Goal: Information Seeking & Learning: Find specific fact

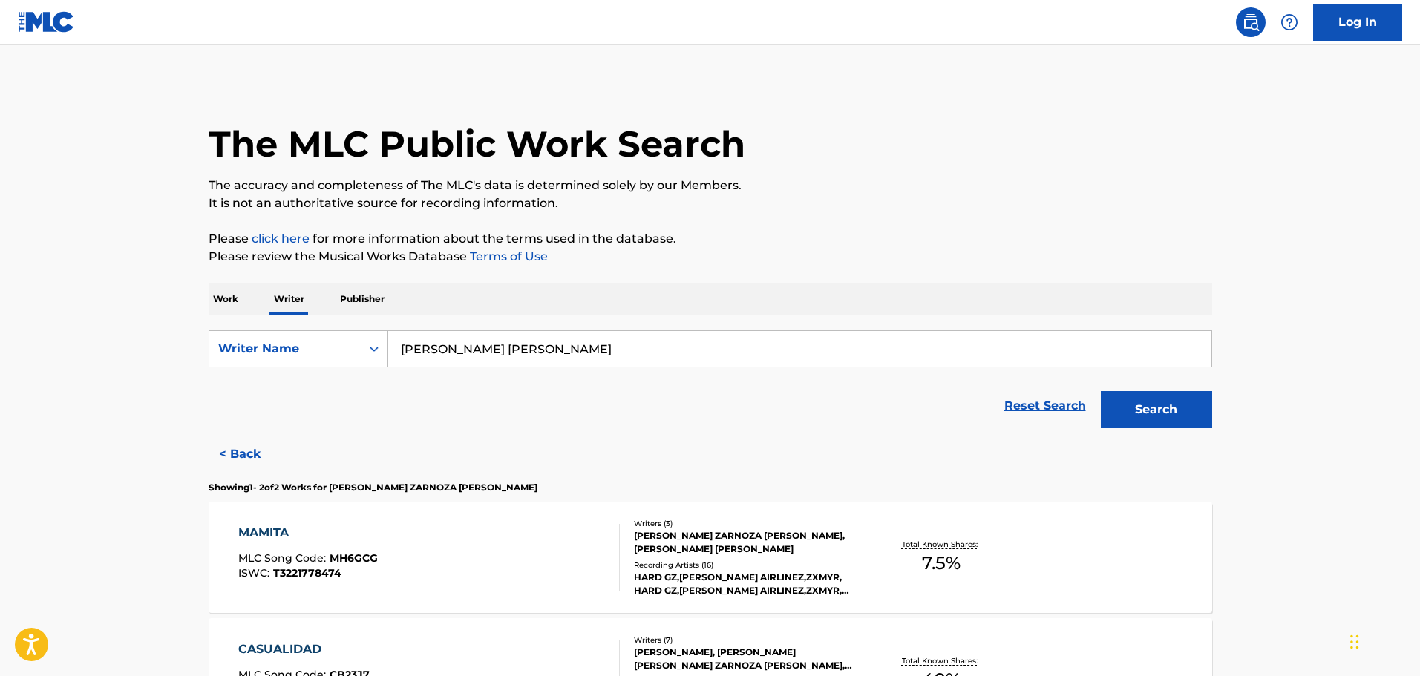
drag, startPoint x: 575, startPoint y: 344, endPoint x: 199, endPoint y: 321, distance: 377.1
click at [193, 321] on div "The MLC Public Work Search The accuracy and completeness of The MLC's data is d…" at bounding box center [710, 441] width 1039 height 718
paste input "[PERSON_NAME]"
type input "[PERSON_NAME]"
click at [1166, 401] on button "Search" at bounding box center [1156, 409] width 111 height 37
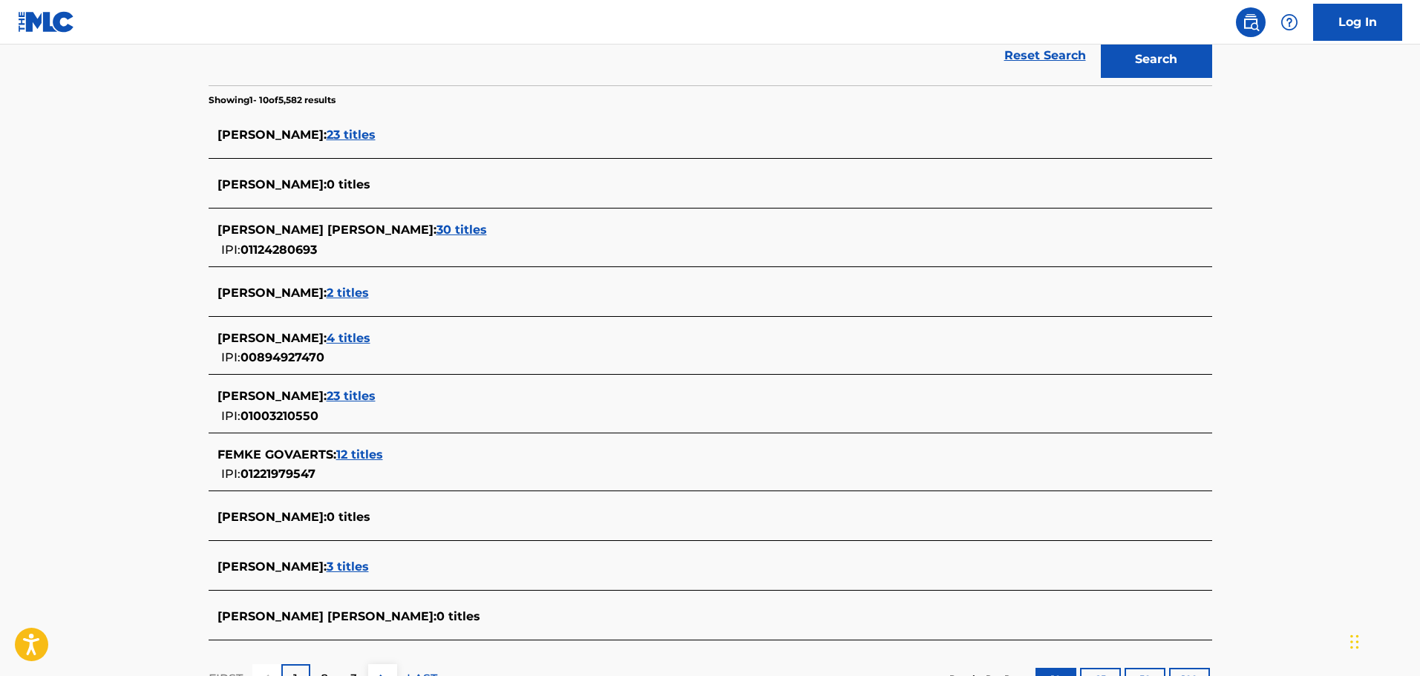
scroll to position [371, 0]
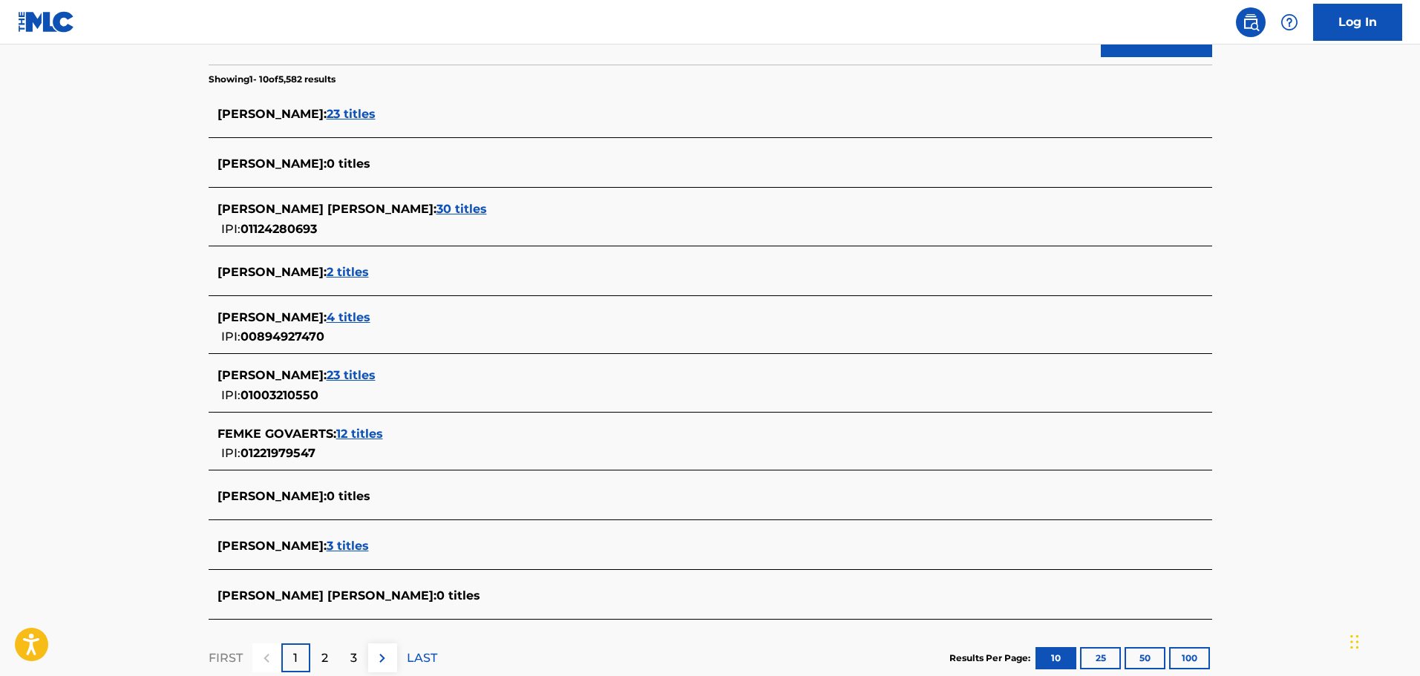
click at [436, 207] on span "30 titles" at bounding box center [461, 209] width 50 height 14
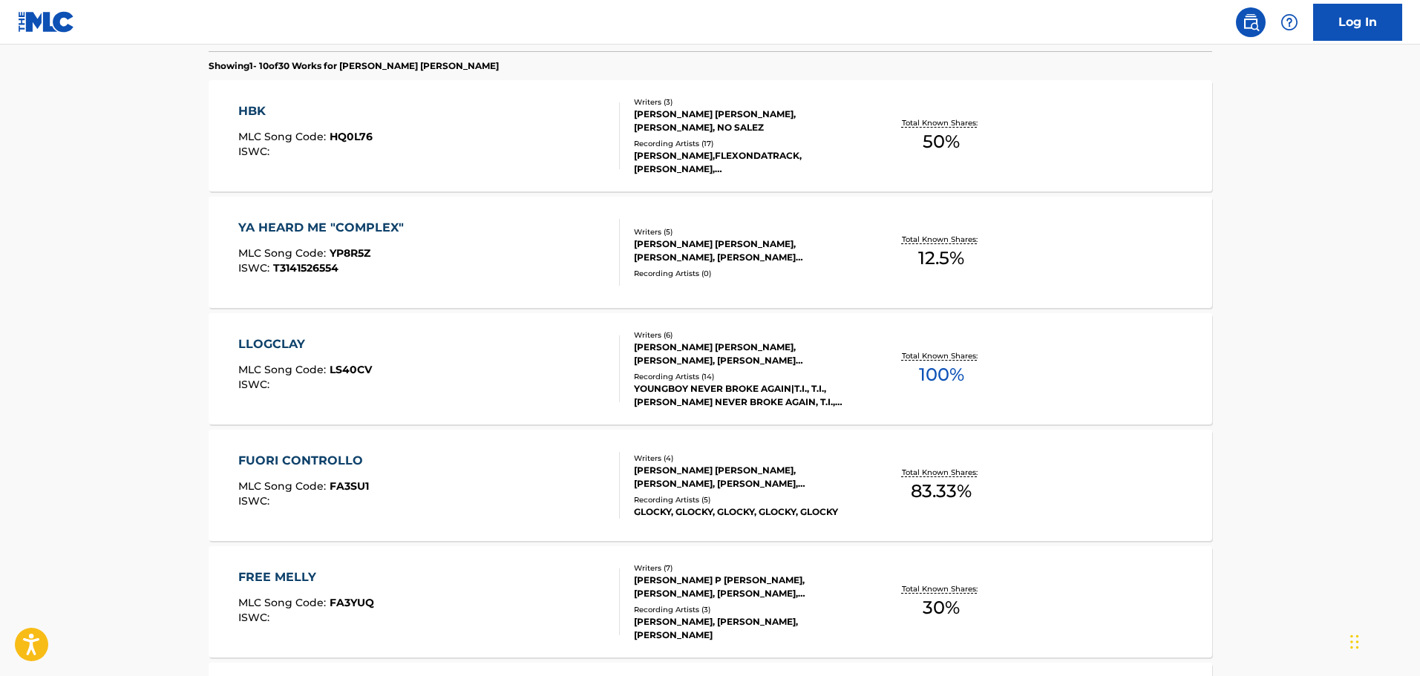
scroll to position [445, 0]
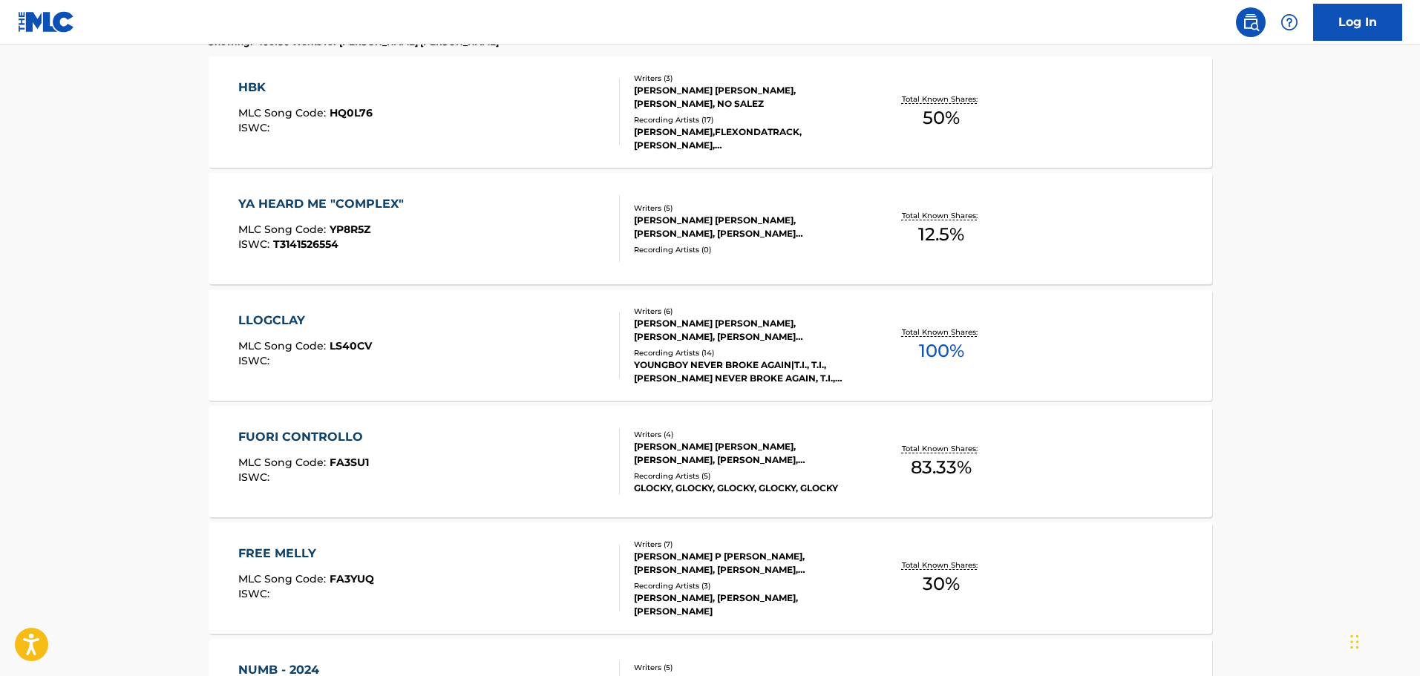
click at [557, 205] on div "YA HEARD ME "COMPLEX" MLC Song Code : YP8R5Z ISWC : T3141526554" at bounding box center [429, 228] width 382 height 67
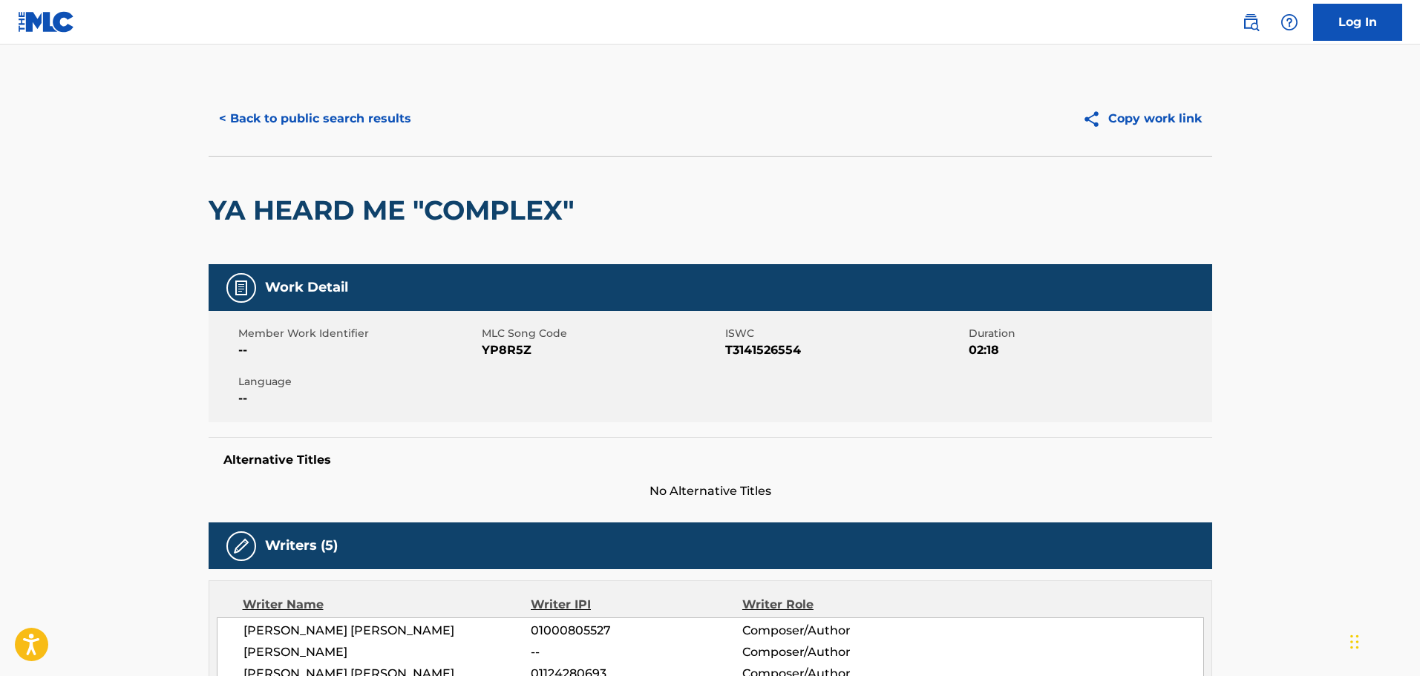
click at [356, 110] on button "< Back to public search results" at bounding box center [315, 118] width 213 height 37
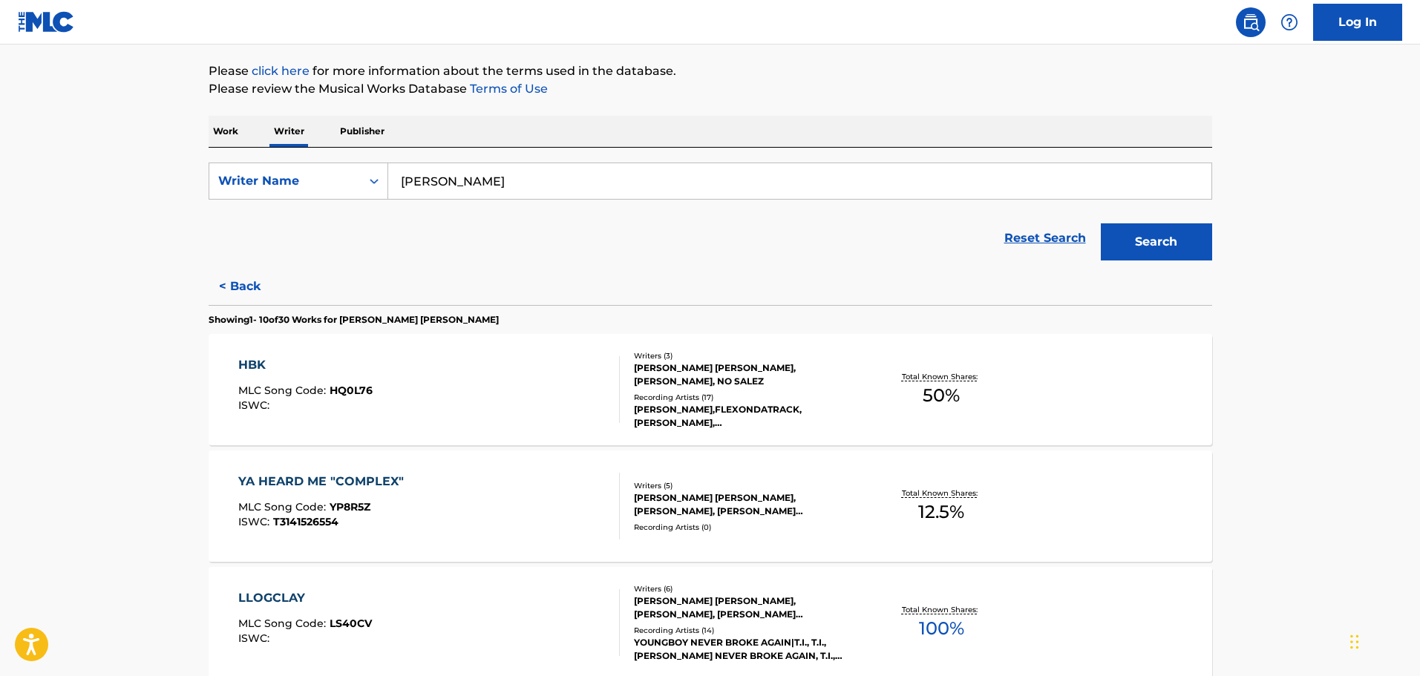
scroll to position [371, 0]
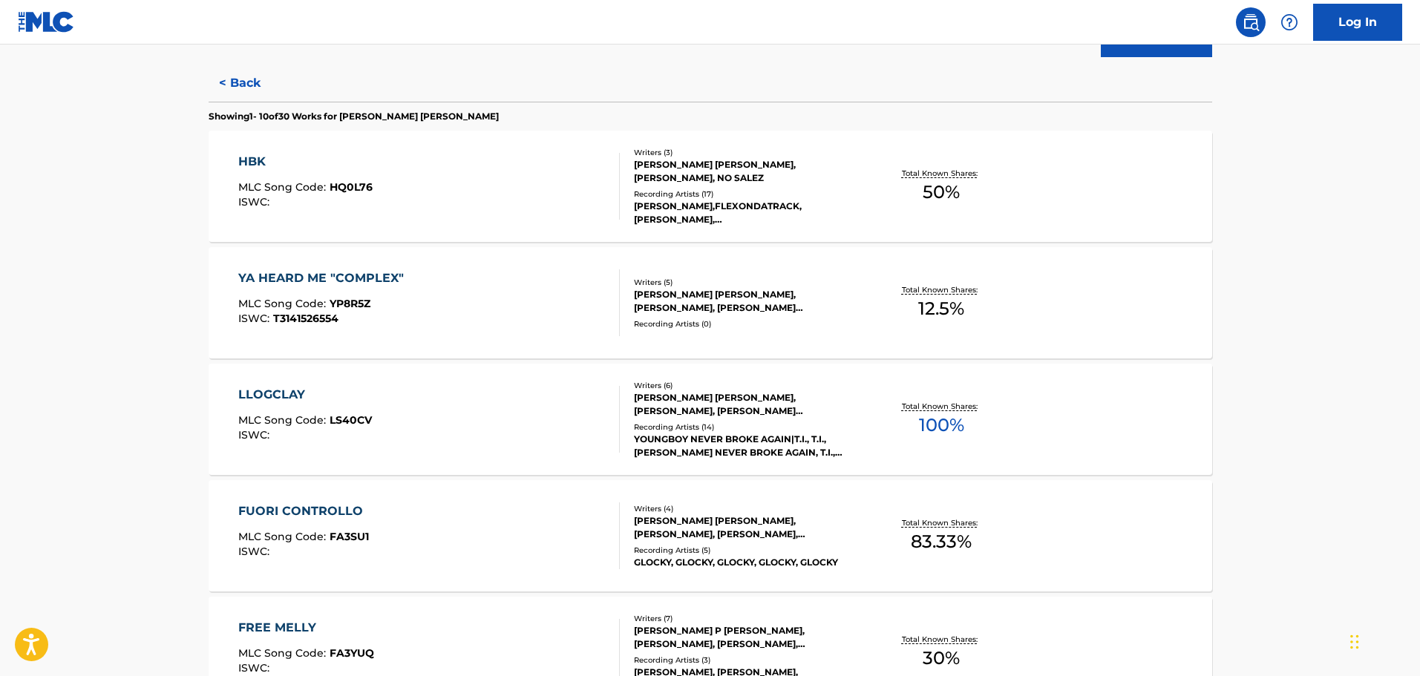
click at [494, 208] on div "HBK MLC Song Code : HQ0L76 ISWC :" at bounding box center [429, 186] width 382 height 67
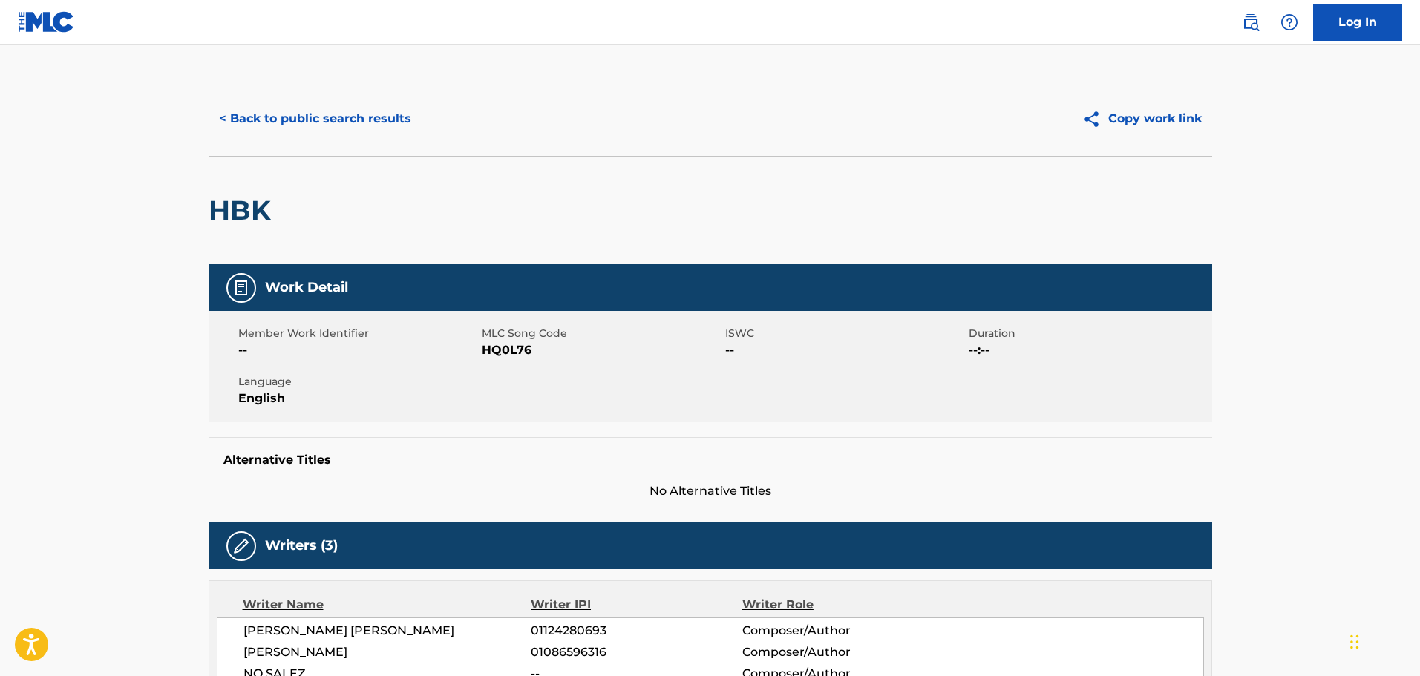
click at [285, 122] on button "< Back to public search results" at bounding box center [315, 118] width 213 height 37
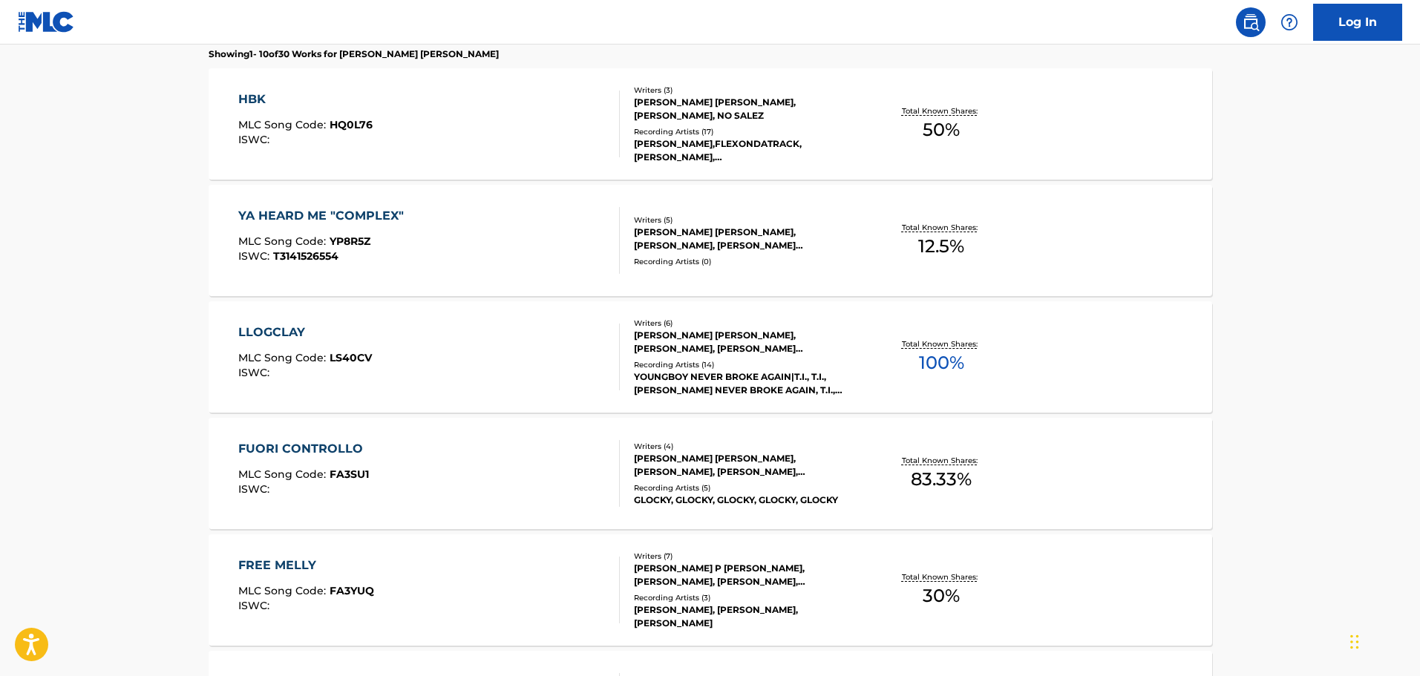
scroll to position [445, 0]
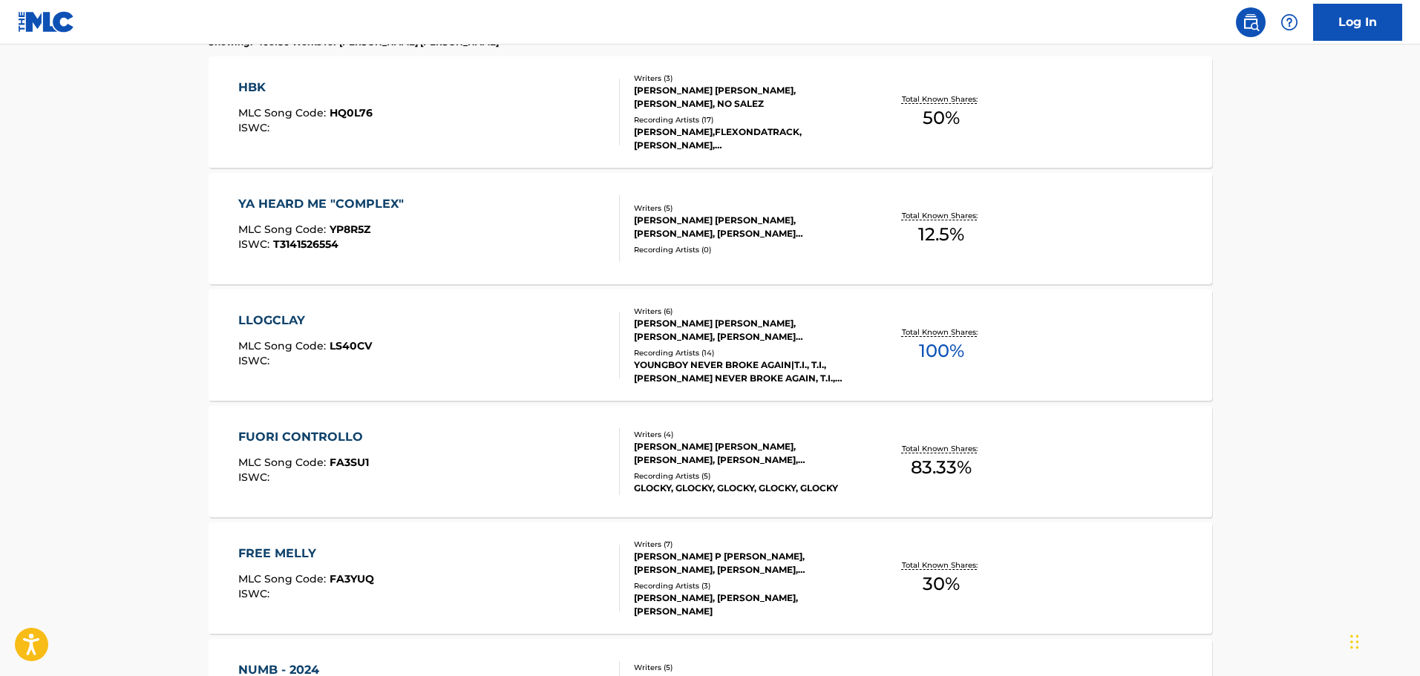
click at [434, 338] on div "LLOGCLAY MLC Song Code : LS40CV ISWC :" at bounding box center [429, 345] width 382 height 67
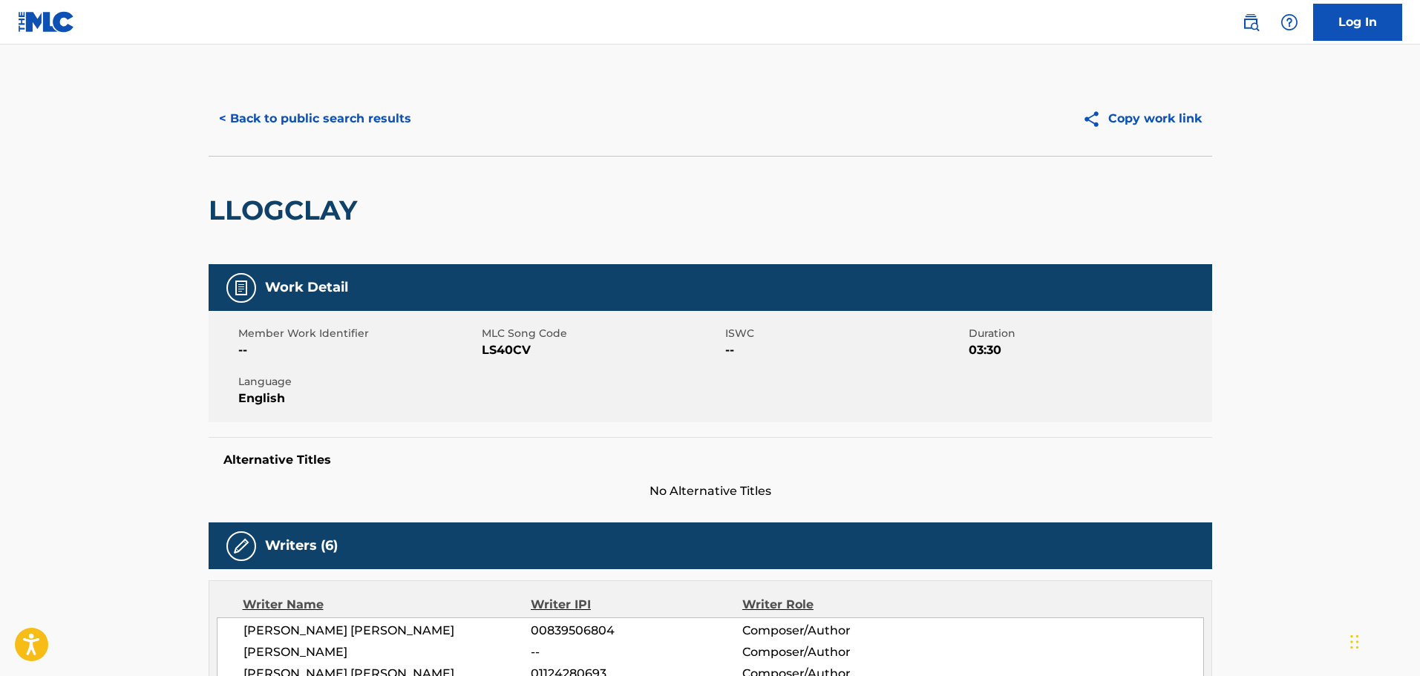
click at [333, 120] on button "< Back to public search results" at bounding box center [315, 118] width 213 height 37
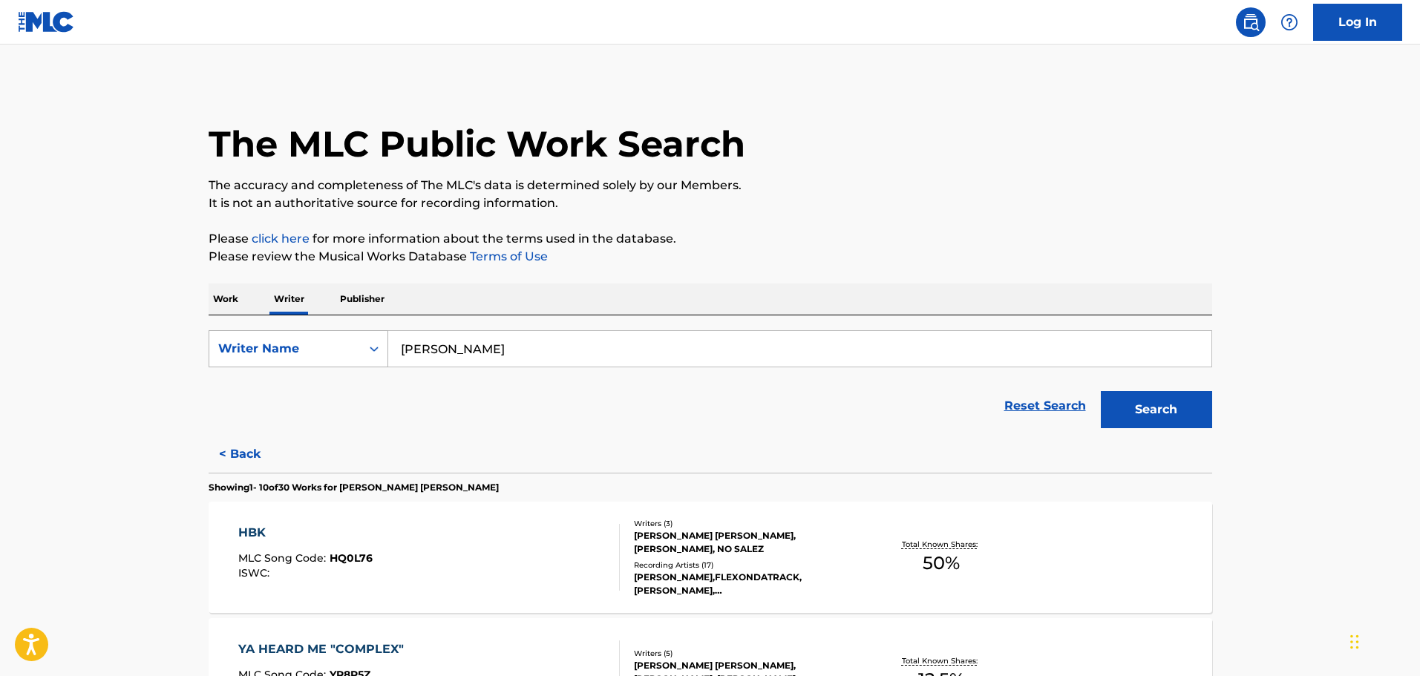
drag, startPoint x: 491, startPoint y: 349, endPoint x: 287, endPoint y: 336, distance: 204.6
click at [287, 336] on div "SearchWithCriteria2c85b1bb-a77c-4b34-bae0-246f7754b3f6 Writer Name [PERSON_NAME]" at bounding box center [711, 348] width 1004 height 37
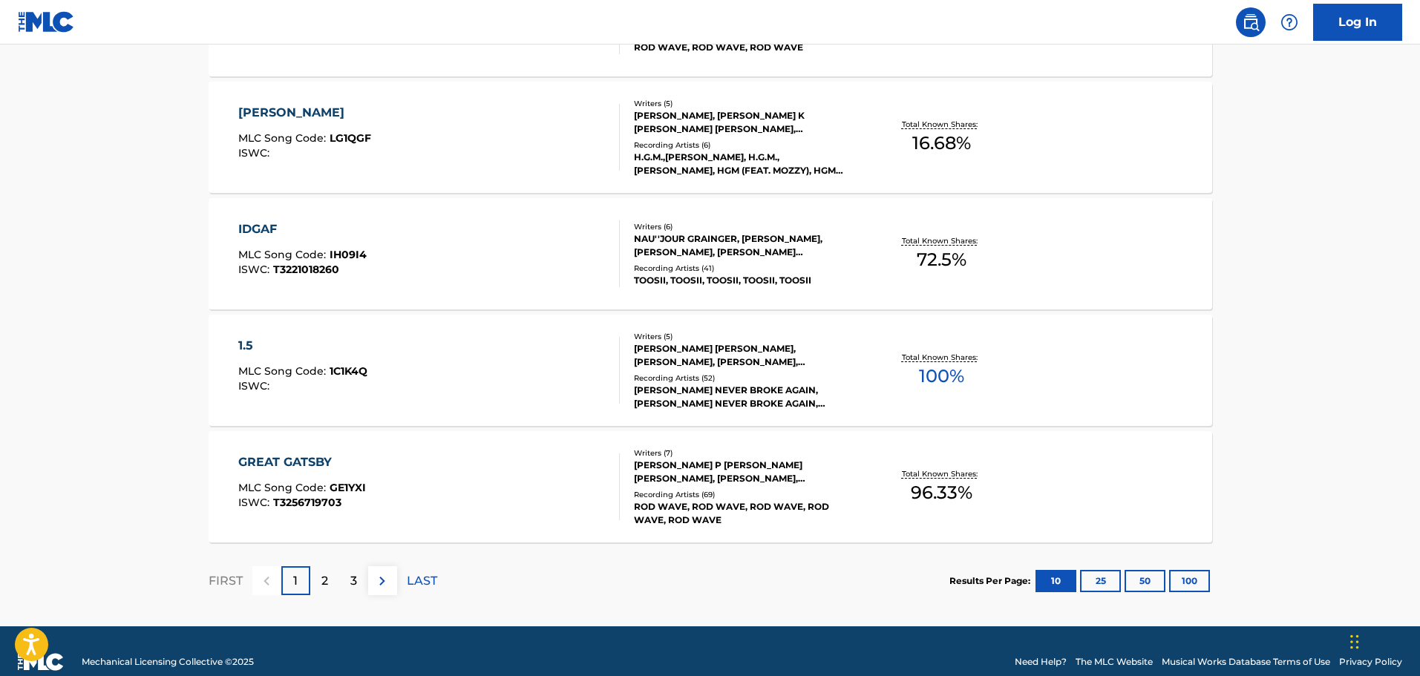
scroll to position [1141, 0]
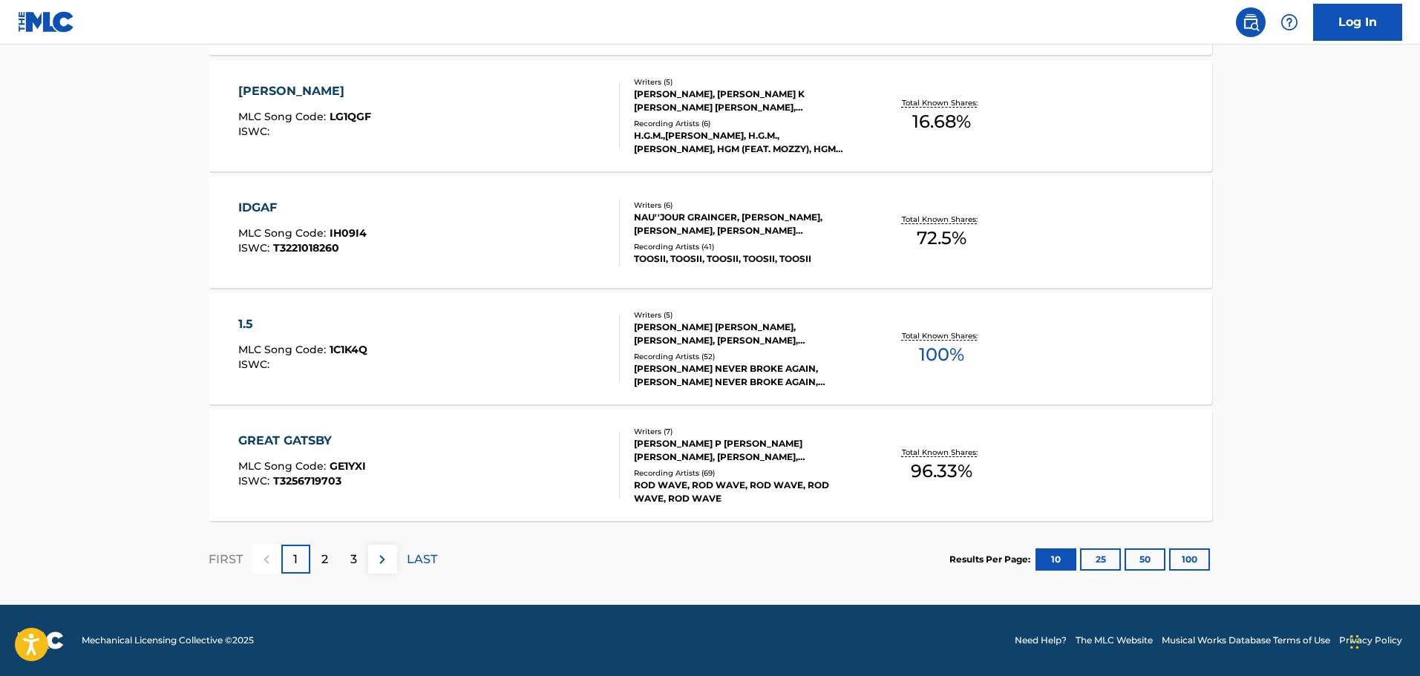
click at [528, 476] on div "GREAT GATSBY MLC Song Code : GE1YXI ISWC : T3256719703" at bounding box center [429, 465] width 382 height 67
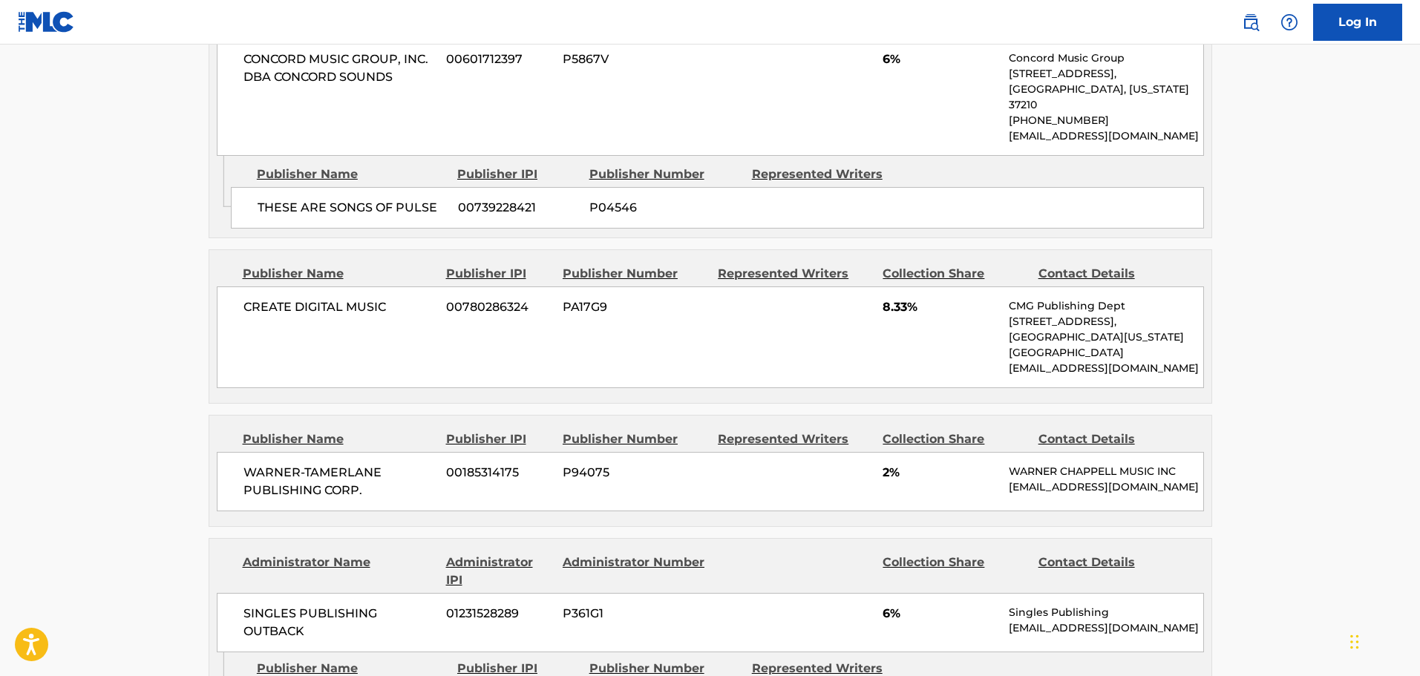
scroll to position [1188, 0]
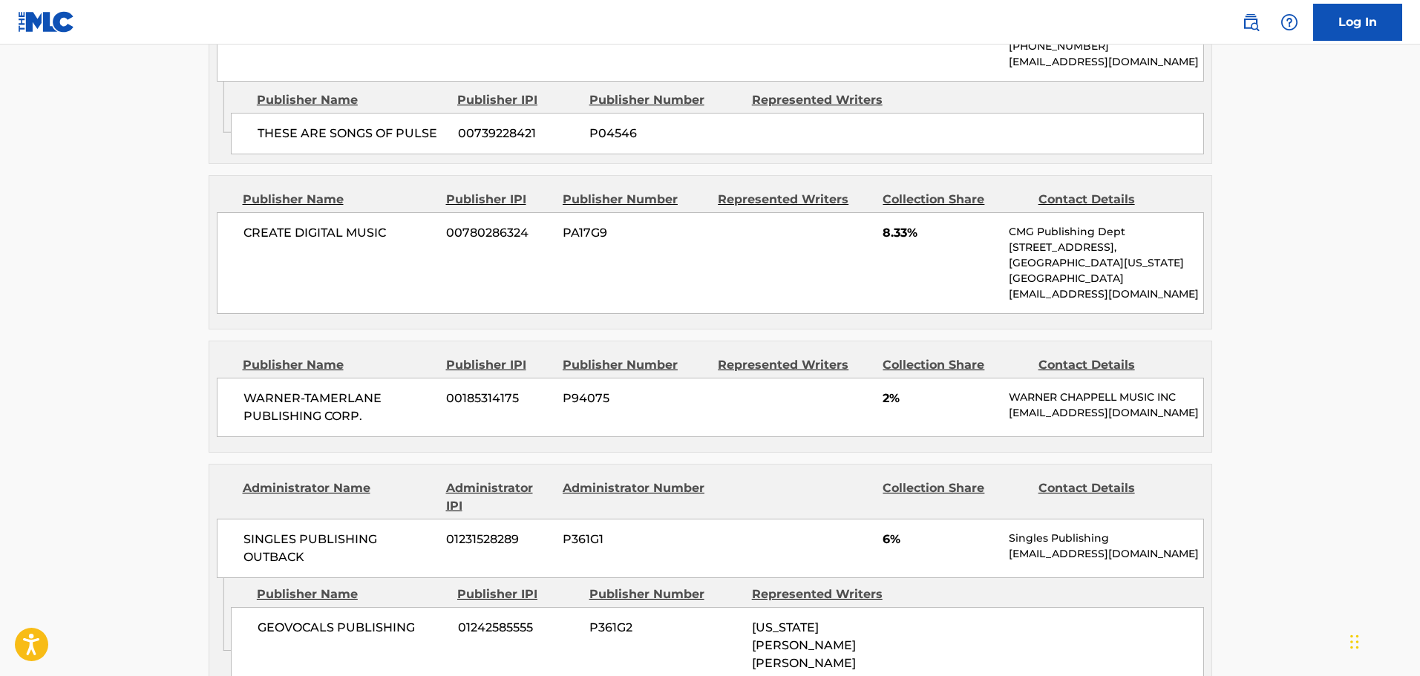
click at [842, 214] on div "CREATE DIGITAL MUSIC 00780286324 PA17G9 8.33% CMG Publishing Dept [STREET_ADDRE…" at bounding box center [710, 263] width 987 height 102
drag, startPoint x: 376, startPoint y: 443, endPoint x: 735, endPoint y: 411, distance: 360.8
click at [475, 424] on div "Publishers (8) Total shares: 96.33 % Publisher Name Publisher IPI Publisher Num…" at bounding box center [711, 475] width 1004 height 1702
click at [837, 408] on div "Publisher Name Publisher IPI Publisher Number Represented Writers Collection Sh…" at bounding box center [710, 396] width 1002 height 111
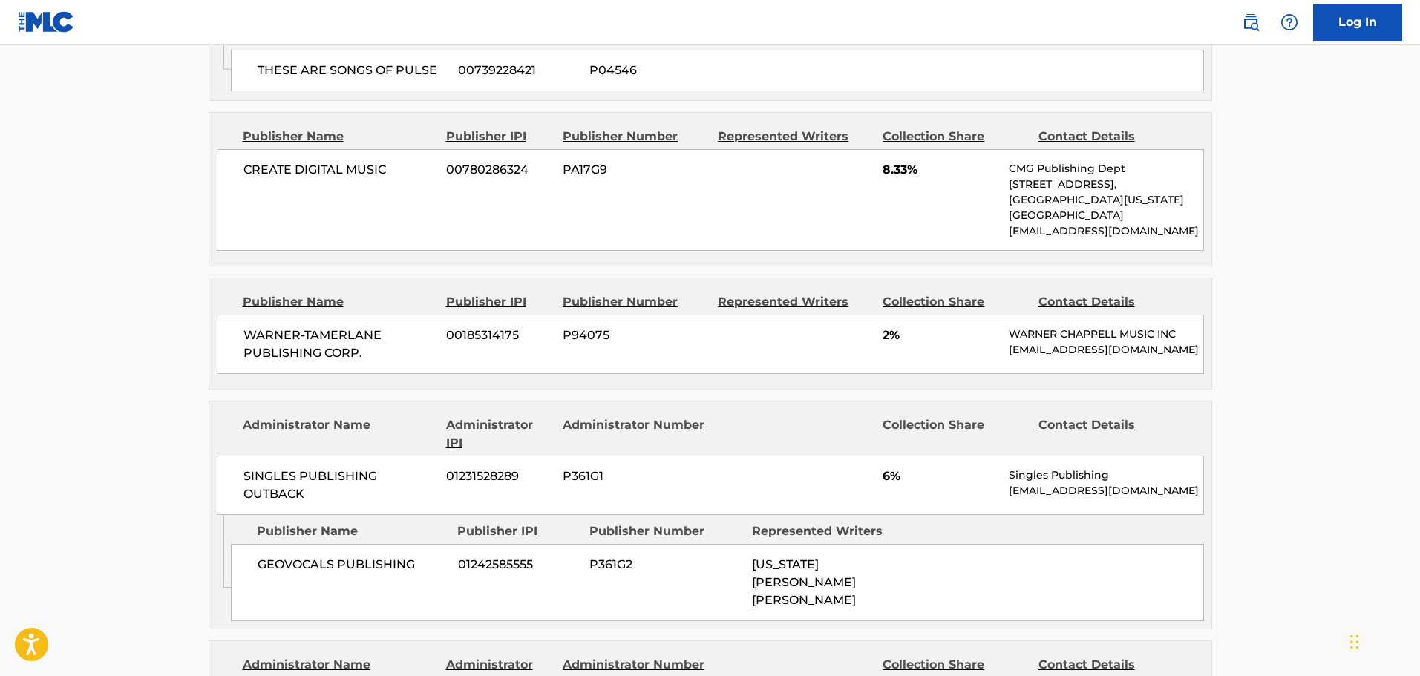
scroll to position [1485, 0]
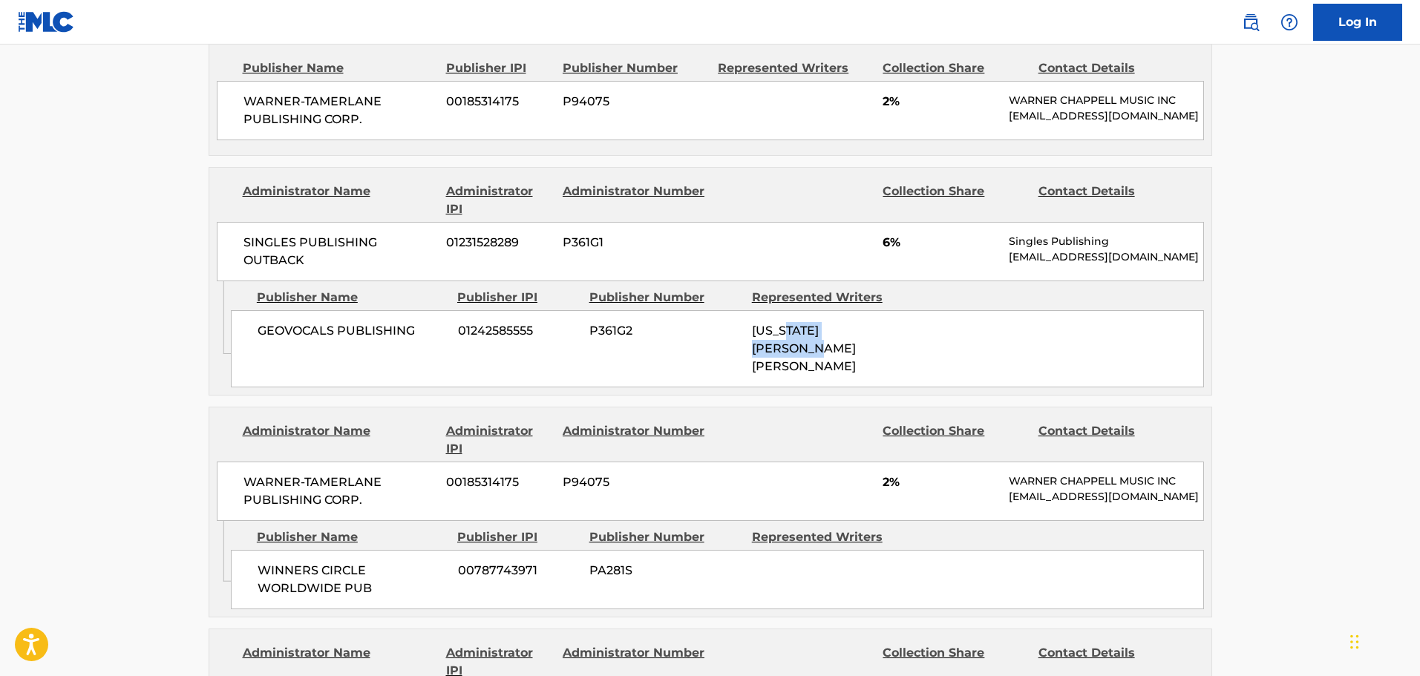
drag, startPoint x: 749, startPoint y: 287, endPoint x: 923, endPoint y: 305, distance: 175.4
click at [923, 310] on div "GEOVOCALS PUBLISHING 01242585555 P361G2 [US_STATE][PERSON_NAME] [PERSON_NAME]" at bounding box center [717, 348] width 973 height 77
click at [943, 310] on div "GEOVOCALS PUBLISHING 01242585555 P361G2 [US_STATE][PERSON_NAME] [PERSON_NAME]" at bounding box center [717, 348] width 973 height 77
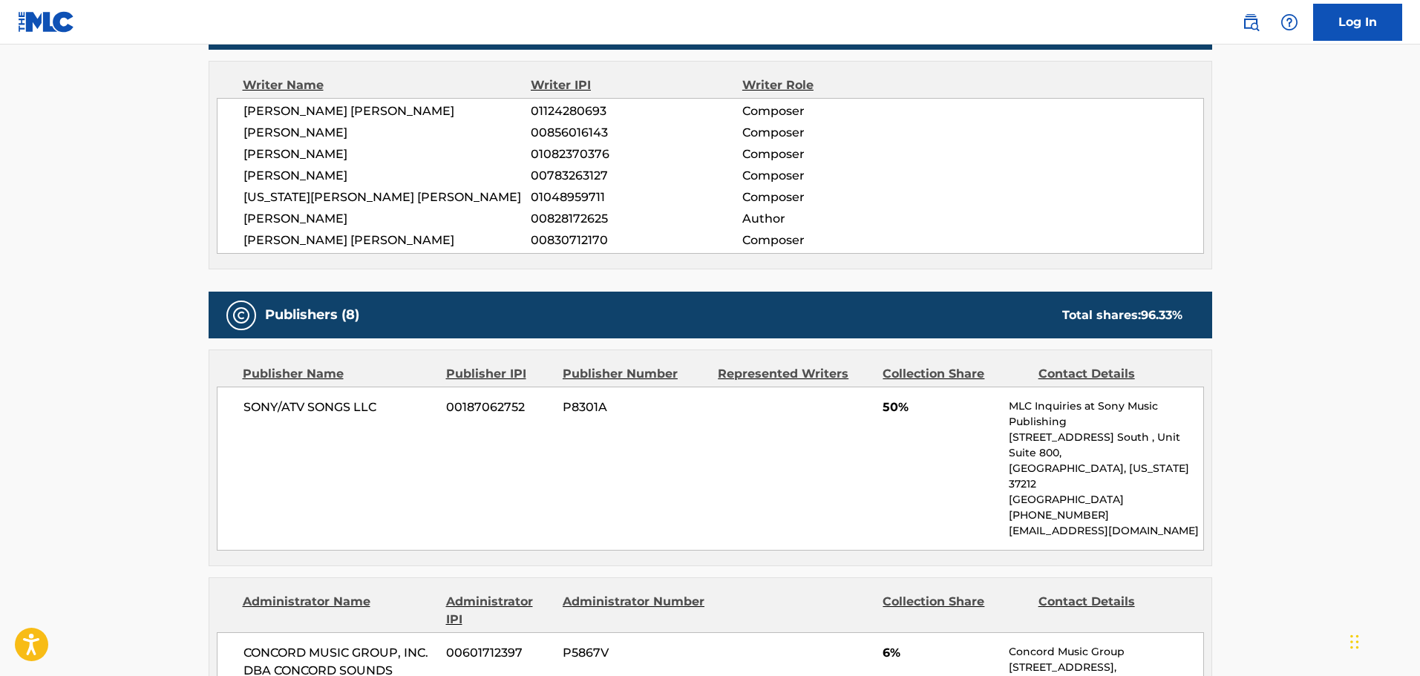
scroll to position [0, 0]
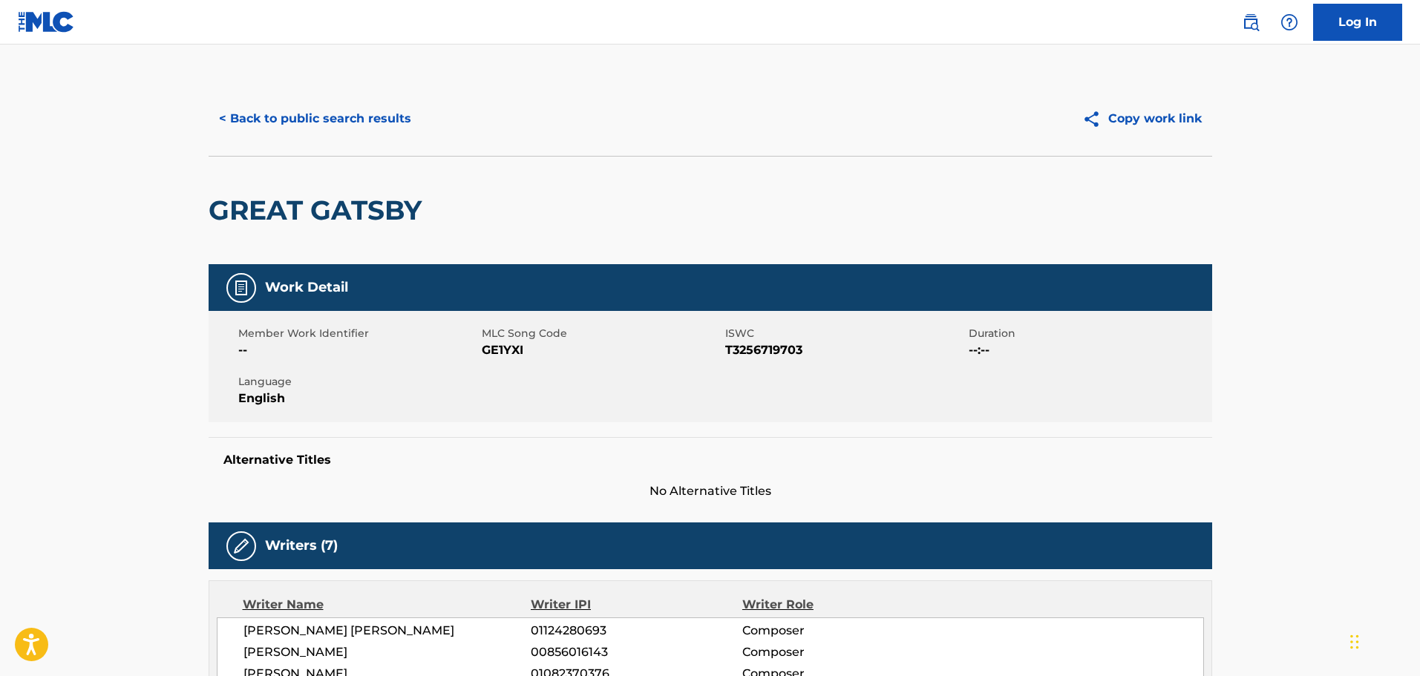
click at [382, 128] on button "< Back to public search results" at bounding box center [315, 118] width 213 height 37
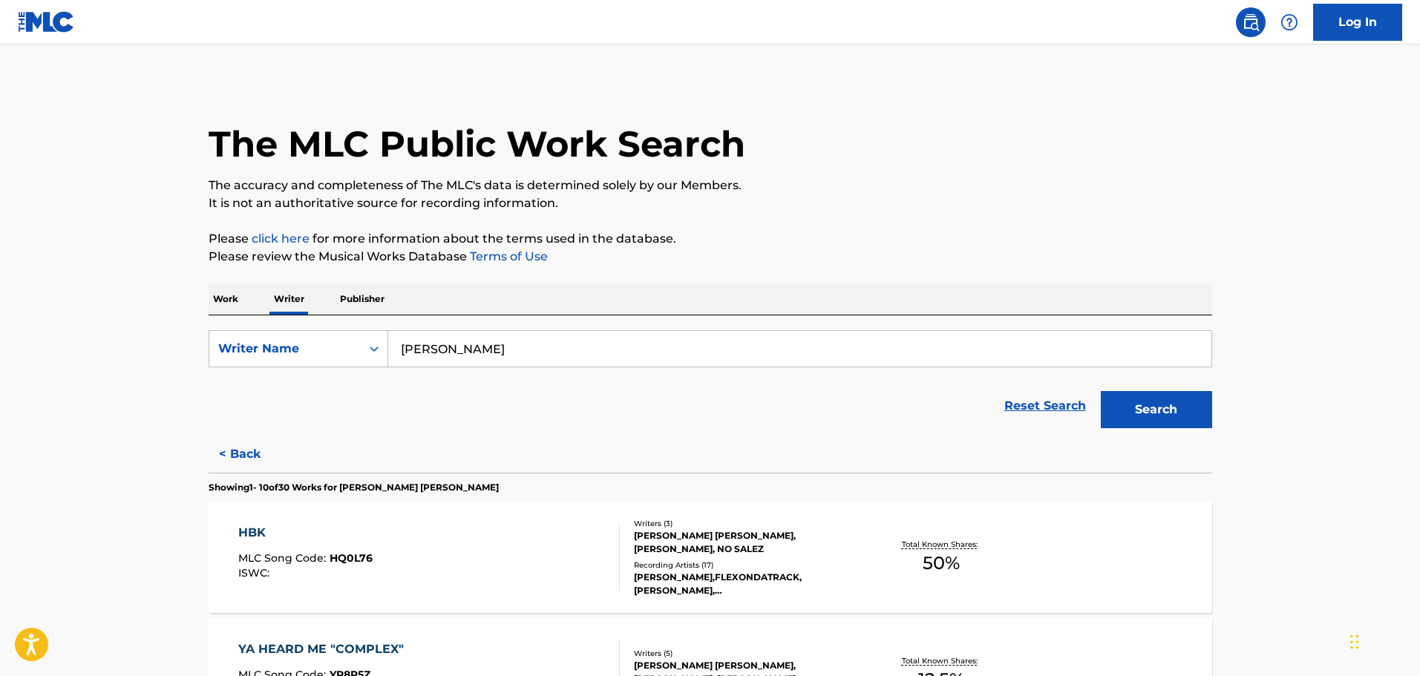
click at [223, 298] on p "Work" at bounding box center [226, 299] width 34 height 31
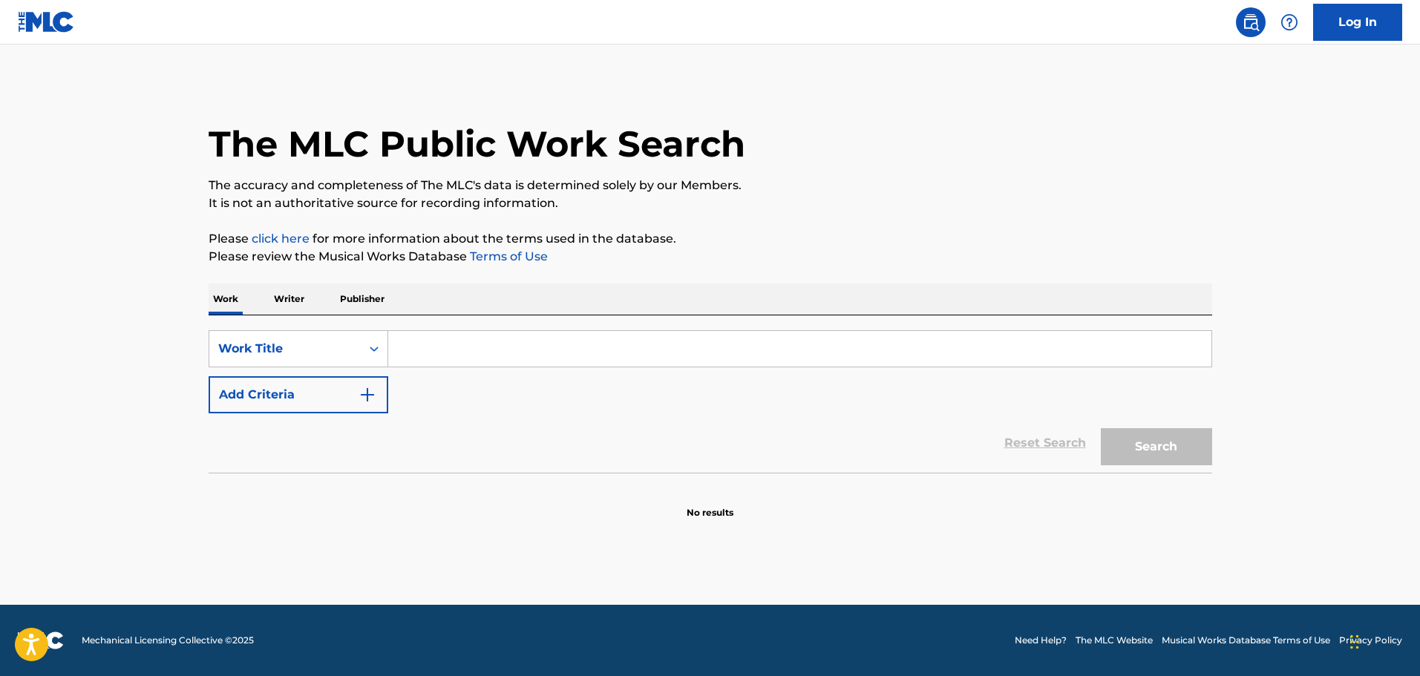
click at [475, 356] on input "Search Form" at bounding box center [799, 349] width 823 height 36
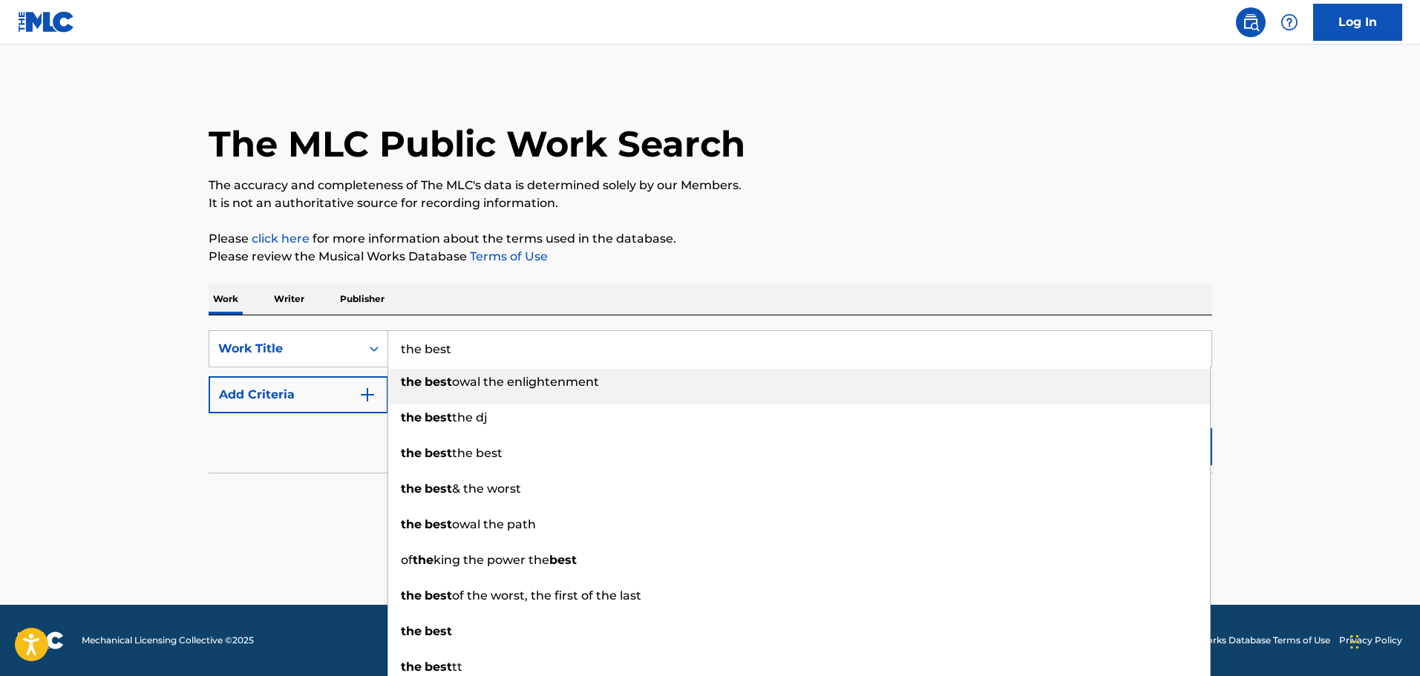
type input "the best"
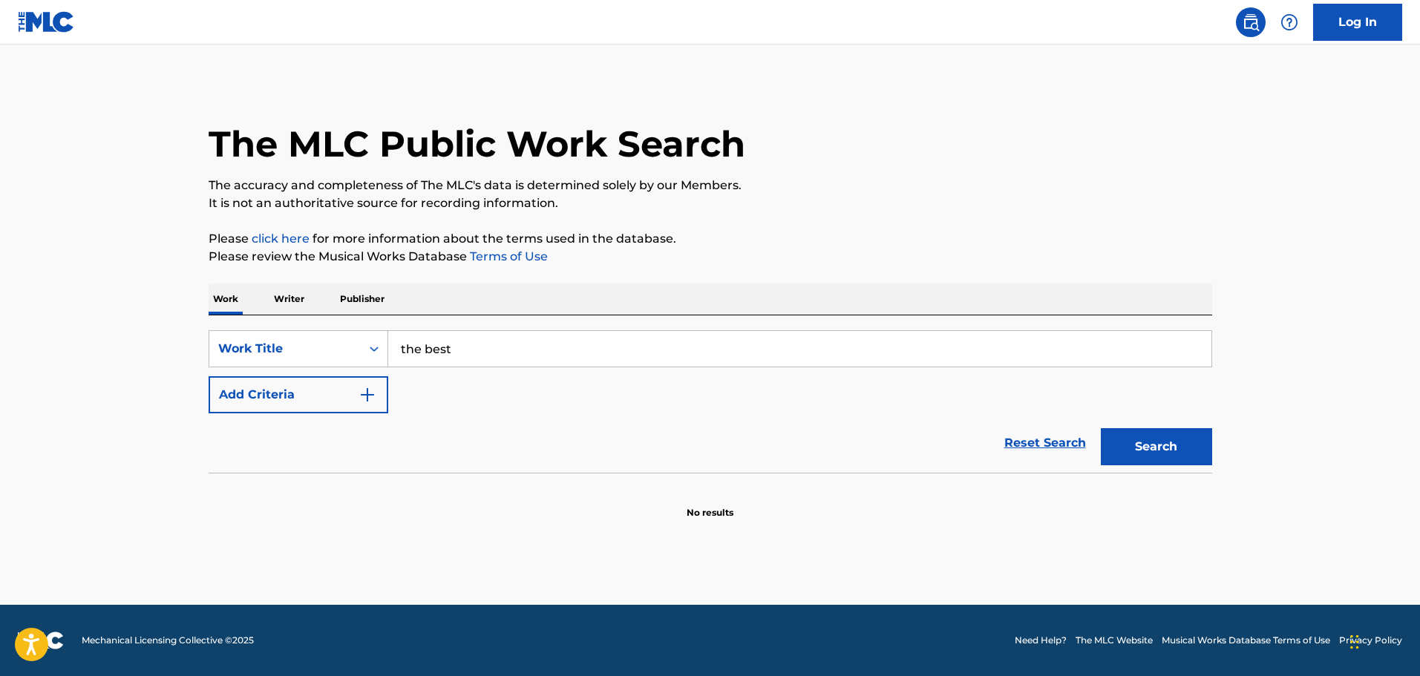
click at [349, 395] on button "Add Criteria" at bounding box center [299, 394] width 180 height 37
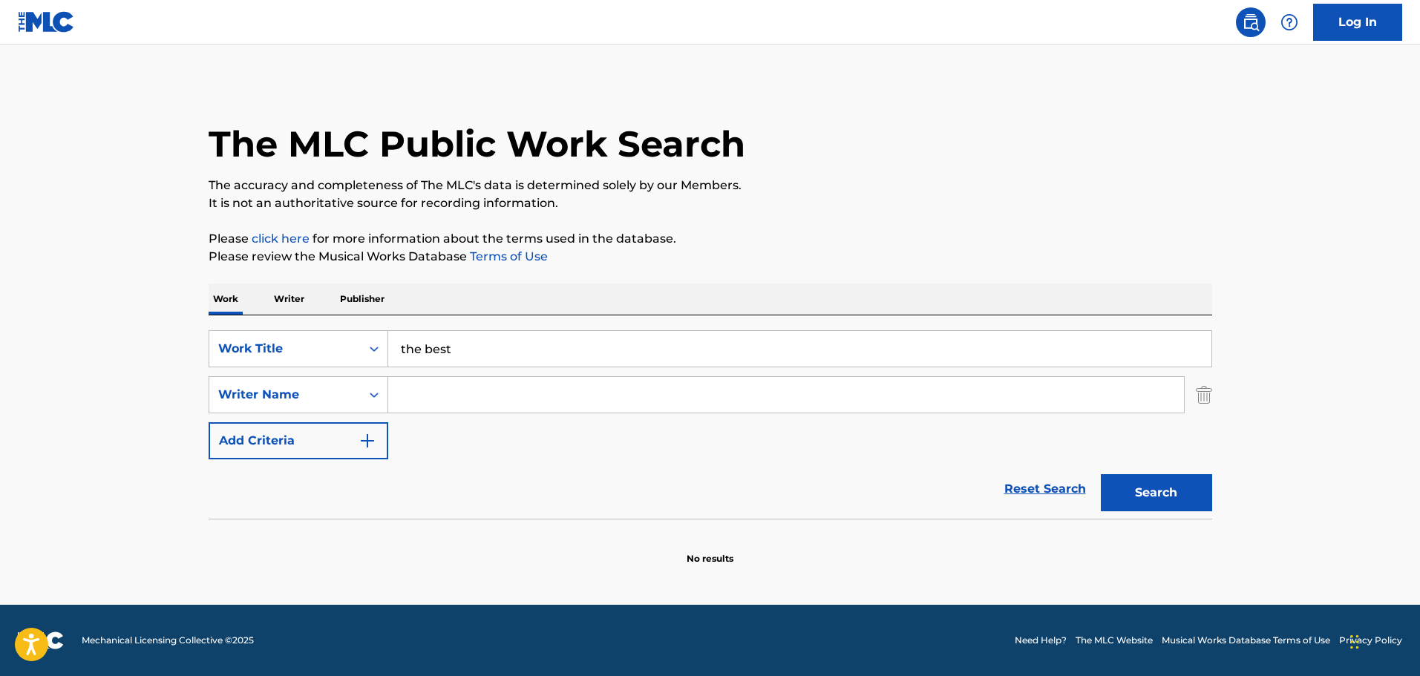
click at [454, 396] on input "Search Form" at bounding box center [786, 395] width 796 height 36
click at [1101, 474] on button "Search" at bounding box center [1156, 492] width 111 height 37
drag, startPoint x: 465, startPoint y: 393, endPoint x: 346, endPoint y: 382, distance: 119.4
click at [346, 382] on div "SearchWithCriteriaac2441ee-49e0-4ac2-8c9c-50093d57b03e Writer Name roariuis" at bounding box center [711, 394] width 1004 height 37
click at [1101, 474] on button "Search" at bounding box center [1156, 492] width 111 height 37
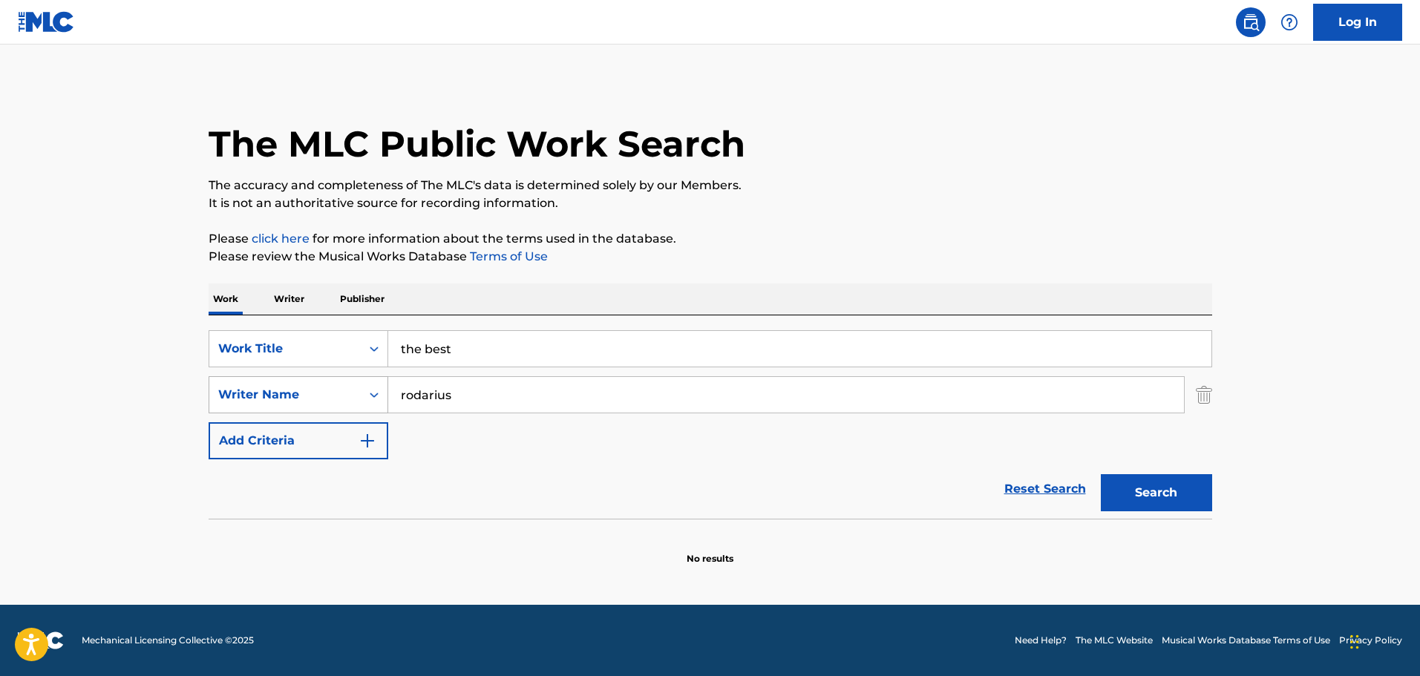
type input "rodarius"
click at [1101, 474] on button "Search" at bounding box center [1156, 492] width 111 height 37
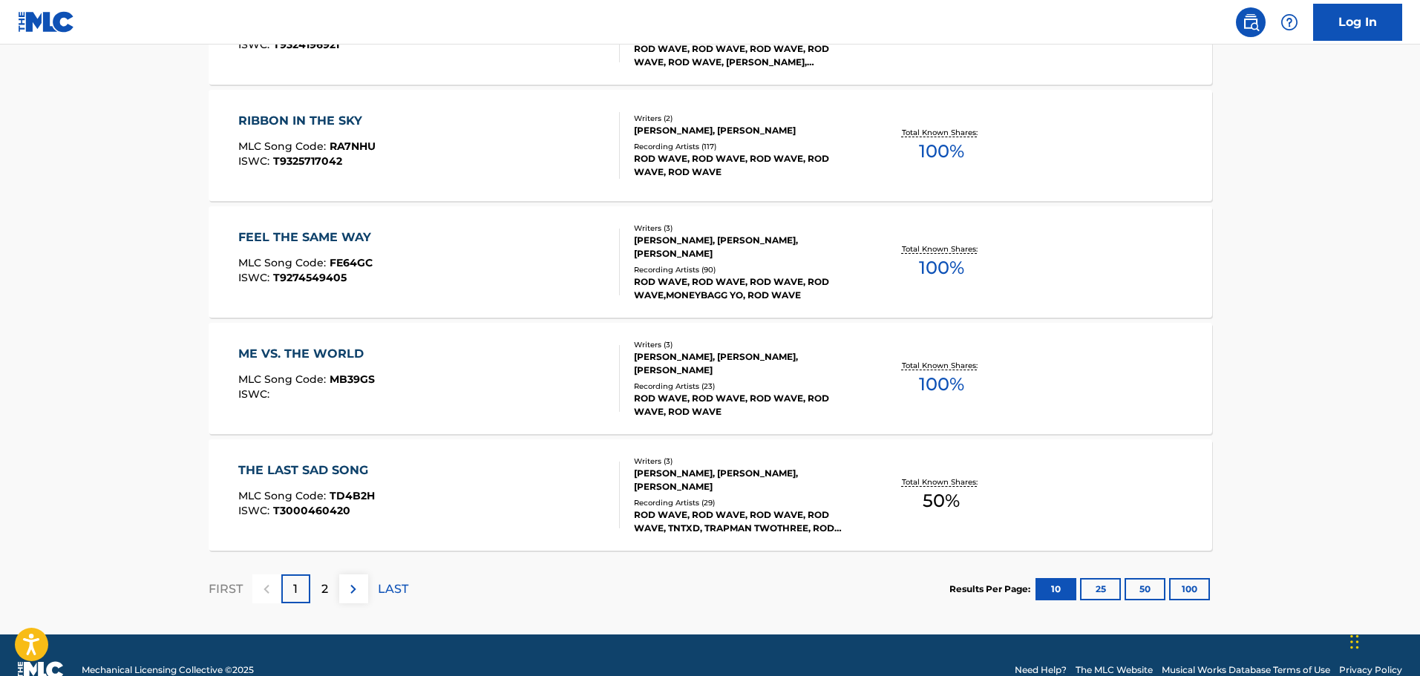
scroll to position [1187, 0]
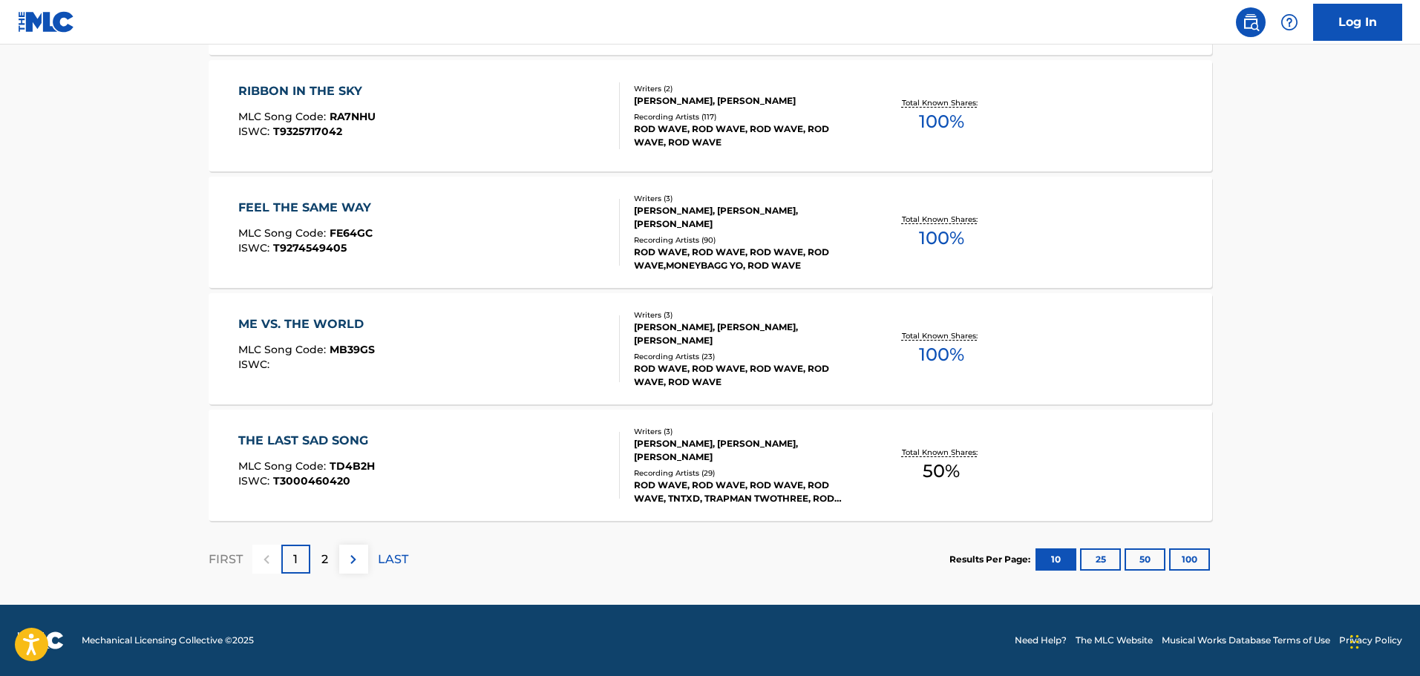
click at [1200, 564] on button "100" at bounding box center [1189, 560] width 41 height 22
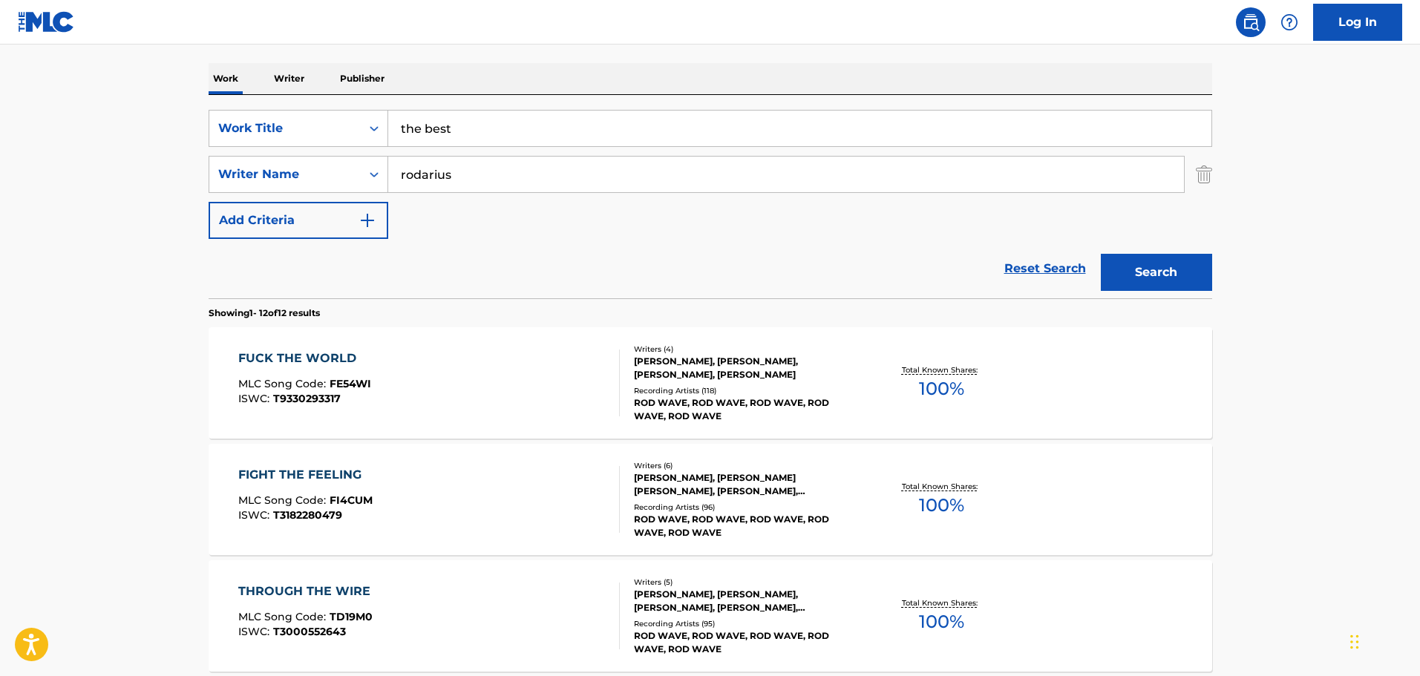
scroll to position [77, 0]
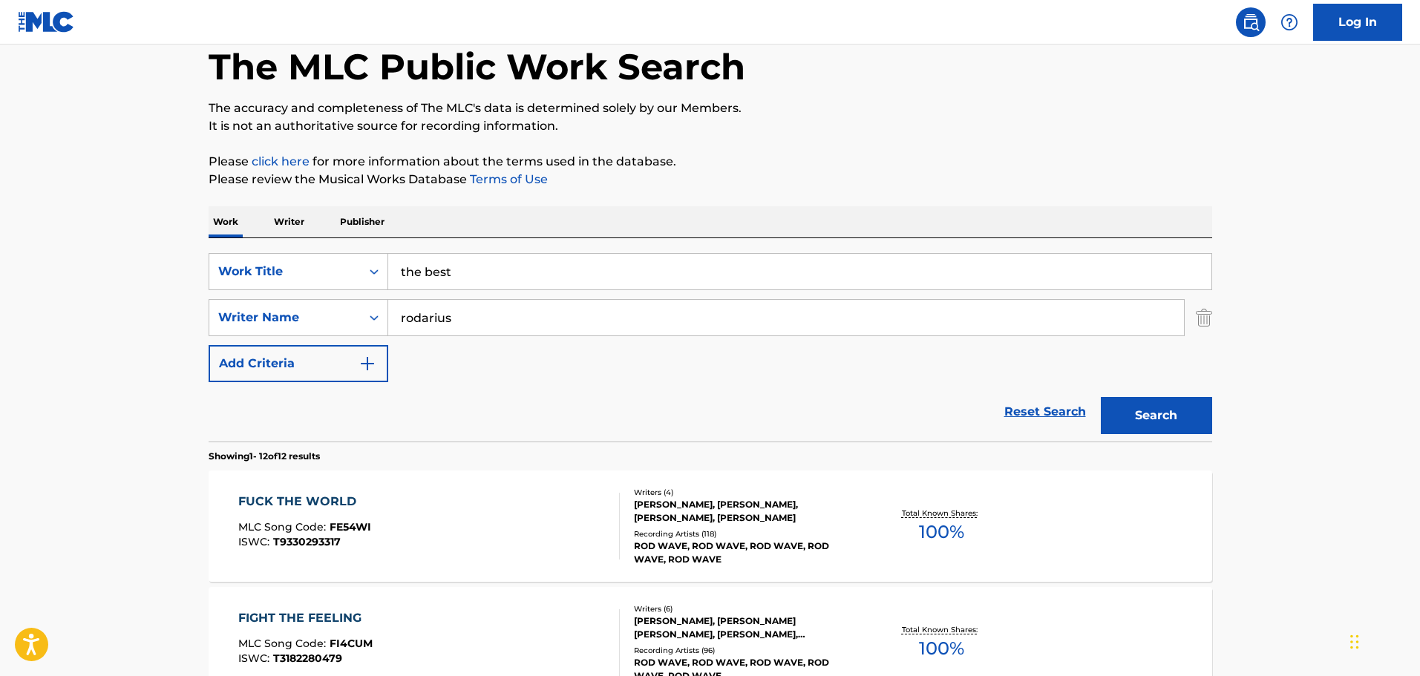
click at [1050, 411] on link "Reset Search" at bounding box center [1045, 412] width 97 height 33
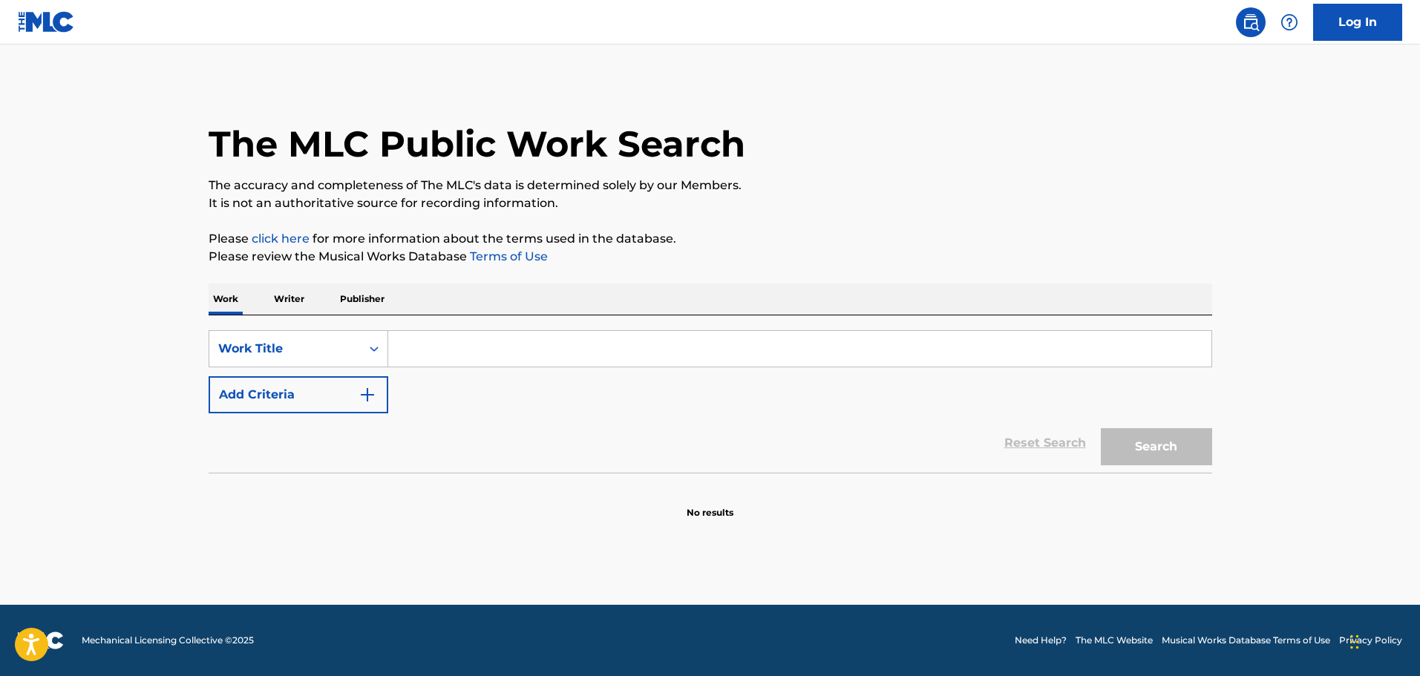
scroll to position [0, 0]
click at [469, 359] on input "Search Form" at bounding box center [799, 349] width 823 height 36
paste input "Federal Nightmares [4, 1 subtracks]"
type input "federal nightmares"
click at [1137, 446] on button "Search" at bounding box center [1156, 446] width 111 height 37
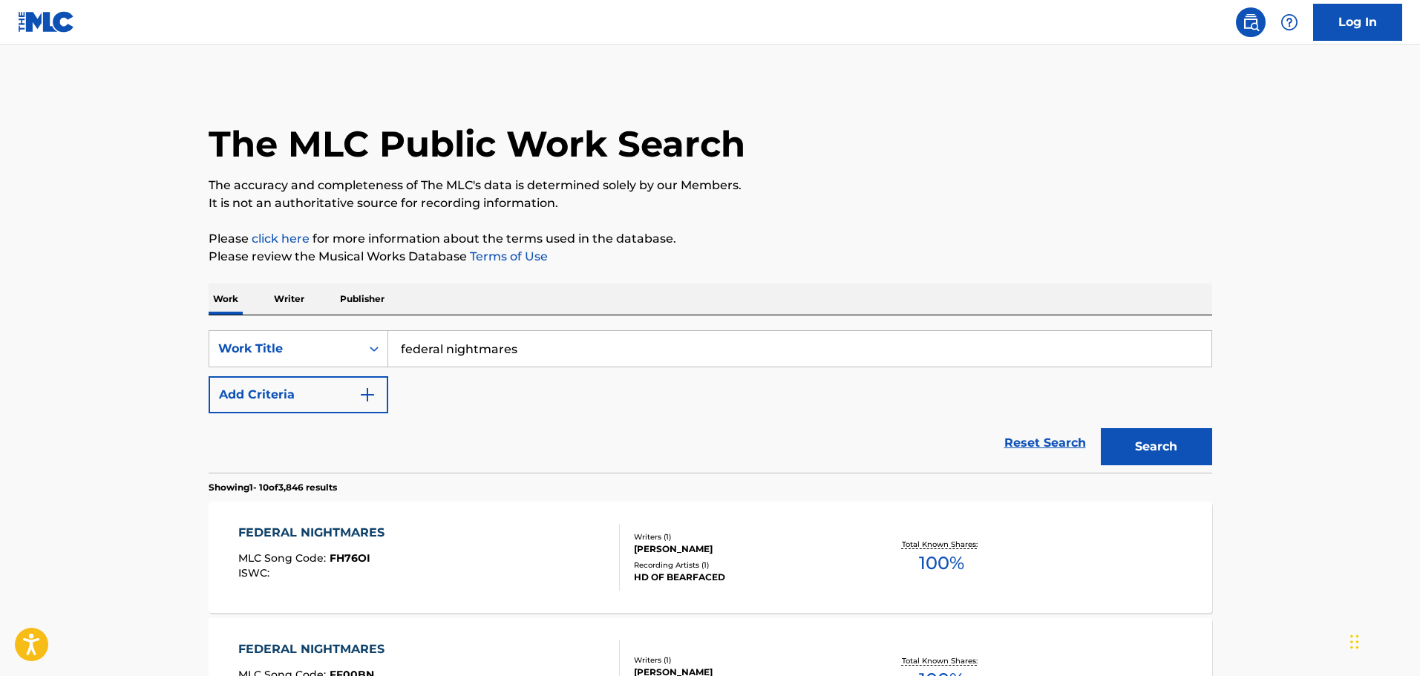
drag, startPoint x: 803, startPoint y: 460, endPoint x: 755, endPoint y: 475, distance: 50.7
click at [802, 460] on div "Reset Search Search" at bounding box center [711, 442] width 1004 height 59
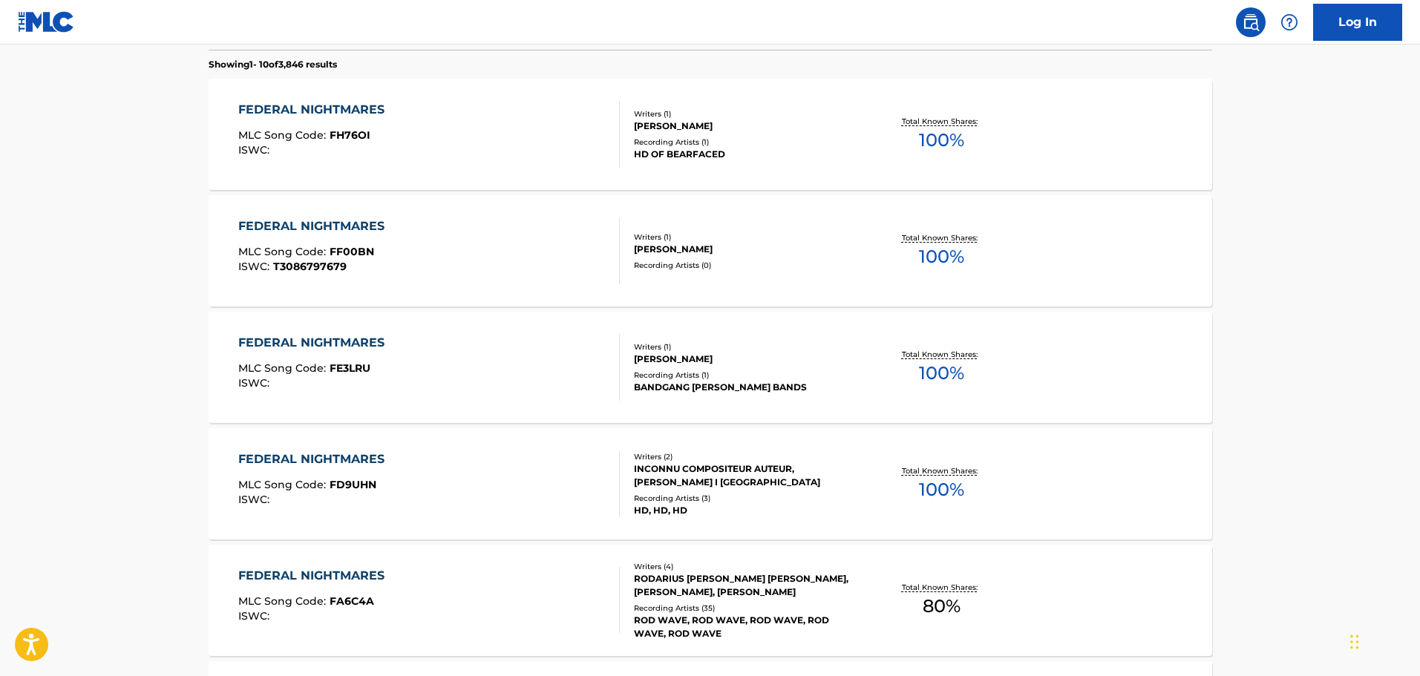
scroll to position [594, 0]
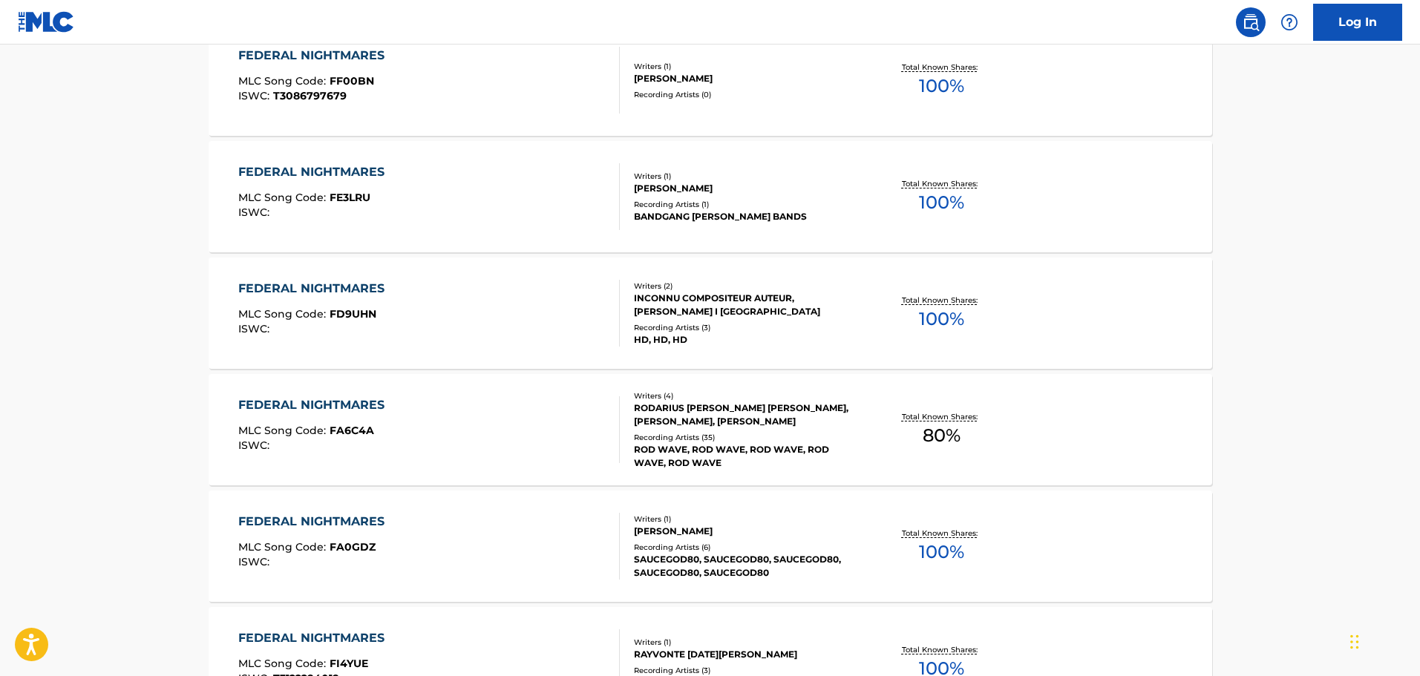
click at [510, 443] on div "FEDERAL NIGHTMARES MLC Song Code : FA6C4A ISWC :" at bounding box center [429, 429] width 382 height 67
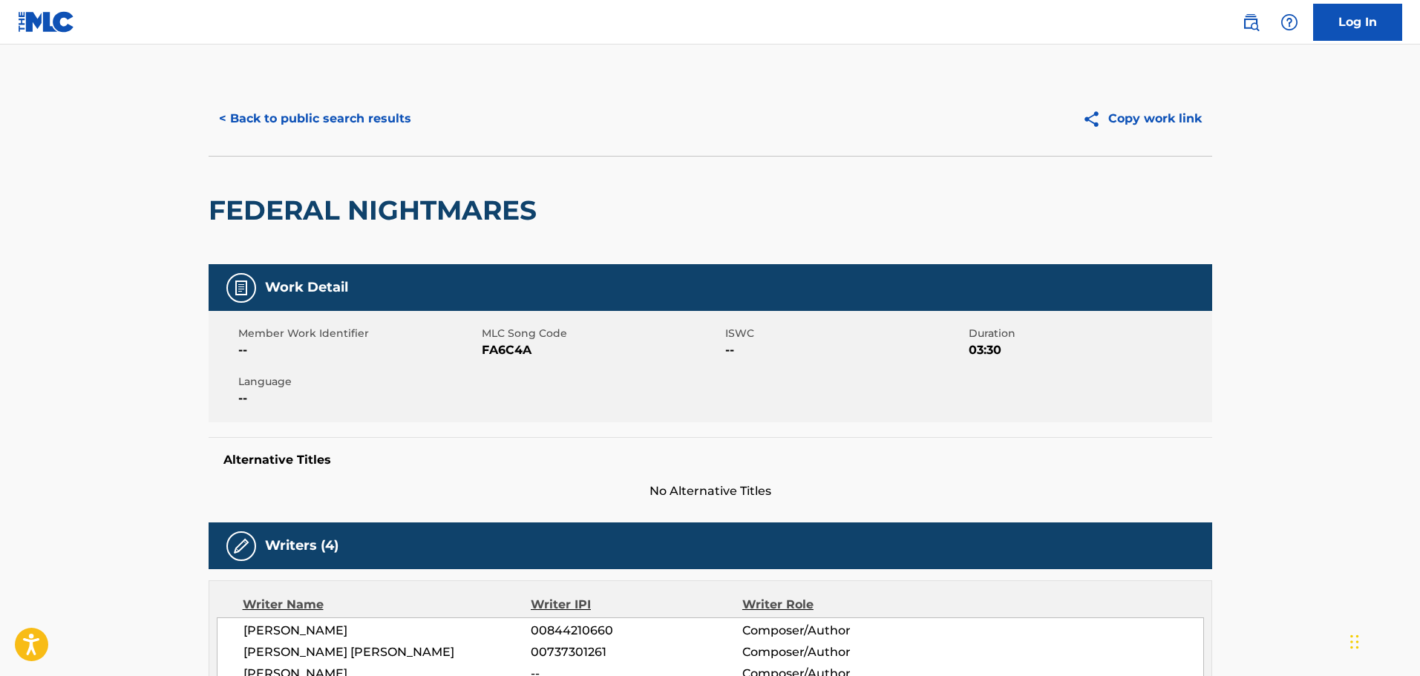
click at [411, 483] on span "No Alternative Titles" at bounding box center [711, 492] width 1004 height 18
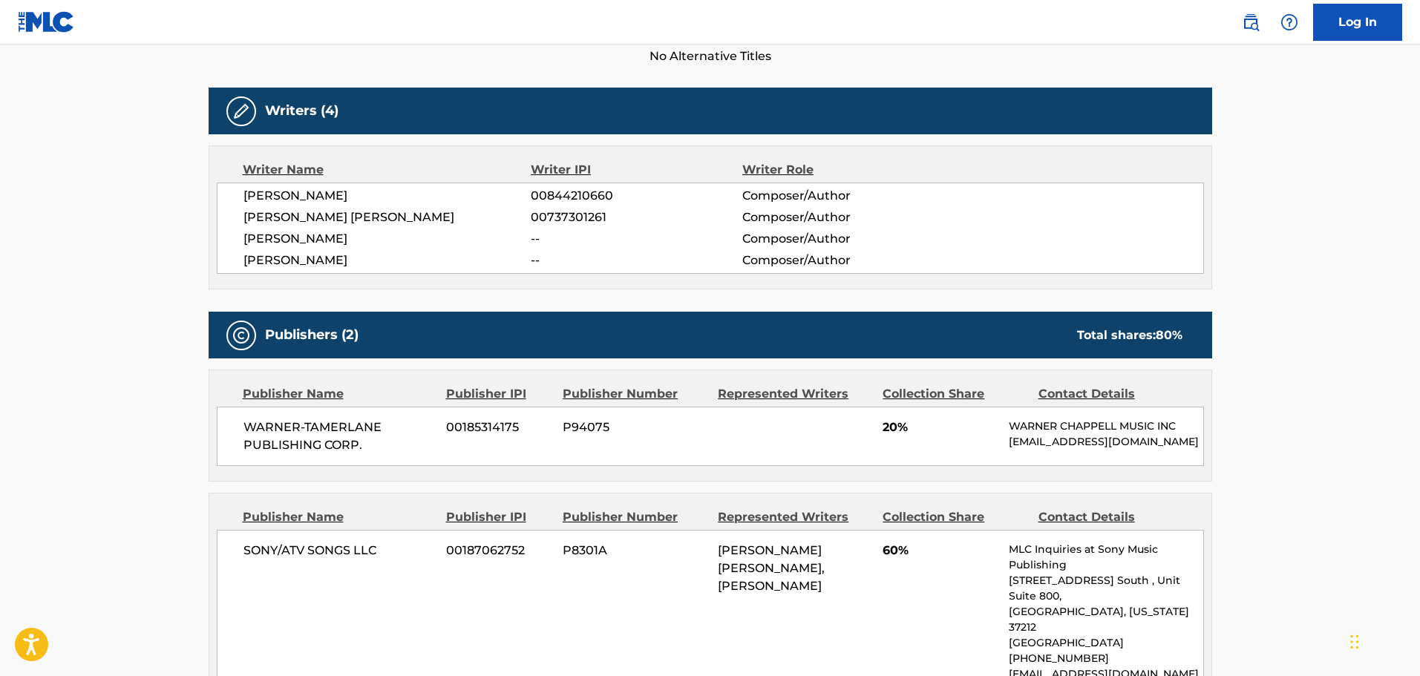
scroll to position [445, 0]
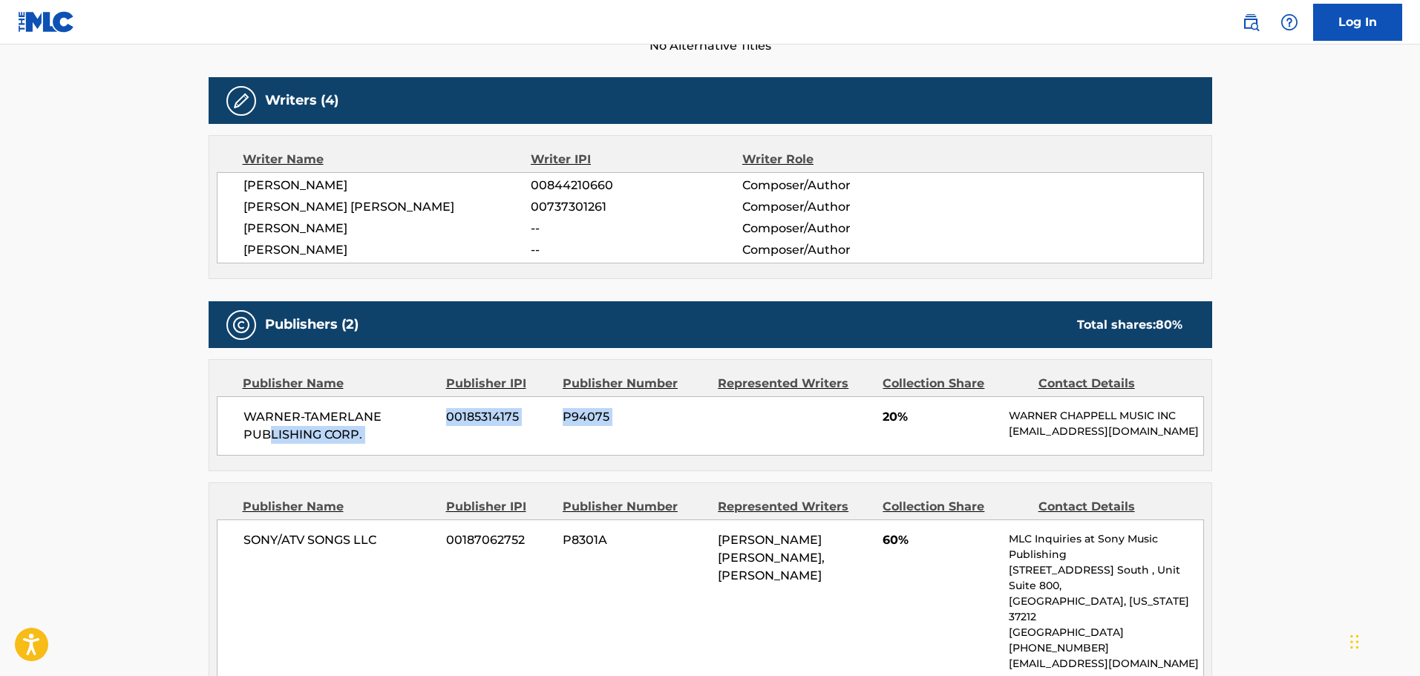
drag, startPoint x: 364, startPoint y: 436, endPoint x: 897, endPoint y: 456, distance: 533.4
click at [890, 456] on div "WARNER-[PERSON_NAME] PUBLISHING CORP. 00185314175 P94075 20% [PERSON_NAME] MUSI…" at bounding box center [710, 425] width 987 height 59
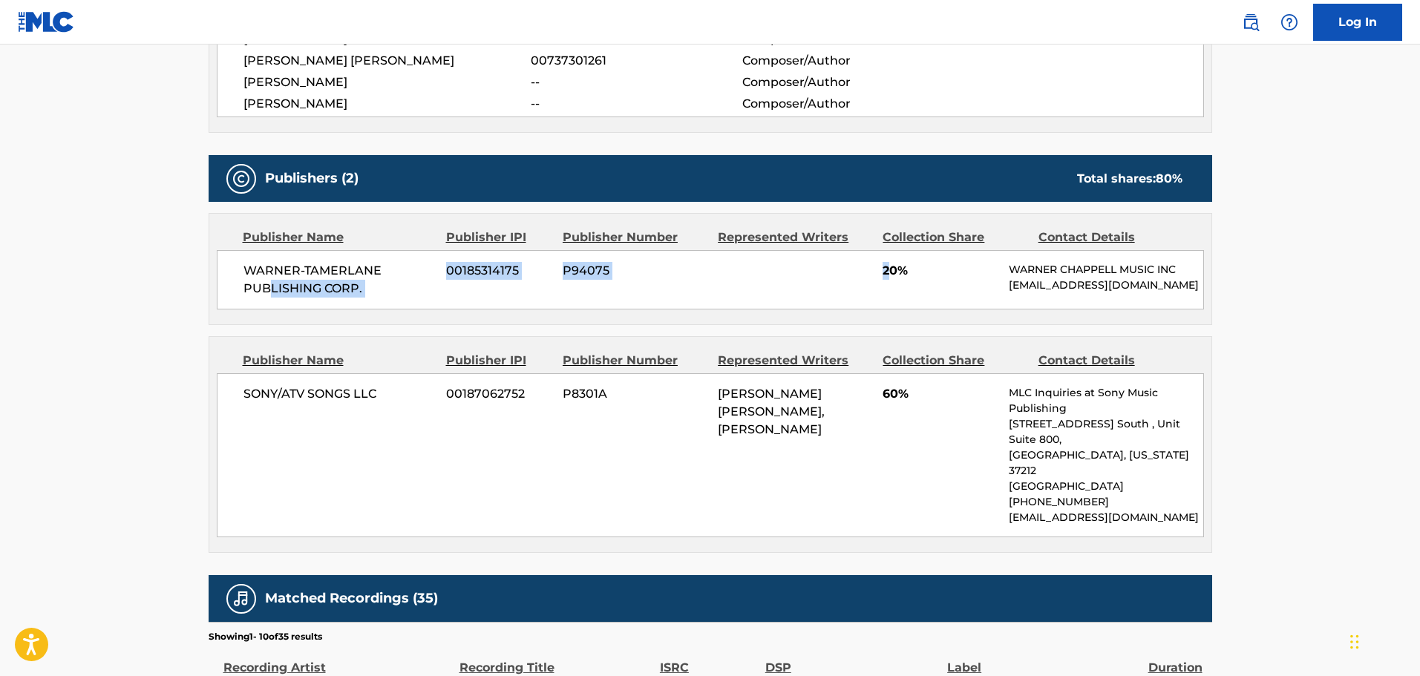
scroll to position [742, 0]
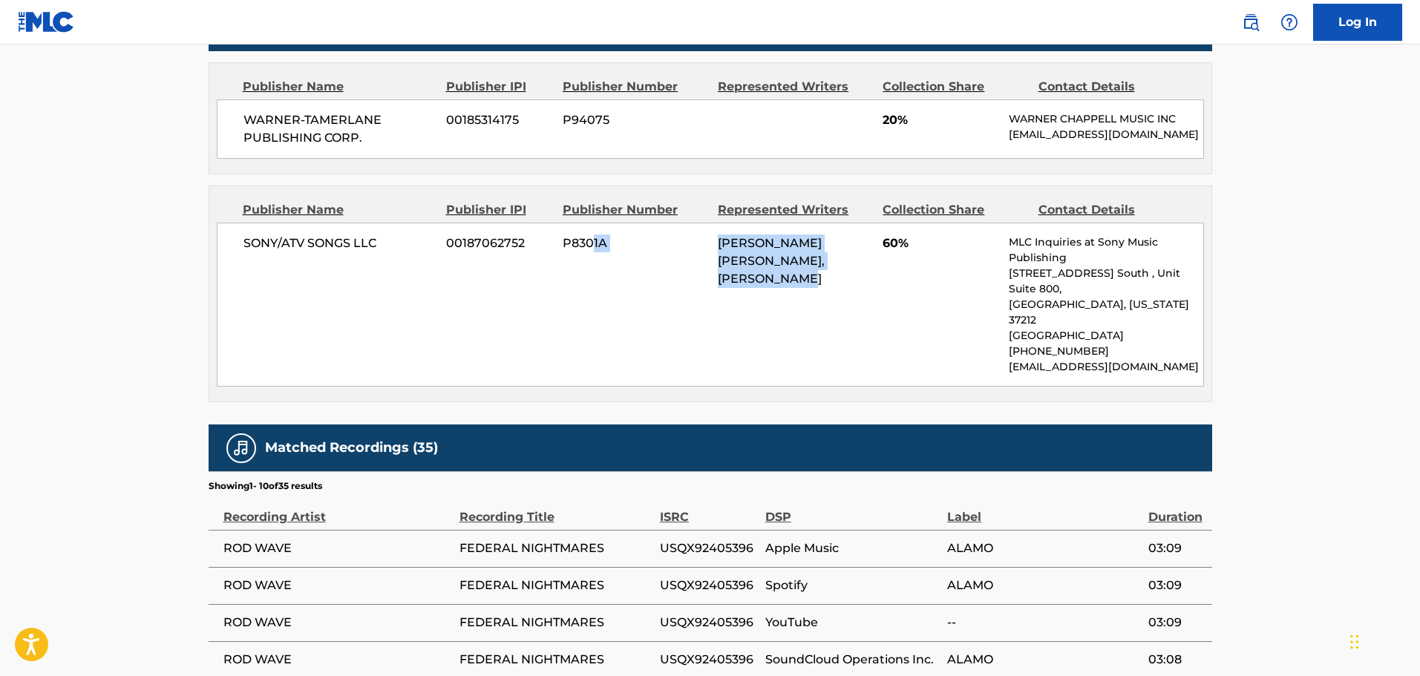
drag, startPoint x: 627, startPoint y: 315, endPoint x: 905, endPoint y: 325, distance: 278.6
click at [889, 315] on div "SONY/ATV SONGS LLC 00187062752 P8301A [PERSON_NAME] [PERSON_NAME], [PERSON_NAME…" at bounding box center [710, 305] width 987 height 164
click at [905, 325] on div "SONY/ATV SONGS LLC 00187062752 P8301A [PERSON_NAME] [PERSON_NAME], [PERSON_NAME…" at bounding box center [710, 305] width 987 height 164
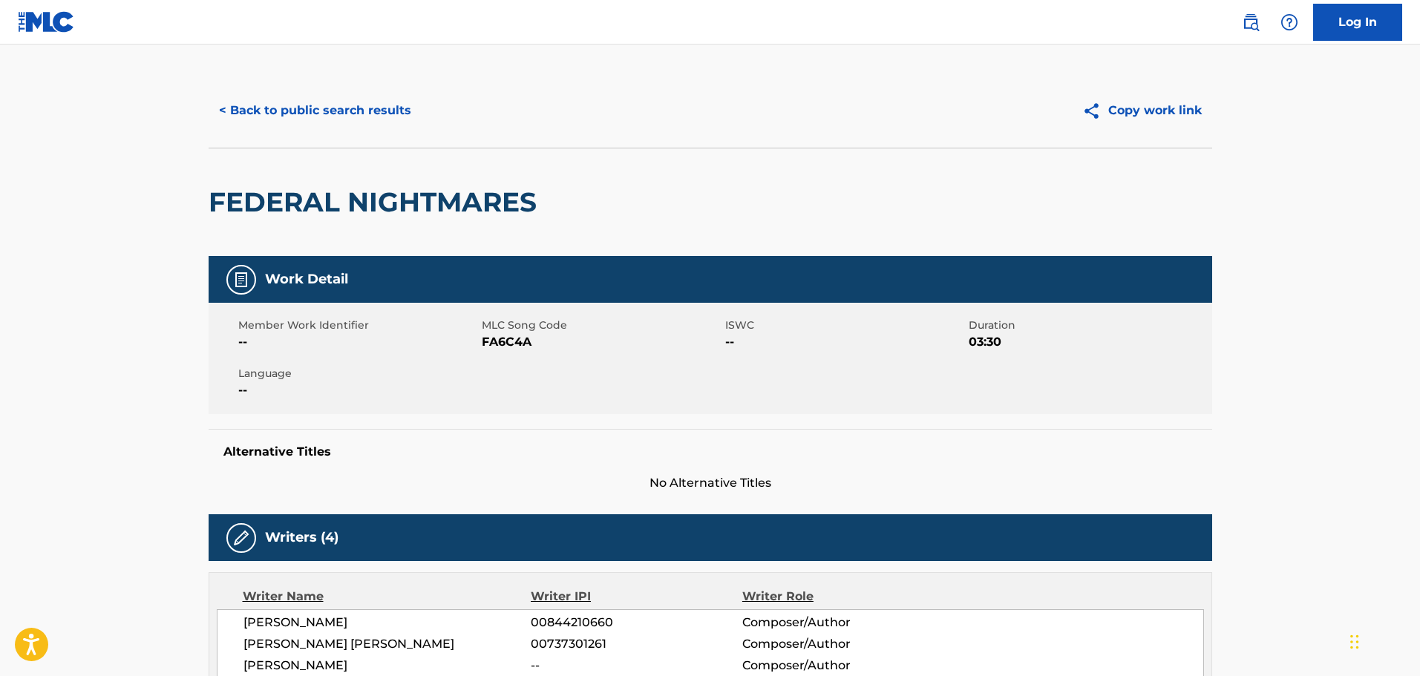
scroll to position [0, 0]
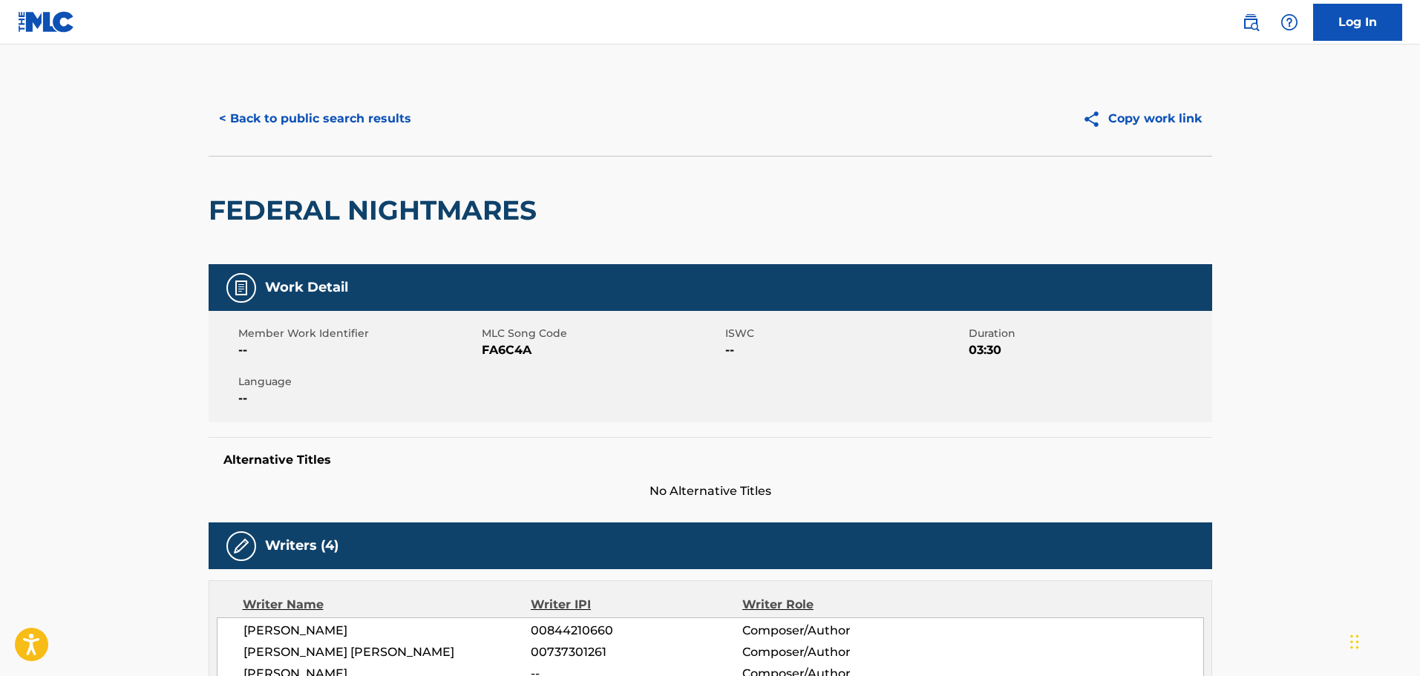
click at [316, 117] on button "< Back to public search results" at bounding box center [315, 118] width 213 height 37
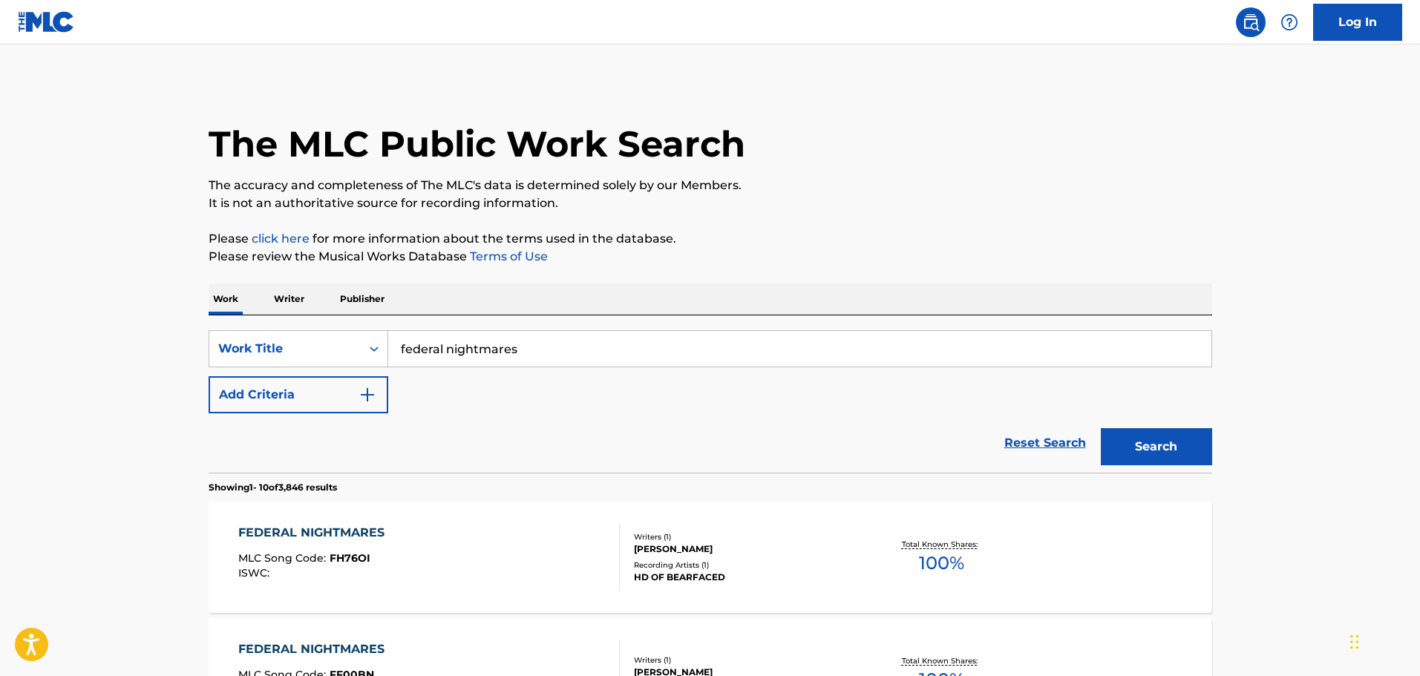
click at [281, 290] on p "Writer" at bounding box center [288, 299] width 39 height 31
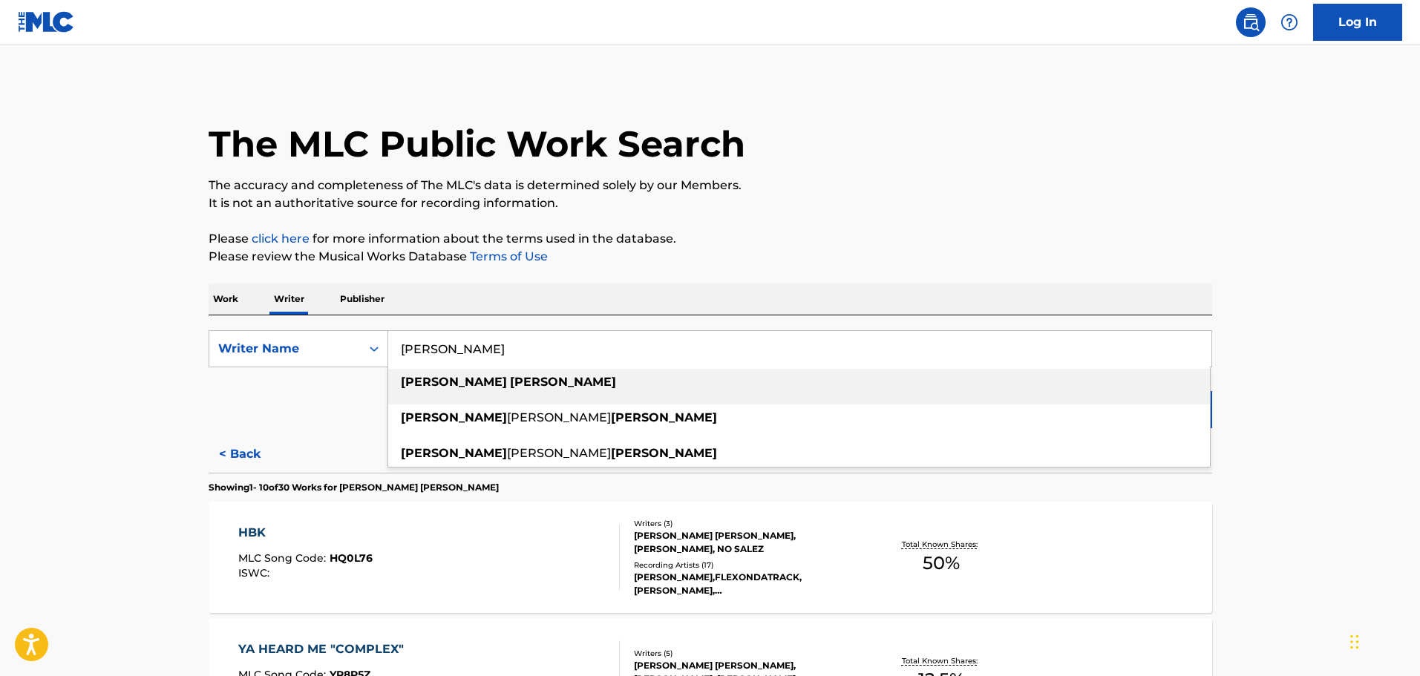
drag, startPoint x: 203, startPoint y: 342, endPoint x: 159, endPoint y: 342, distance: 43.8
paste input "[PERSON_NAME]"
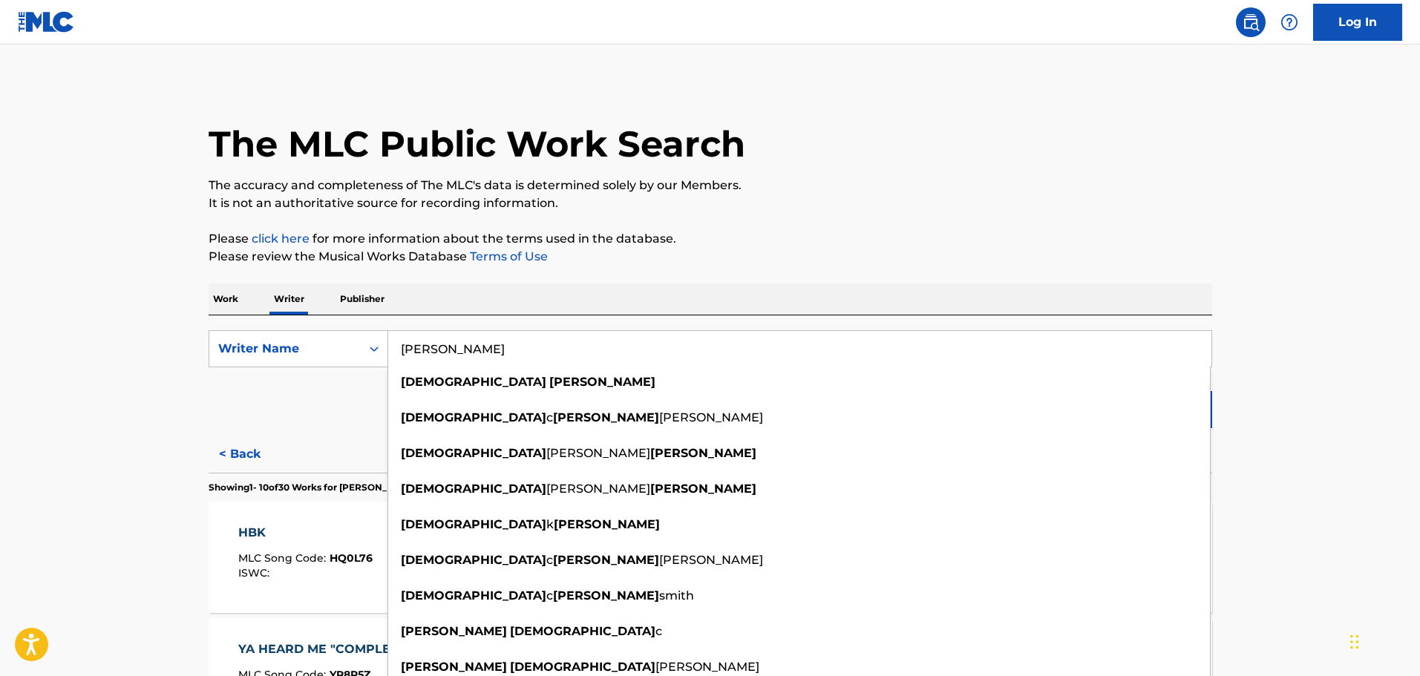
drag, startPoint x: 417, startPoint y: 343, endPoint x: 231, endPoint y: 307, distance: 189.8
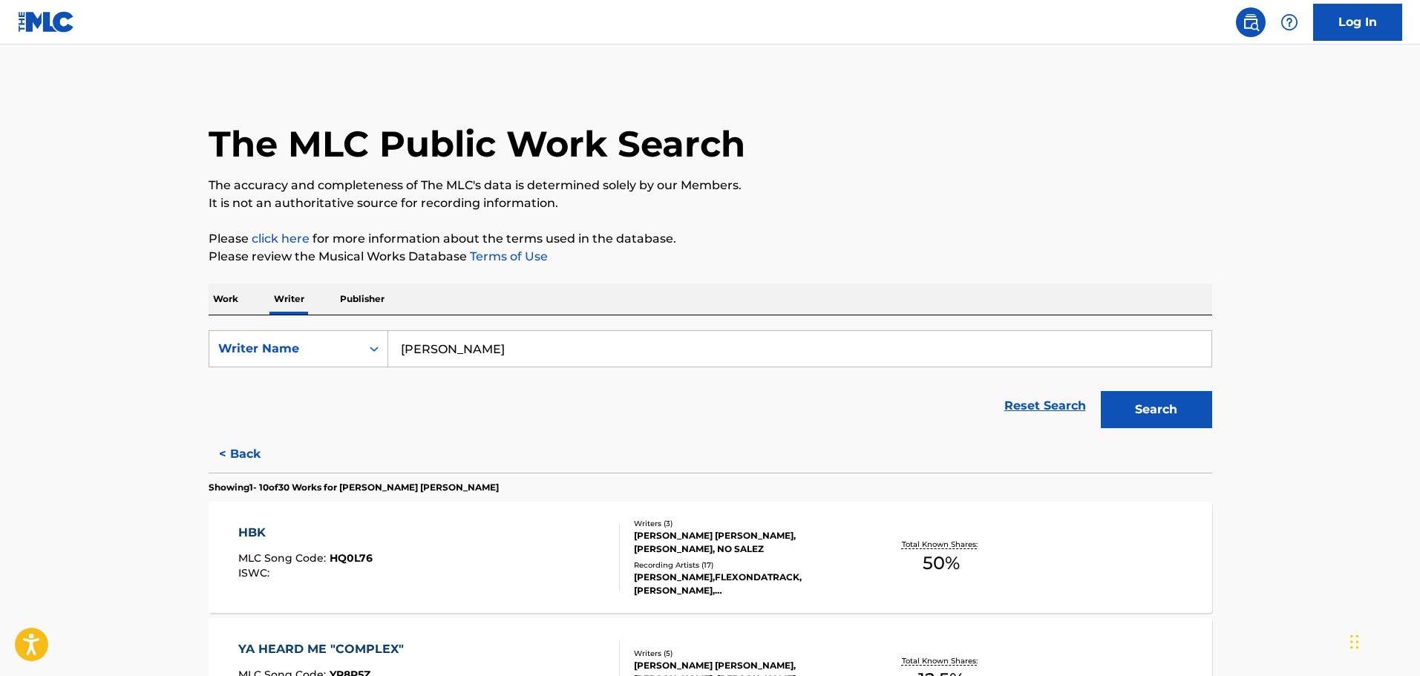
type input "[PERSON_NAME]"
click at [1163, 400] on button "Search" at bounding box center [1156, 409] width 111 height 37
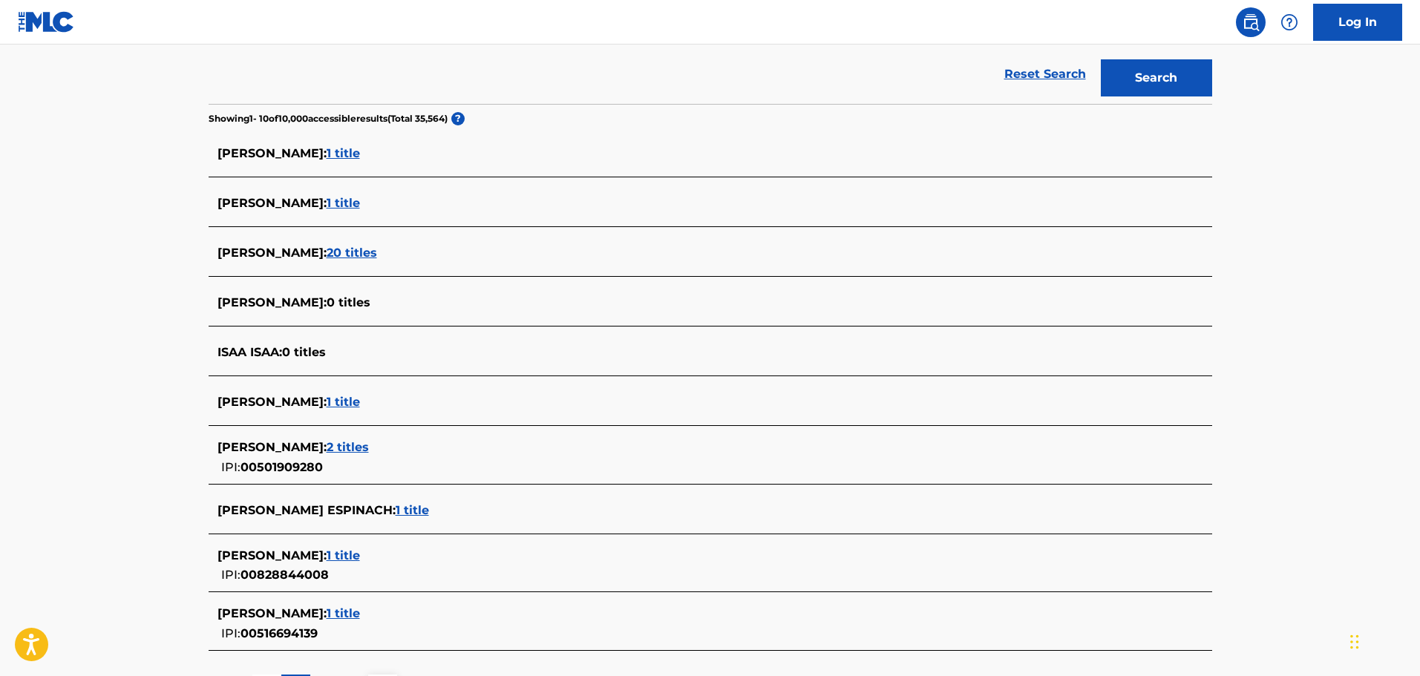
scroll to position [371, 0]
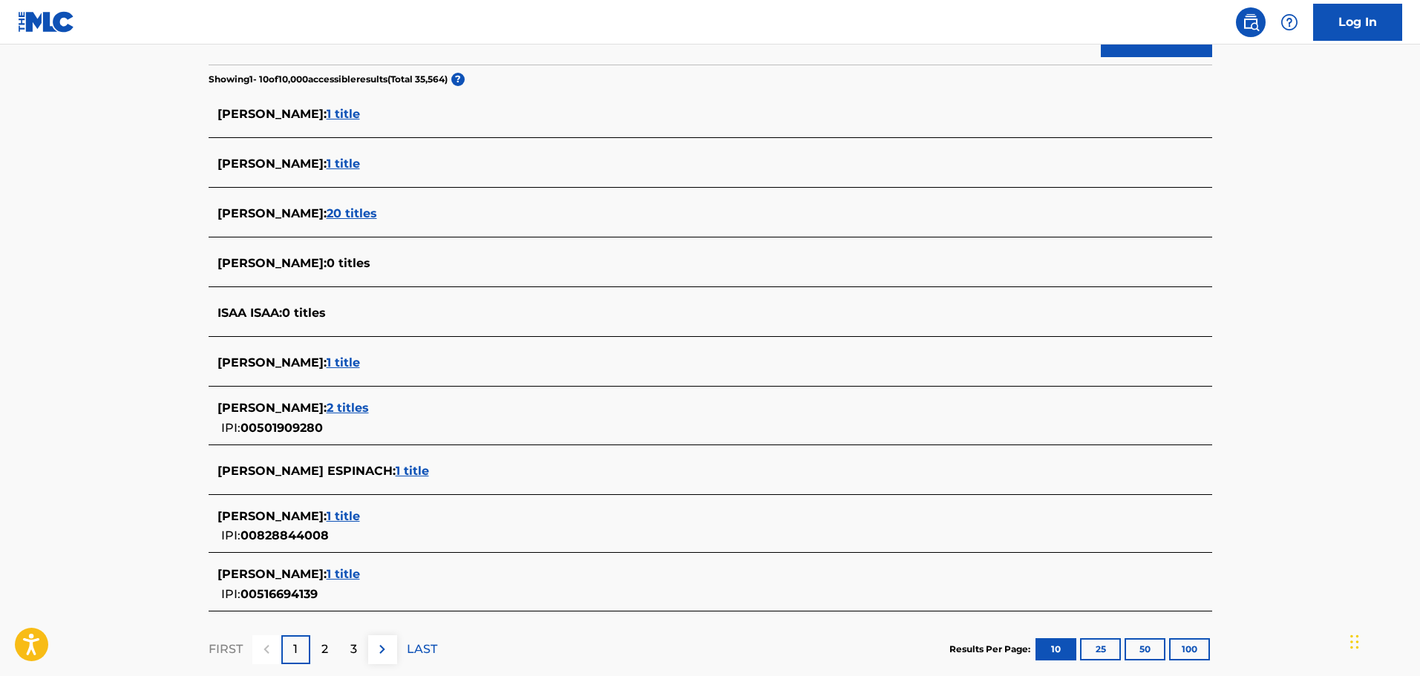
click at [335, 366] on span "1 title" at bounding box center [343, 363] width 33 height 14
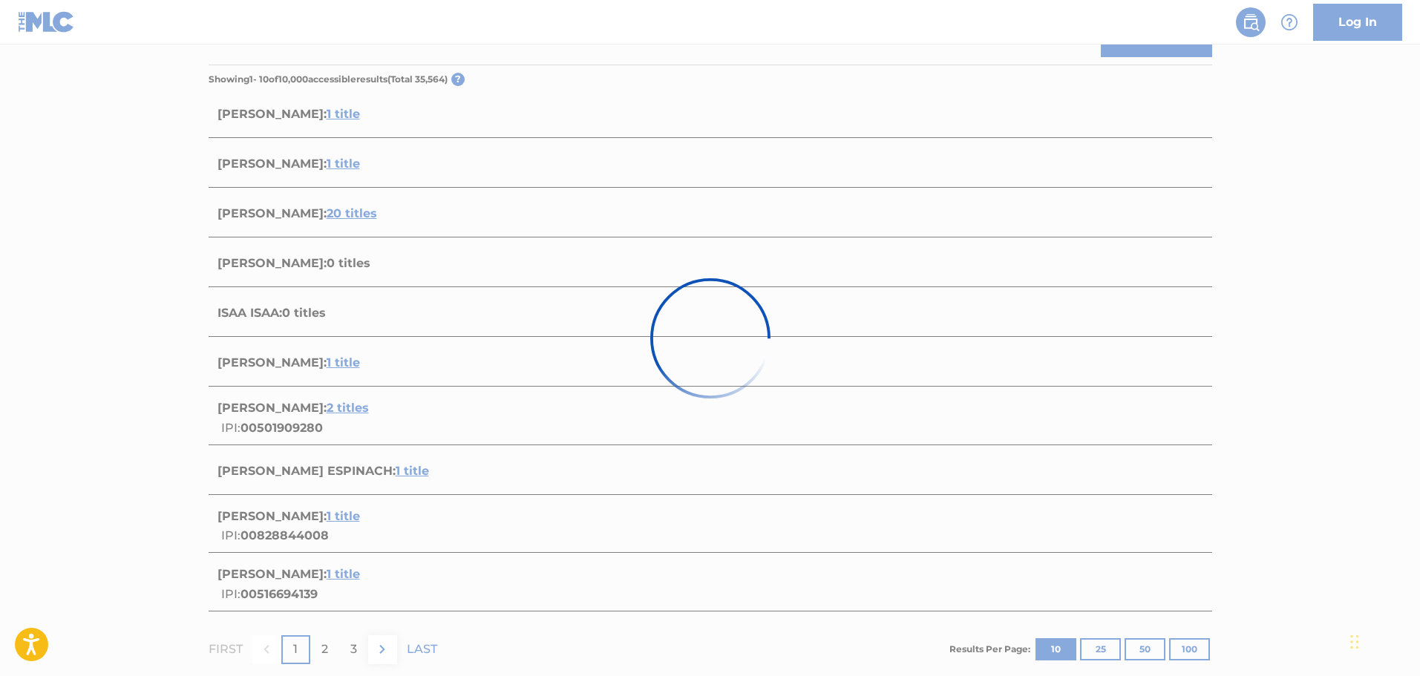
scroll to position [85, 0]
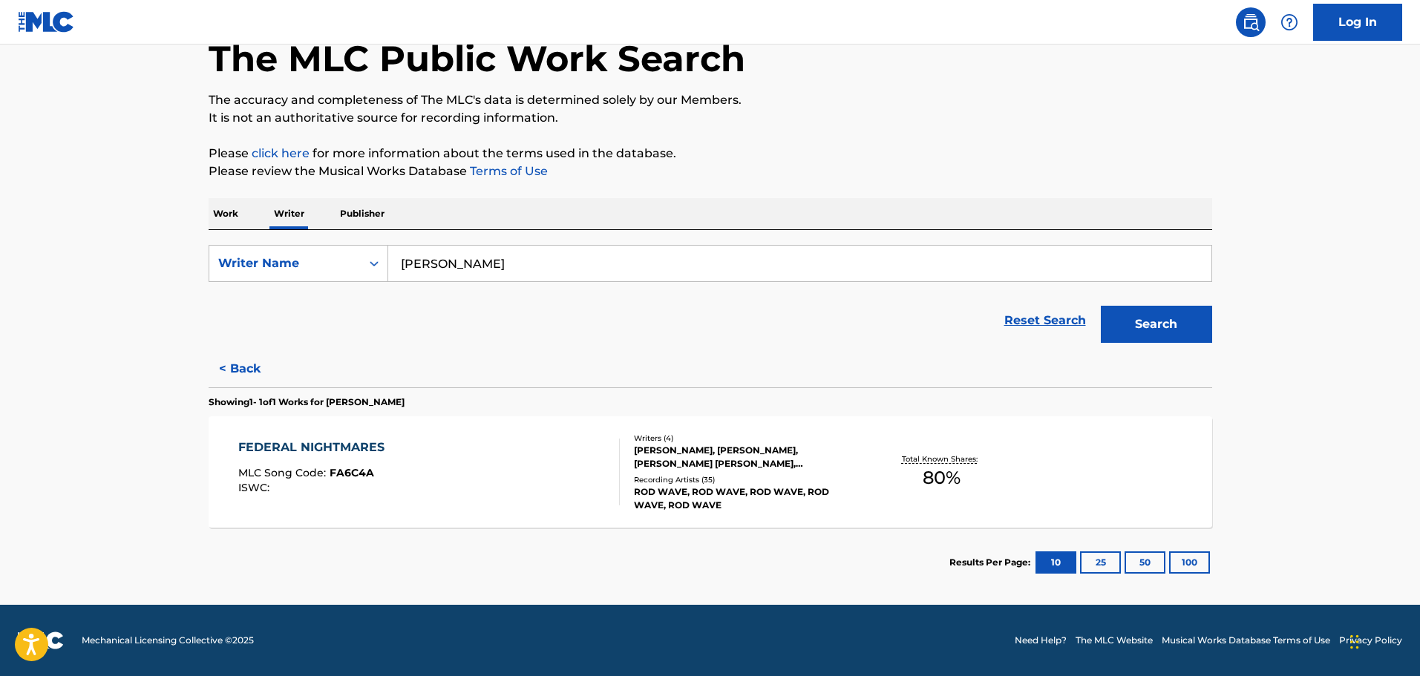
click at [465, 486] on div "FEDERAL NIGHTMARES MLC Song Code : FA6C4A ISWC :" at bounding box center [429, 472] width 382 height 67
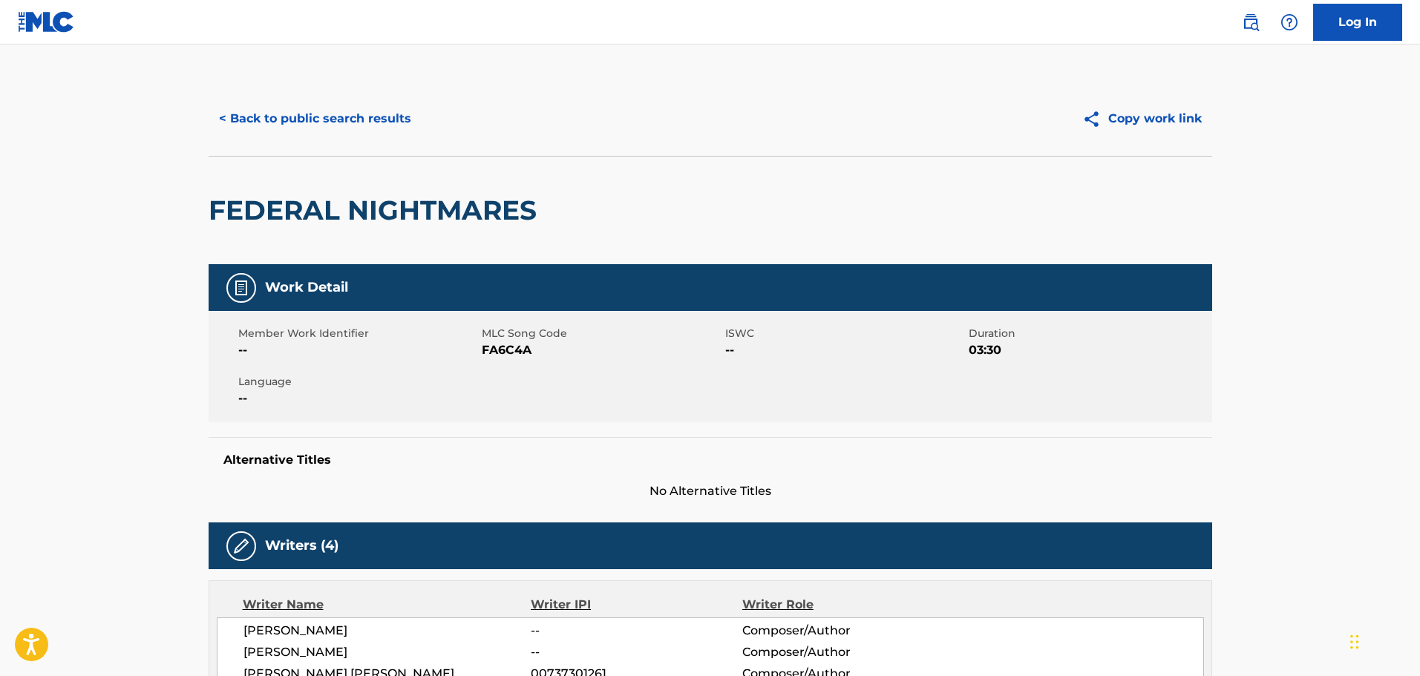
click at [301, 106] on button "< Back to public search results" at bounding box center [315, 118] width 213 height 37
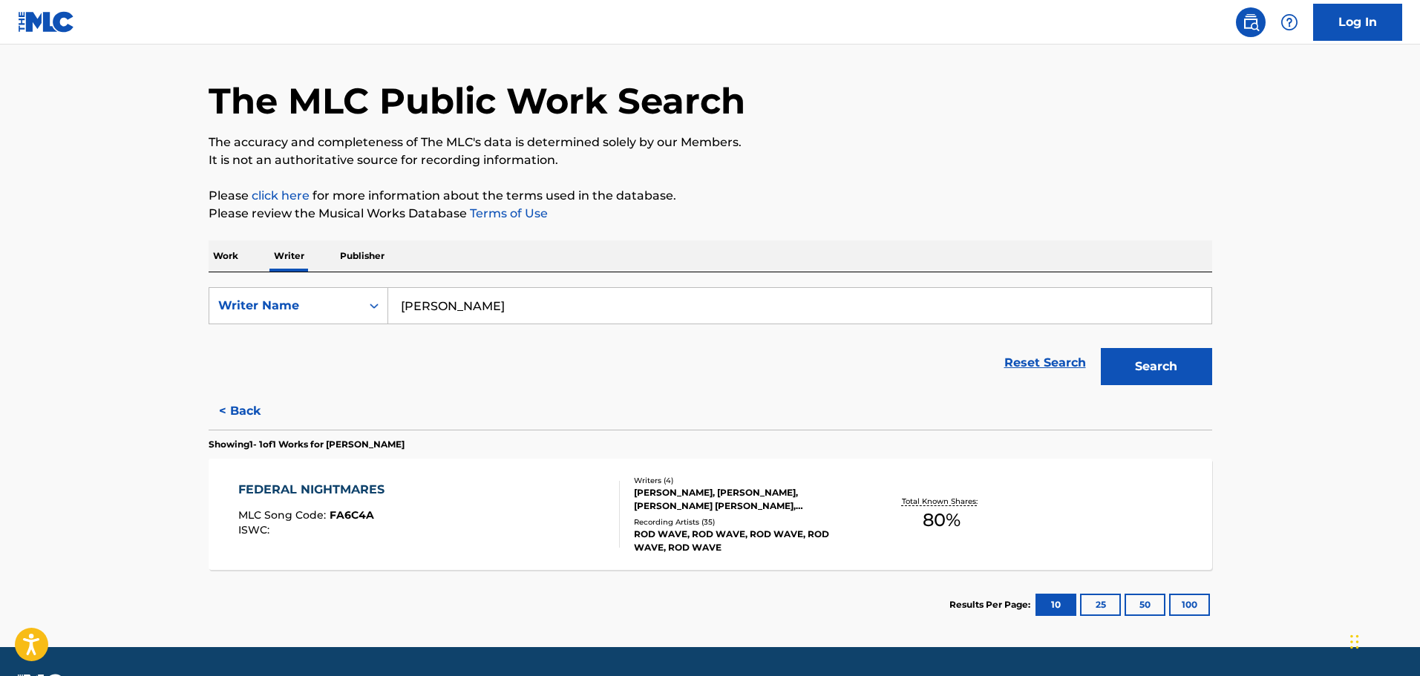
scroll to position [85, 0]
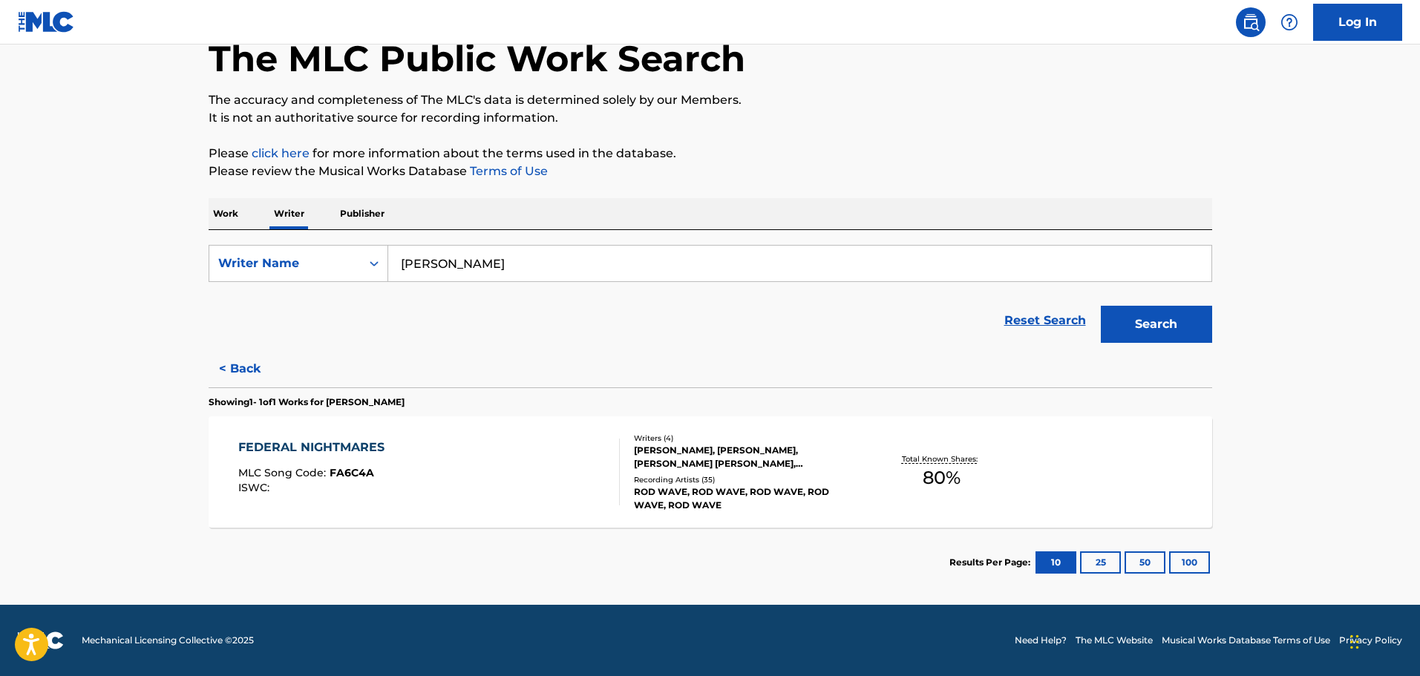
click at [250, 371] on button "< Back" at bounding box center [253, 368] width 89 height 37
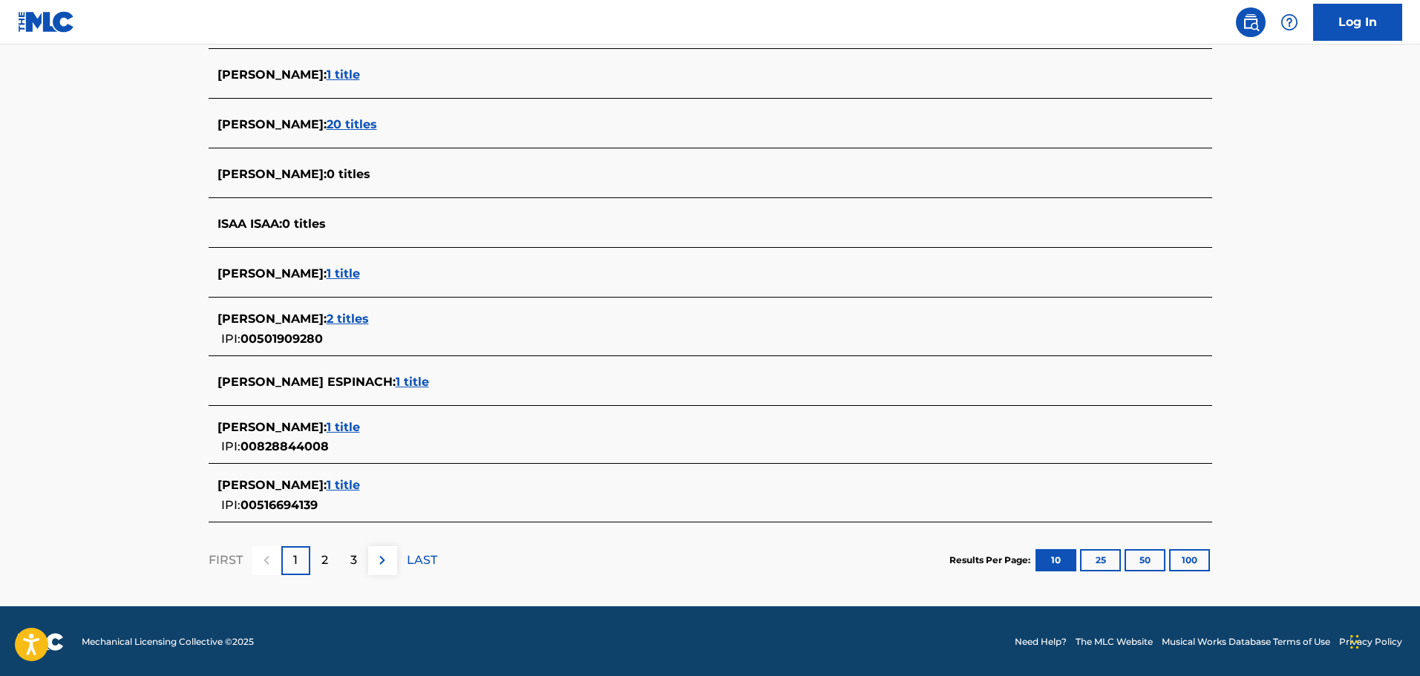
scroll to position [462, 0]
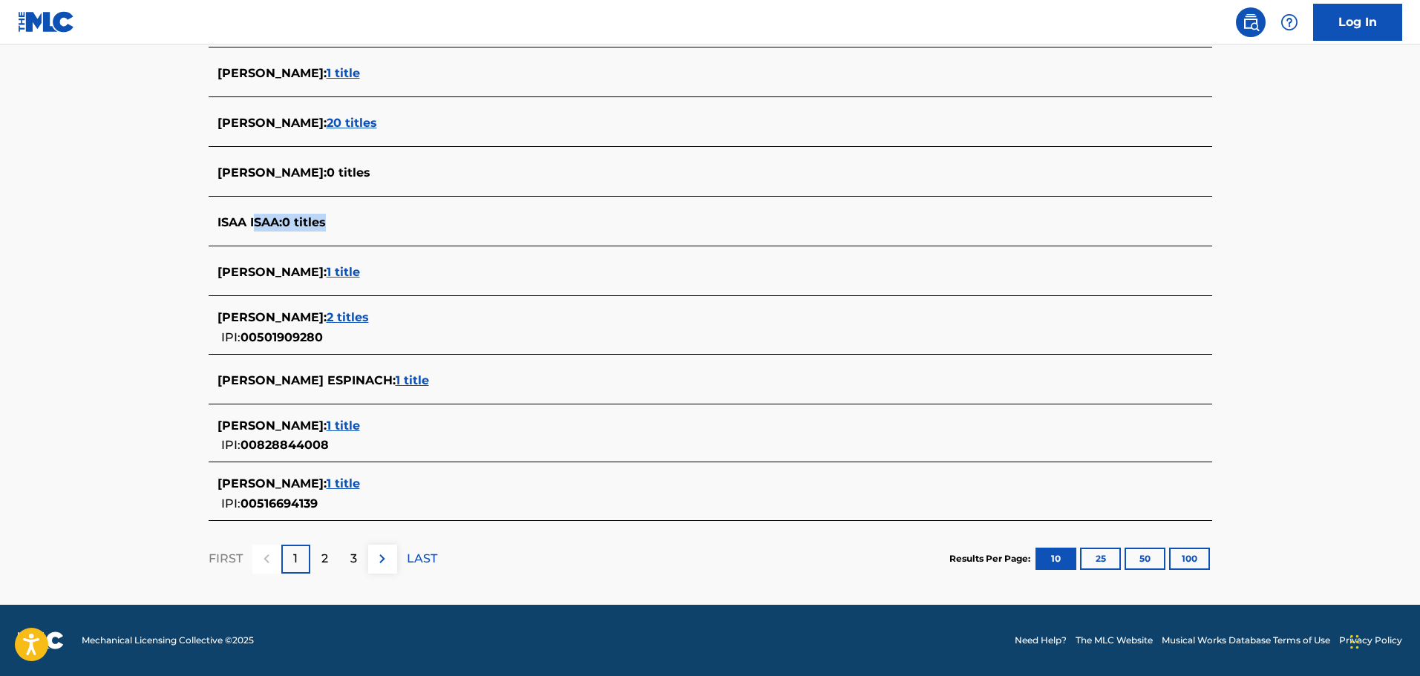
drag, startPoint x: 264, startPoint y: 215, endPoint x: 452, endPoint y: 225, distance: 188.1
click at [451, 224] on div "ISAA ISAA : 0 titles" at bounding box center [691, 223] width 947 height 18
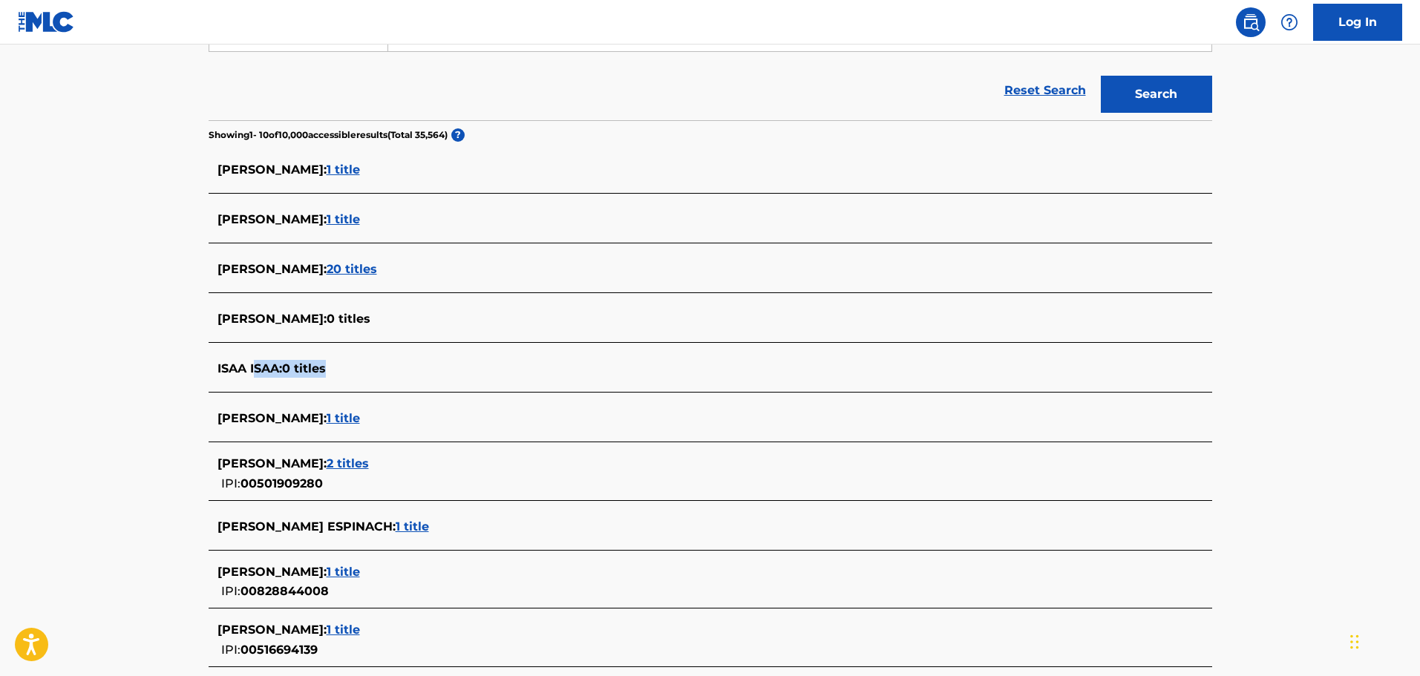
scroll to position [313, 0]
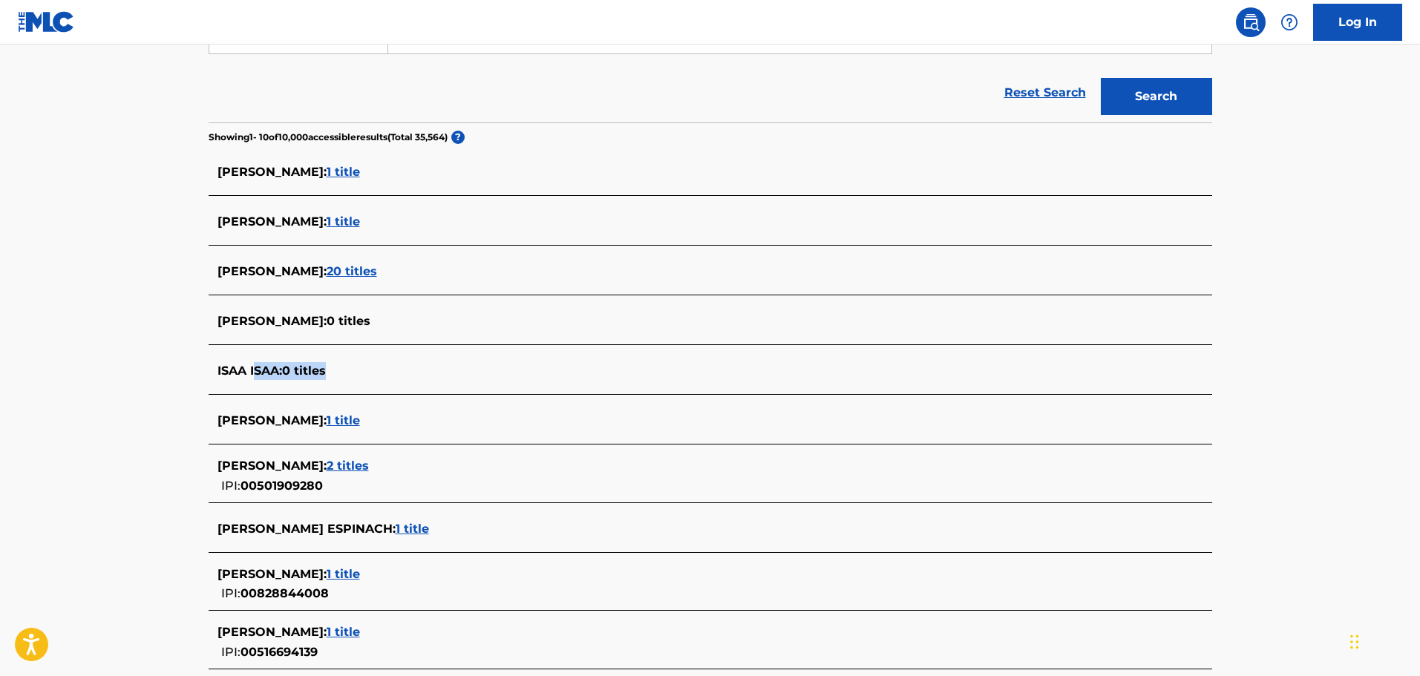
click at [635, 373] on div "ISAA ISAA : 0 titles" at bounding box center [691, 371] width 947 height 18
click at [327, 424] on span "1 title" at bounding box center [343, 420] width 33 height 14
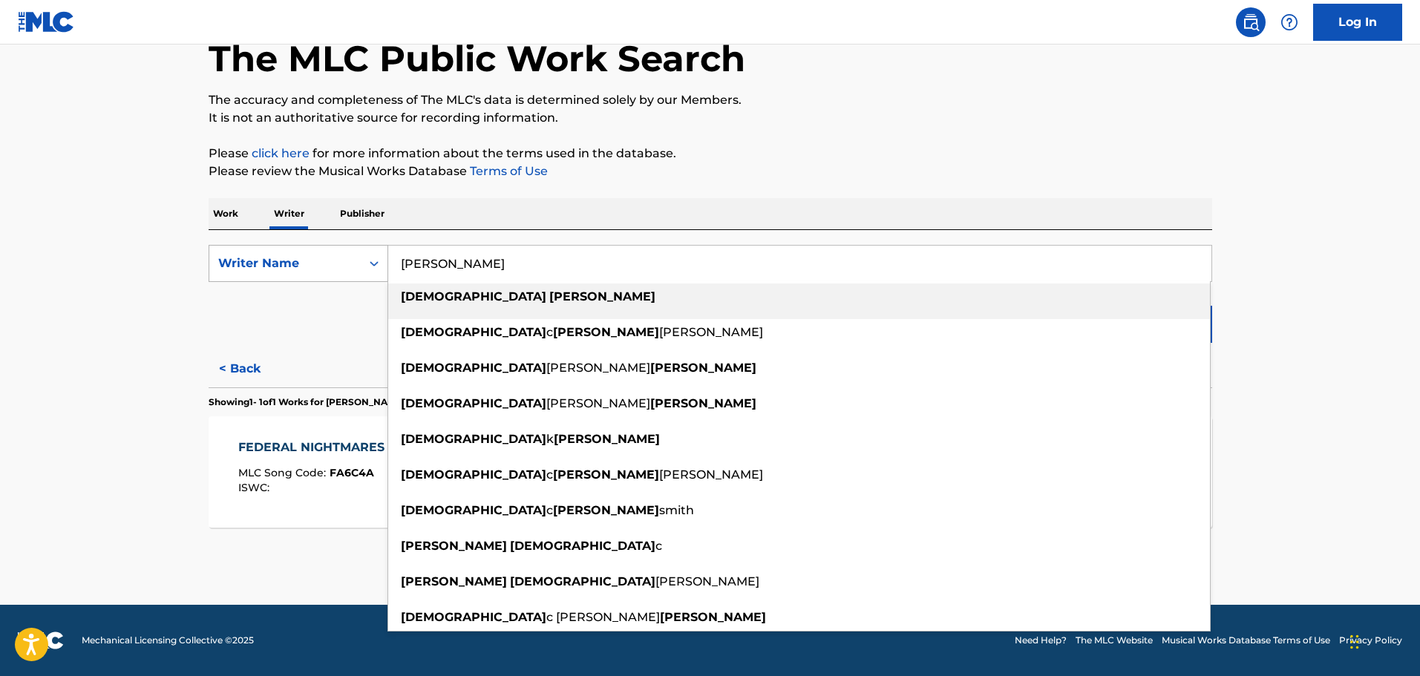
drag, startPoint x: 403, startPoint y: 266, endPoint x: 325, endPoint y: 246, distance: 80.3
click at [326, 246] on div "SearchWithCriteria2c85b1bb-a77c-4b34-bae0-246f7754b3f6 Writer Name [PERSON_NAME…" at bounding box center [711, 263] width 1004 height 37
paste input "[PERSON_NAME]"
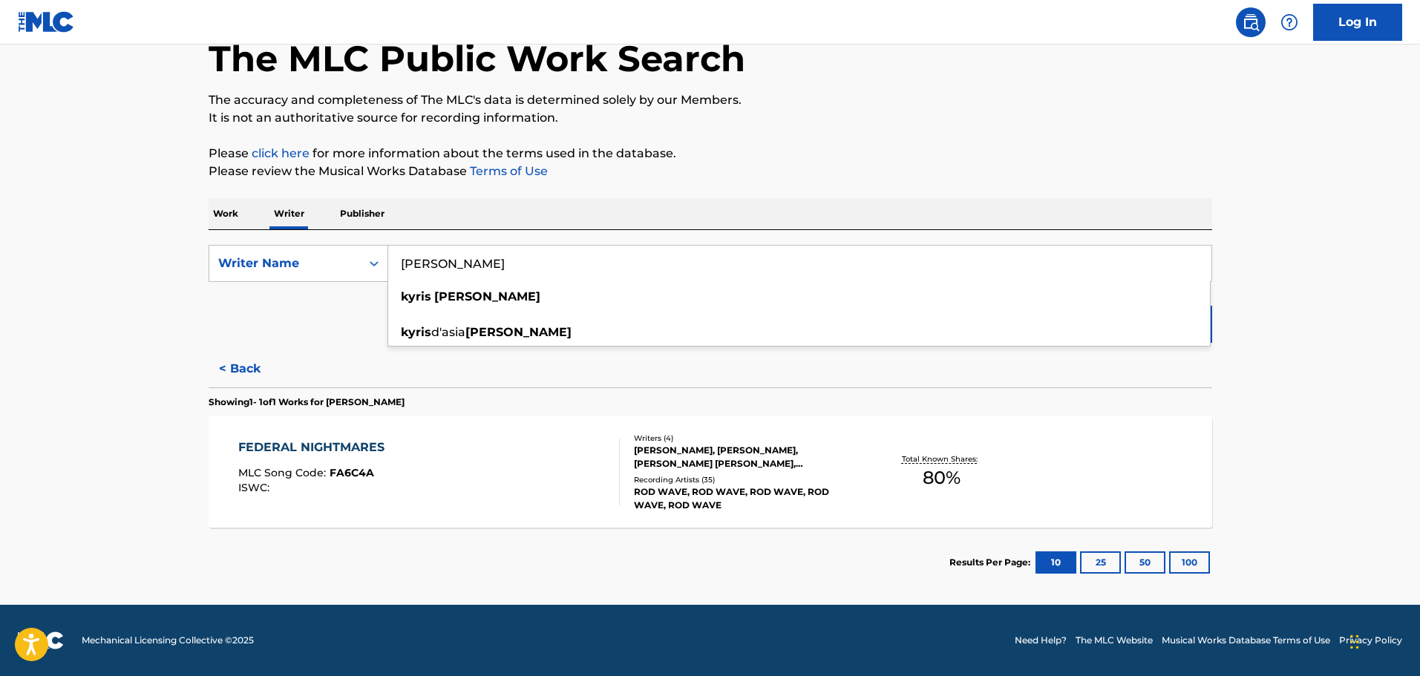
type input "[PERSON_NAME]"
click at [1257, 376] on main "The MLC Public Work Search The accuracy and completeness of The MLC's data is d…" at bounding box center [710, 282] width 1420 height 646
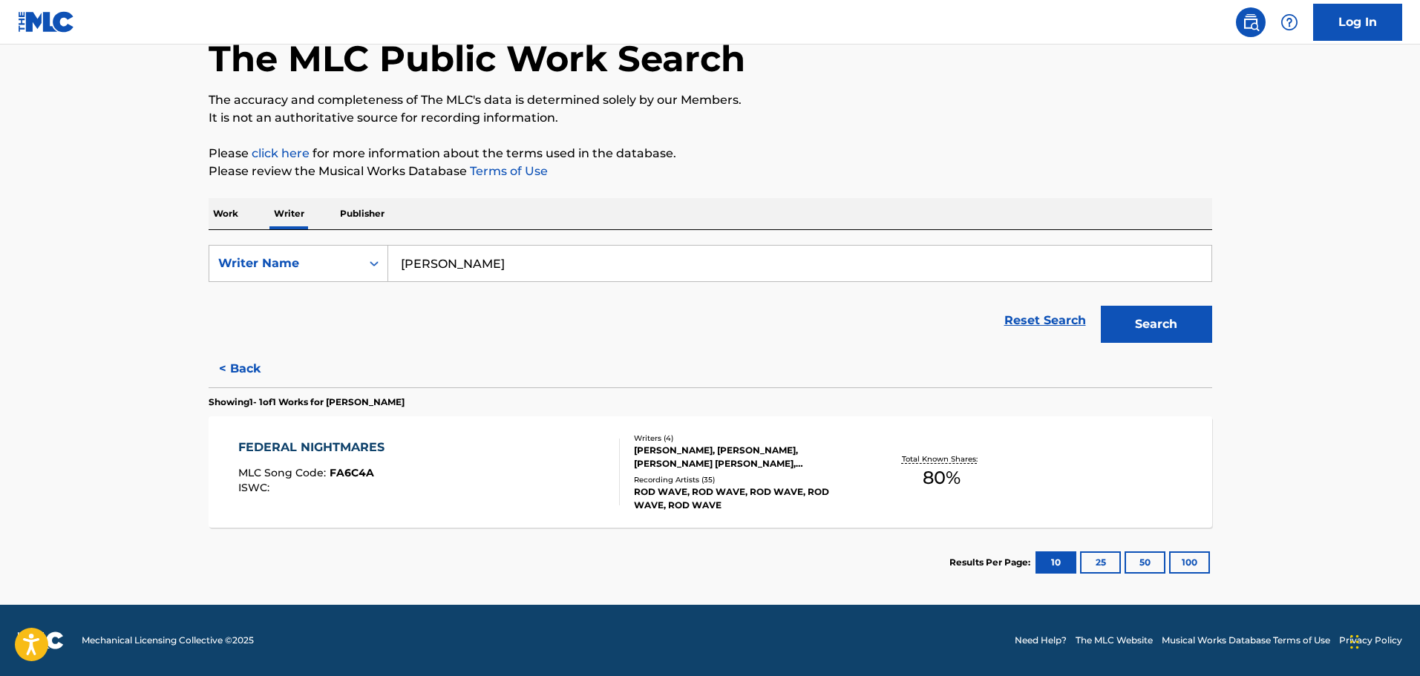
click at [1086, 322] on link "Reset Search" at bounding box center [1045, 320] width 97 height 33
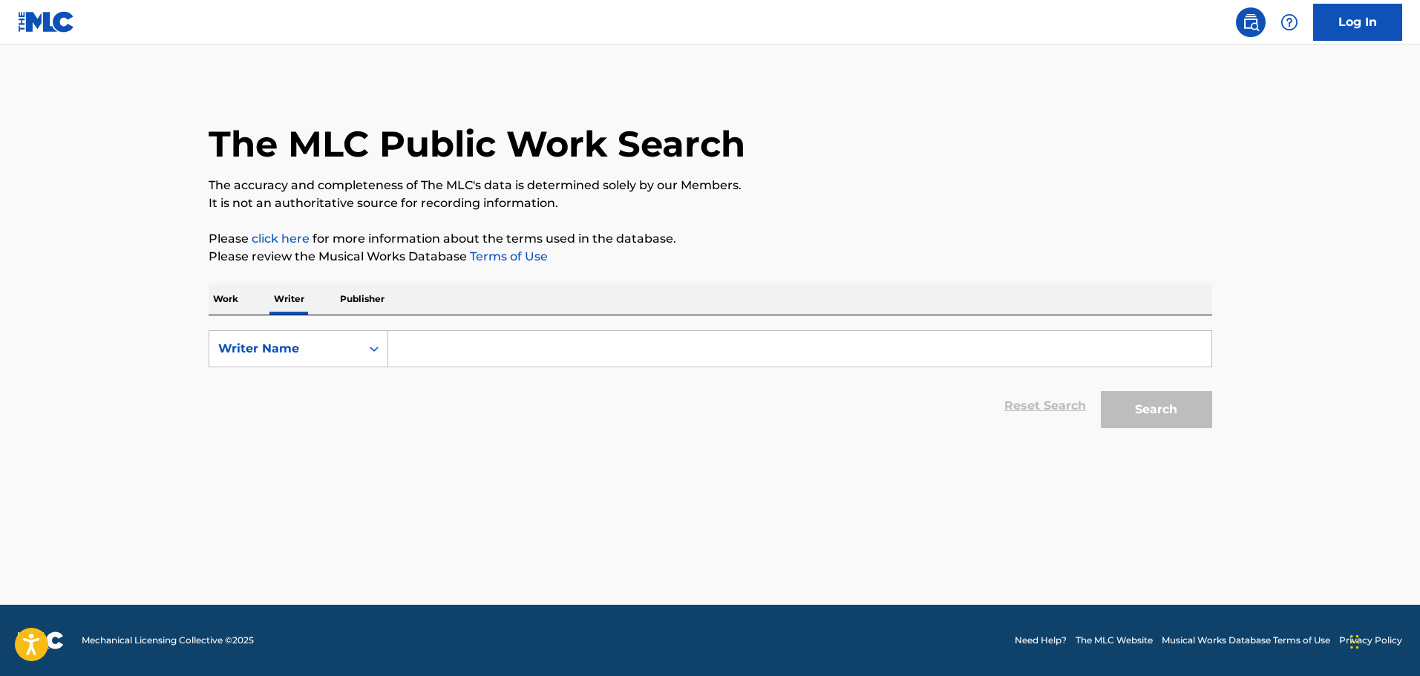
scroll to position [0, 0]
click at [485, 344] on input "Search Form" at bounding box center [799, 349] width 823 height 36
paste input "[PERSON_NAME]"
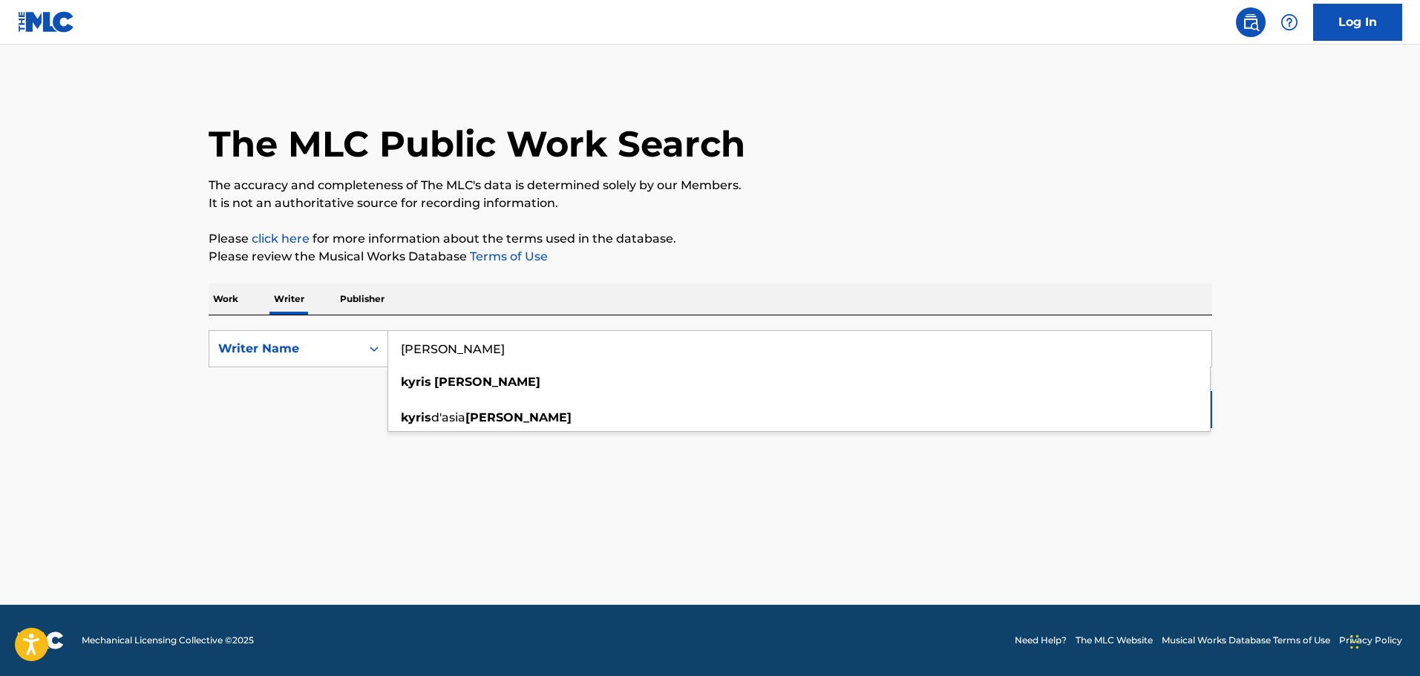
click at [1330, 394] on main "The MLC Public Work Search The accuracy and completeness of The MLC's data is d…" at bounding box center [710, 325] width 1420 height 560
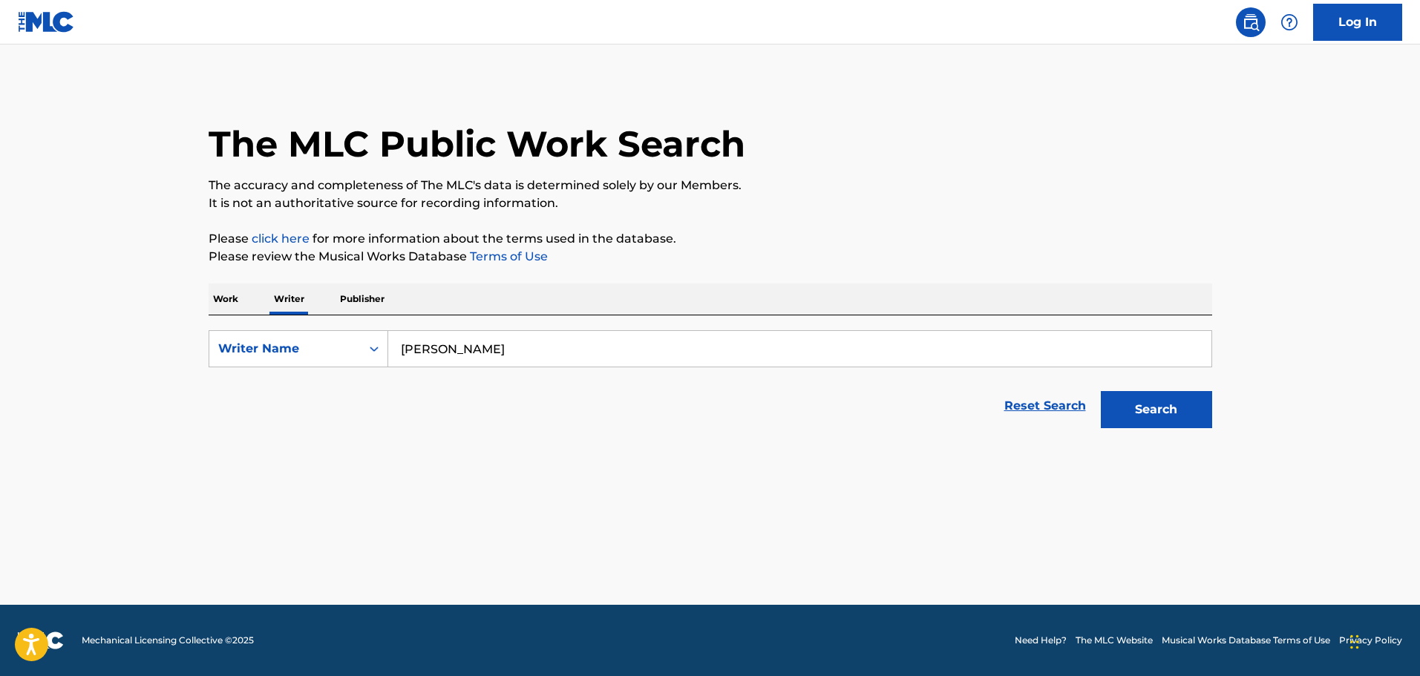
click at [1188, 413] on button "Search" at bounding box center [1156, 409] width 111 height 37
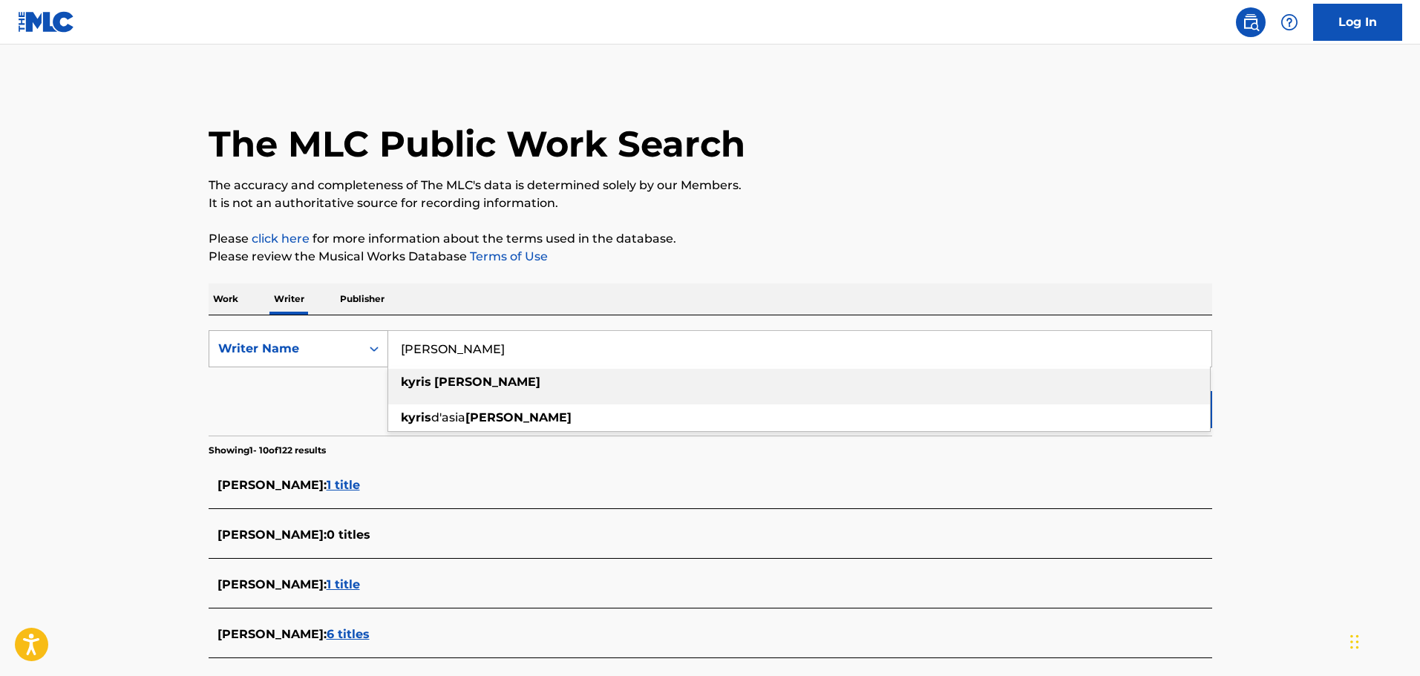
drag, startPoint x: 417, startPoint y: 344, endPoint x: 329, endPoint y: 337, distance: 88.6
click at [329, 337] on div "SearchWithCriteria2c85b1bb-a77c-4b34-bae0-246f7754b3f6 Writer Name [PERSON_NAME…" at bounding box center [711, 348] width 1004 height 37
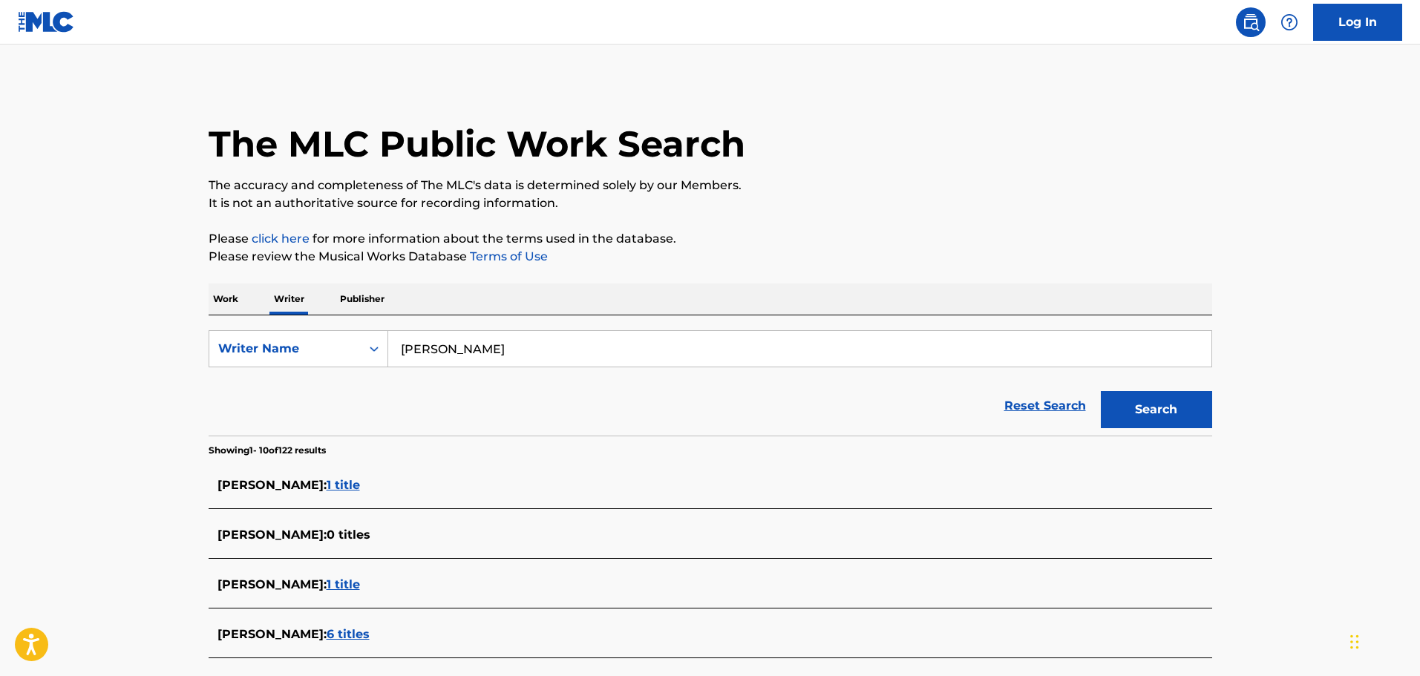
type input "[PERSON_NAME]"
click at [1174, 418] on button "Search" at bounding box center [1156, 409] width 111 height 37
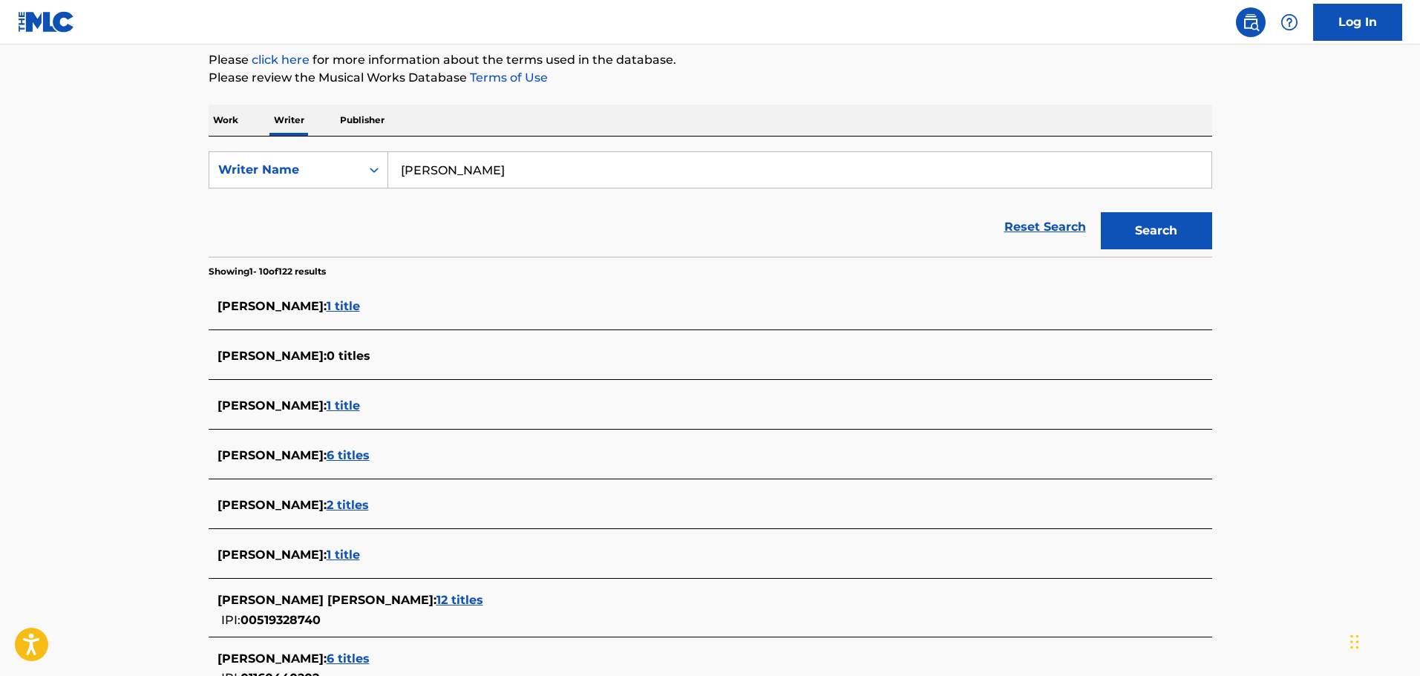
scroll to position [223, 0]
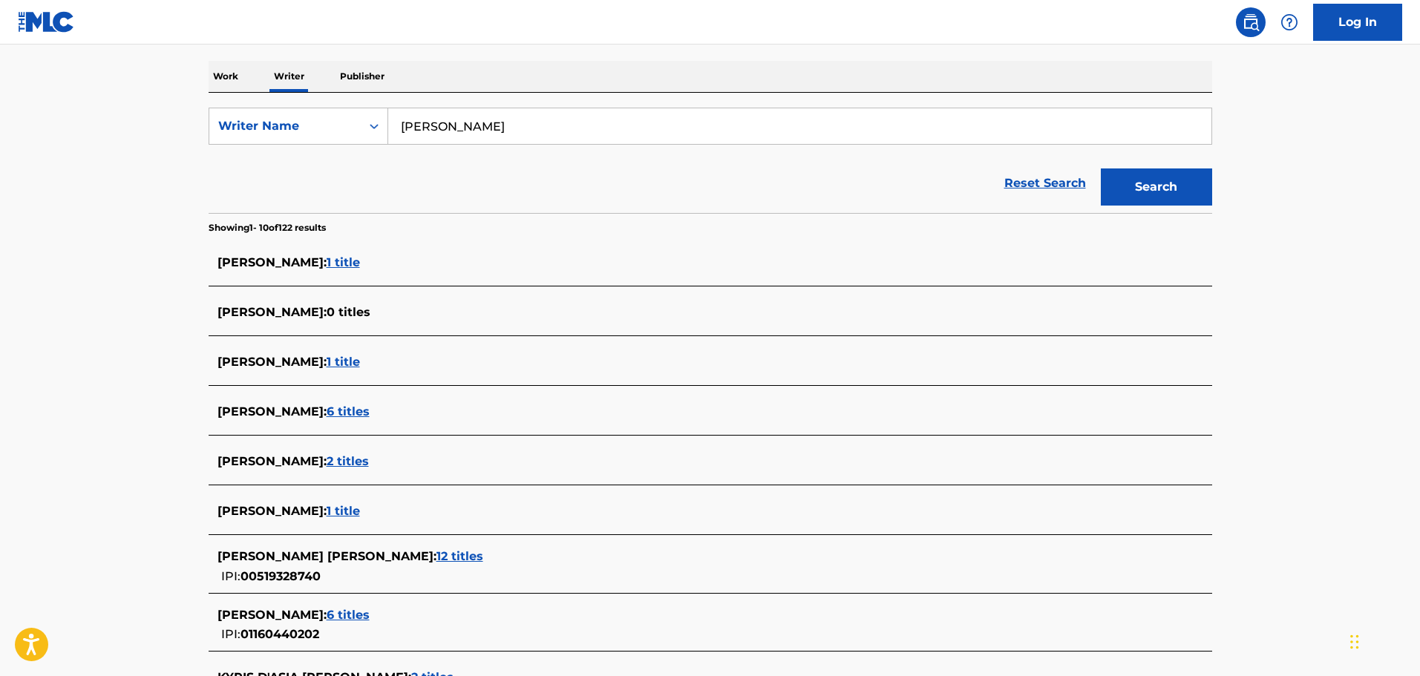
click at [333, 514] on span "1 title" at bounding box center [343, 511] width 33 height 14
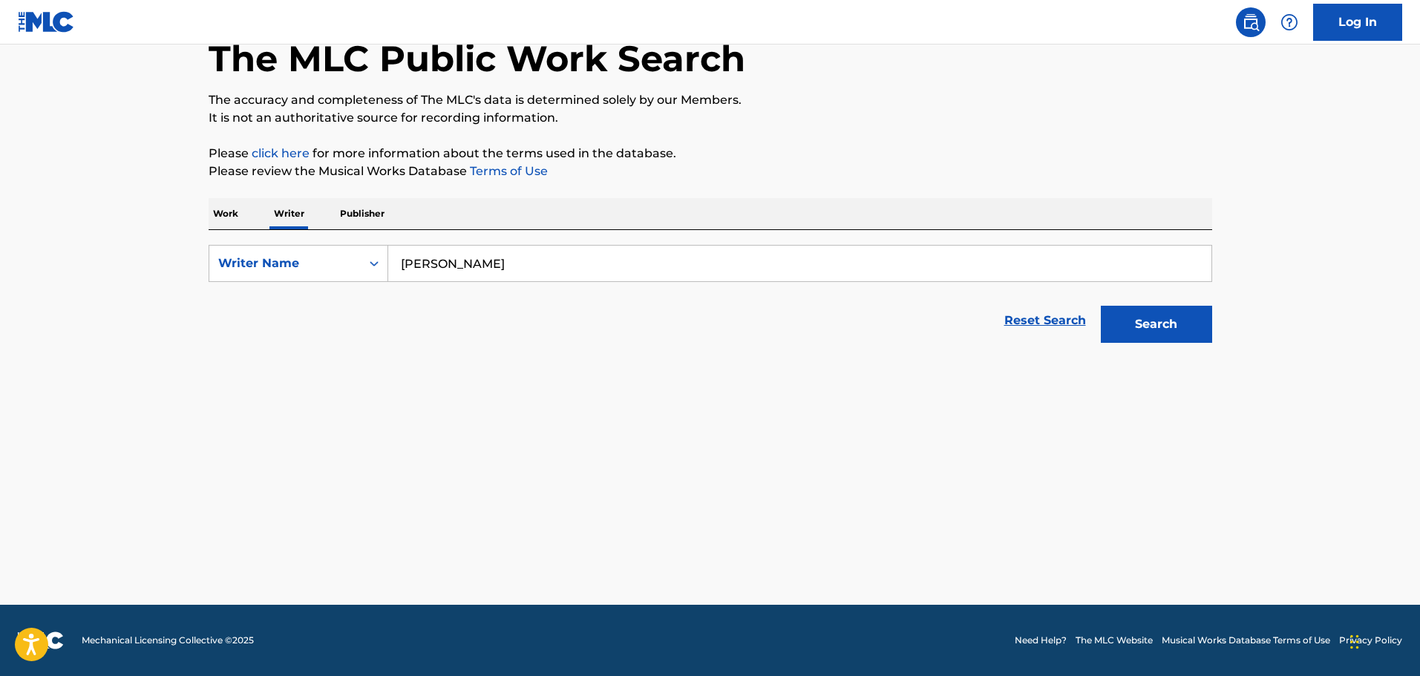
scroll to position [85, 0]
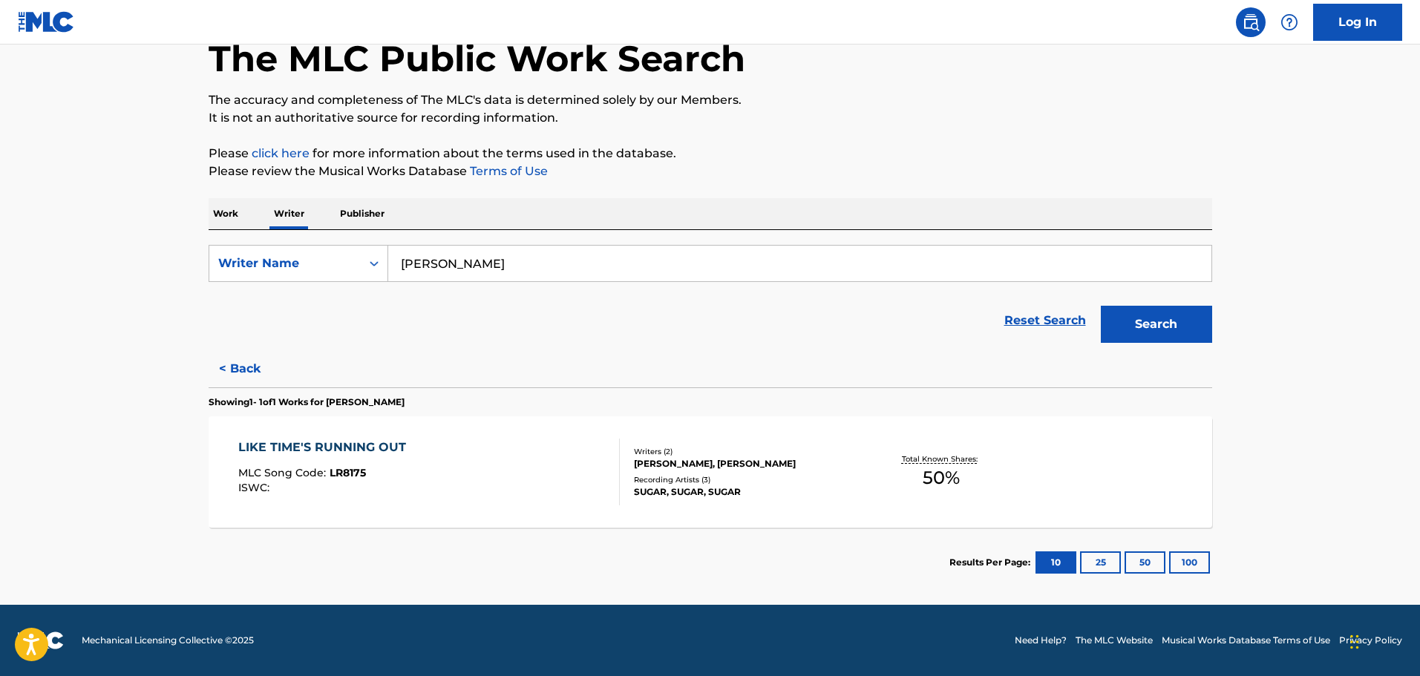
click at [519, 483] on div "LIKE TIME'S RUNNING OUT MLC Song Code : LR8175 ISWC :" at bounding box center [429, 472] width 382 height 67
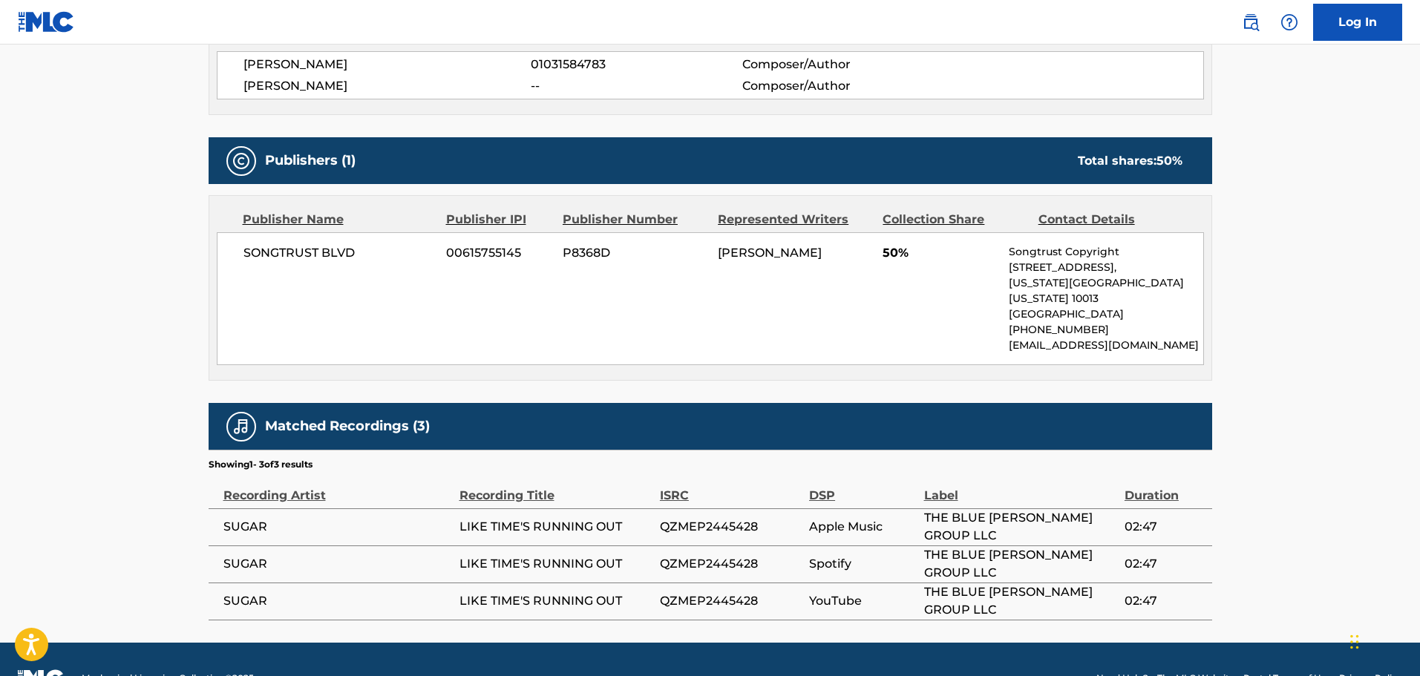
scroll to position [589, 0]
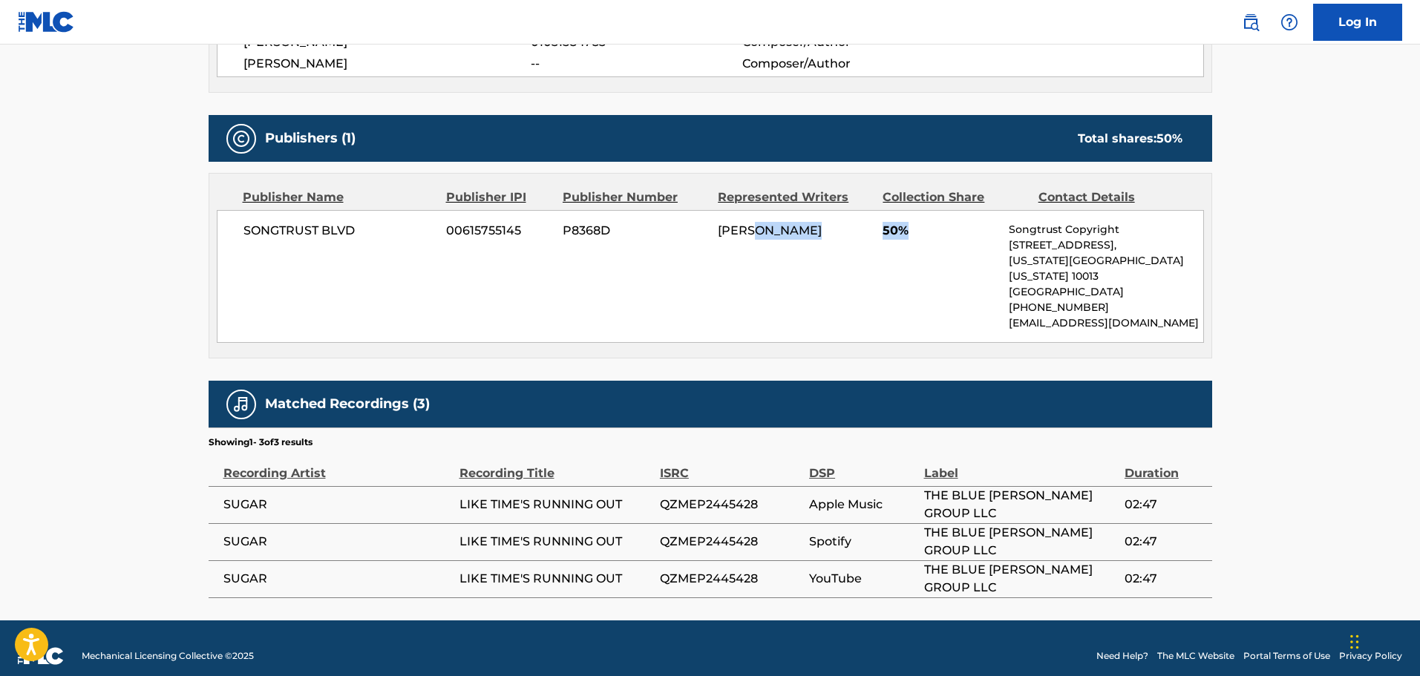
drag, startPoint x: 802, startPoint y: 232, endPoint x: 894, endPoint y: 313, distance: 122.6
click at [909, 264] on div "SONGTRUST BLVD 00615755145 P8368D [PERSON_NAME] 50% Songtrust Copyright [STREET…" at bounding box center [710, 276] width 987 height 133
click at [853, 356] on div "Work Detail Member Work Identifier -- MLC Song Code LR8175 ISWC -- Duration --:…" at bounding box center [711, 137] width 1004 height 923
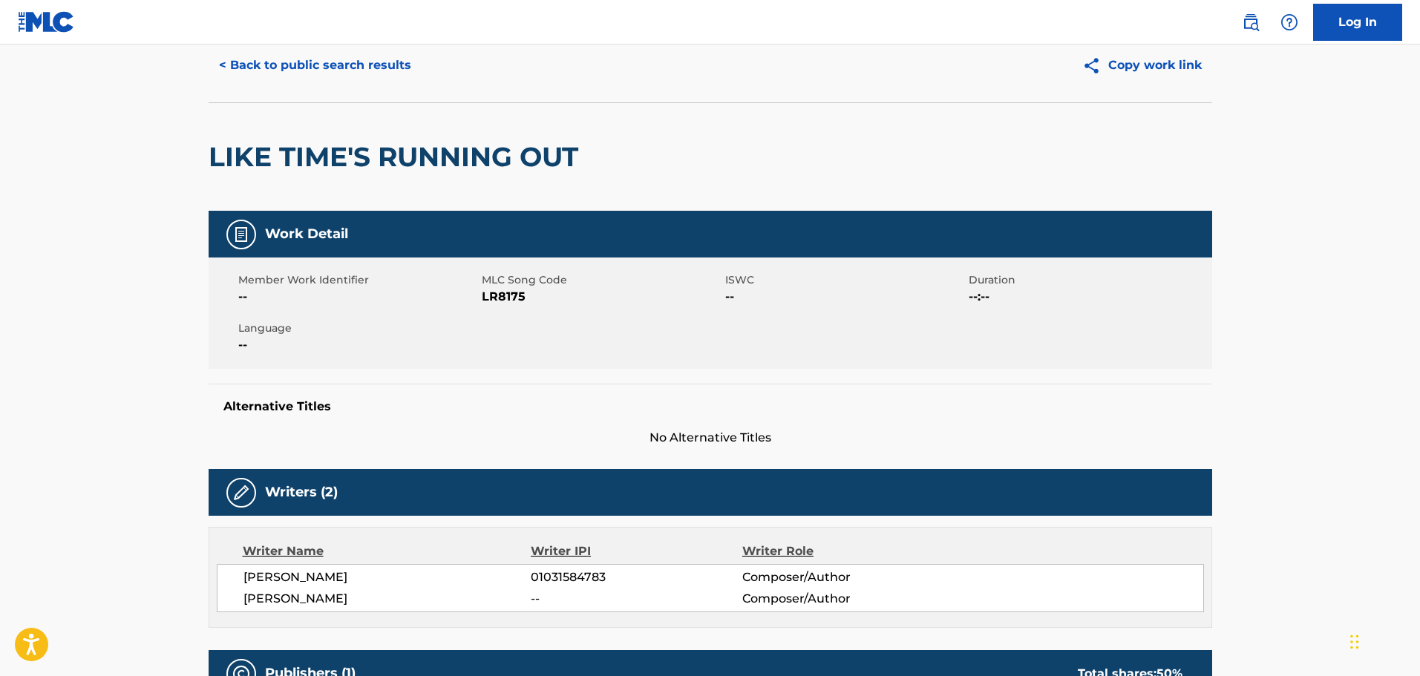
scroll to position [0, 0]
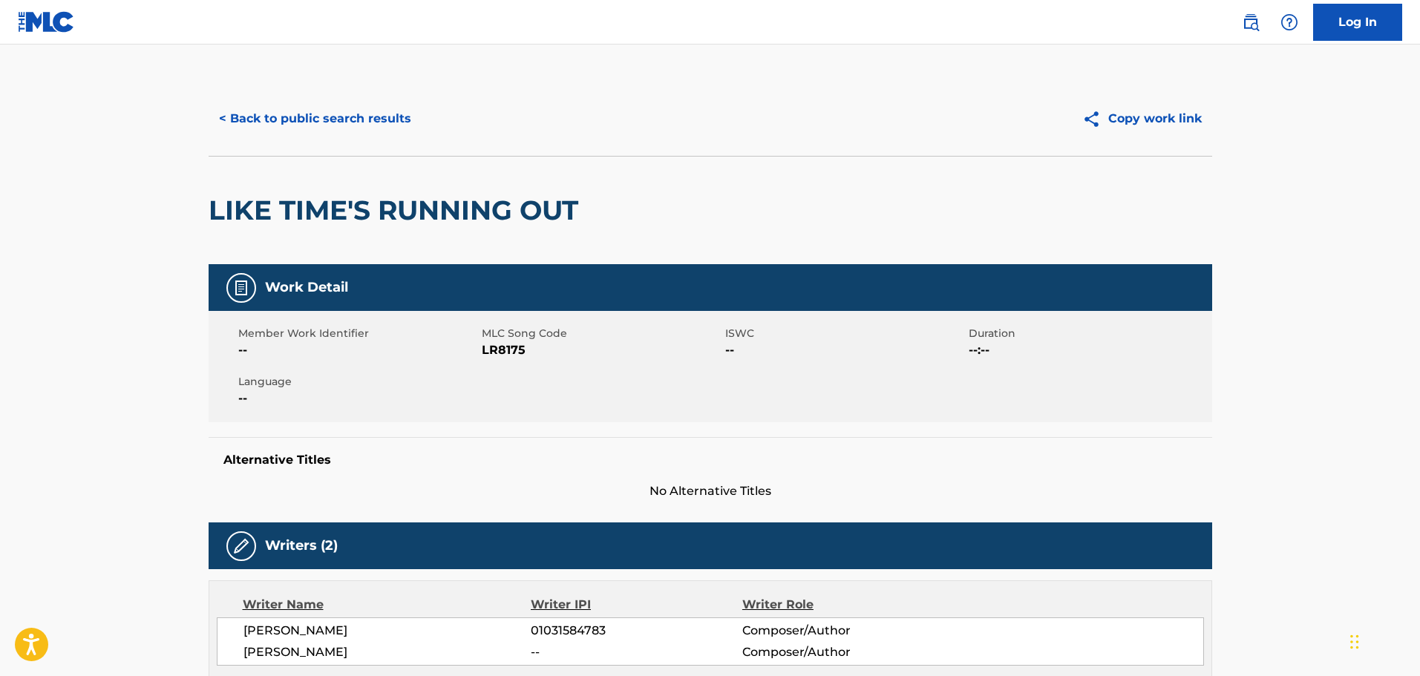
click at [361, 99] on div "< Back to public search results Copy work link" at bounding box center [711, 119] width 1004 height 74
click at [369, 114] on button "< Back to public search results" at bounding box center [315, 118] width 213 height 37
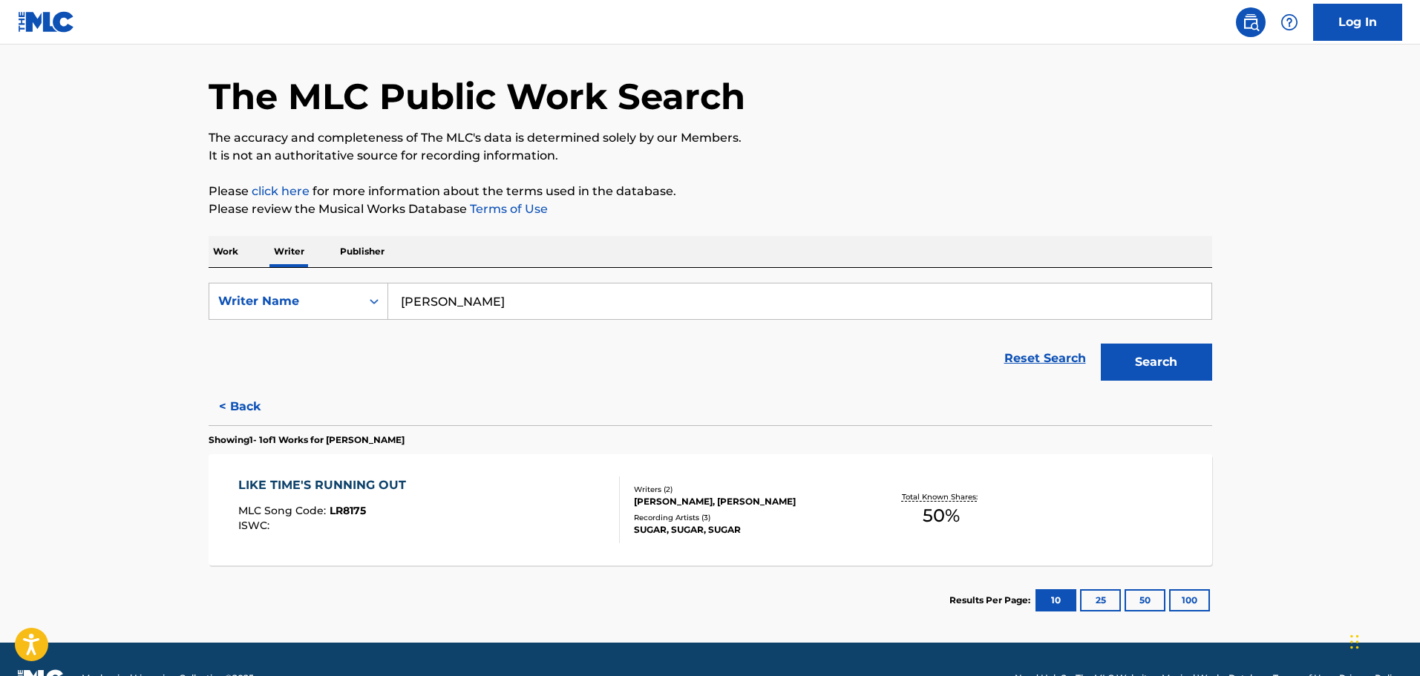
scroll to position [85, 0]
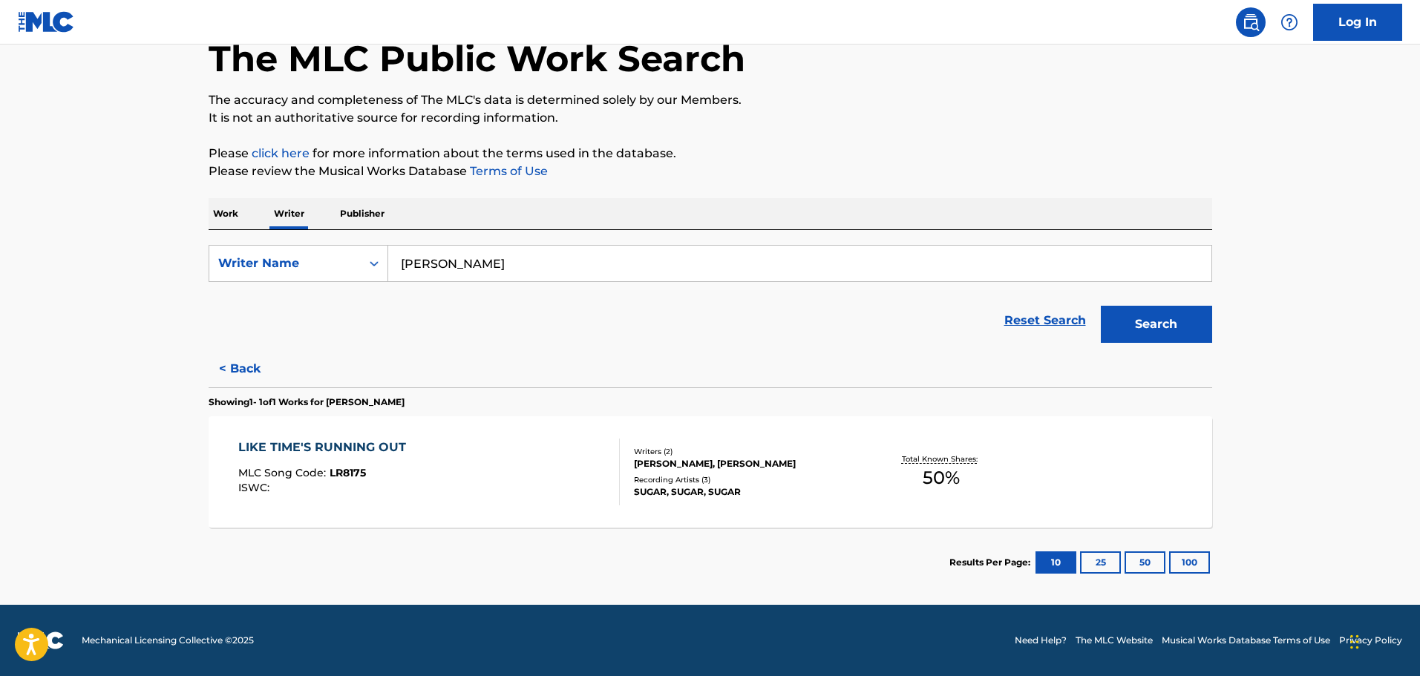
click at [243, 374] on button "< Back" at bounding box center [253, 368] width 89 height 37
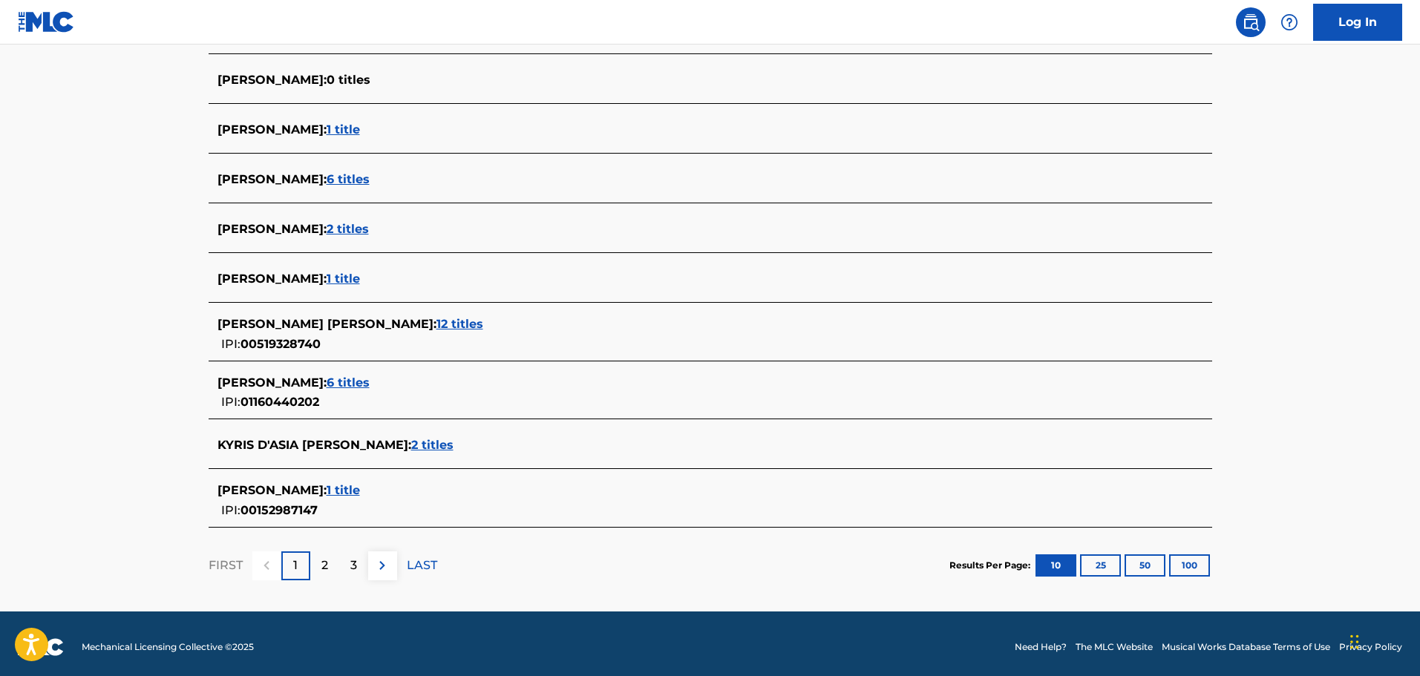
scroll to position [462, 0]
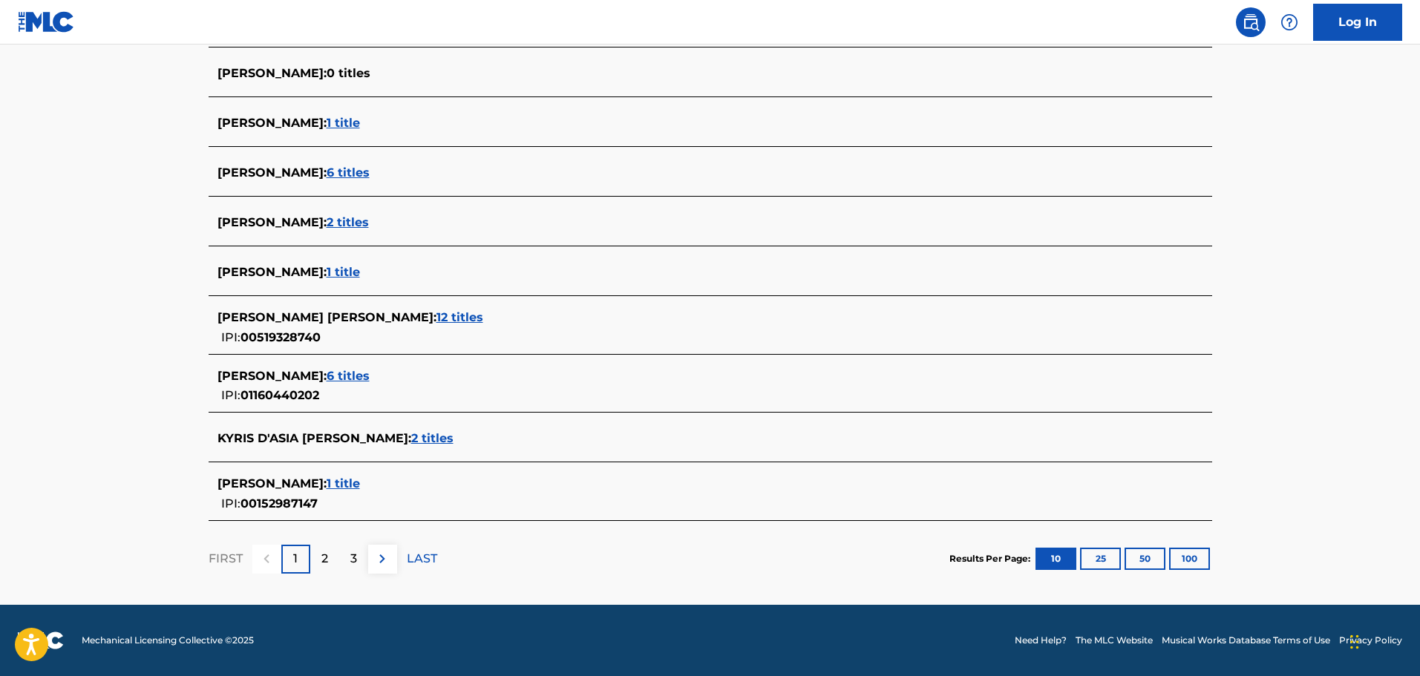
click at [334, 374] on span "6 titles" at bounding box center [348, 376] width 43 height 14
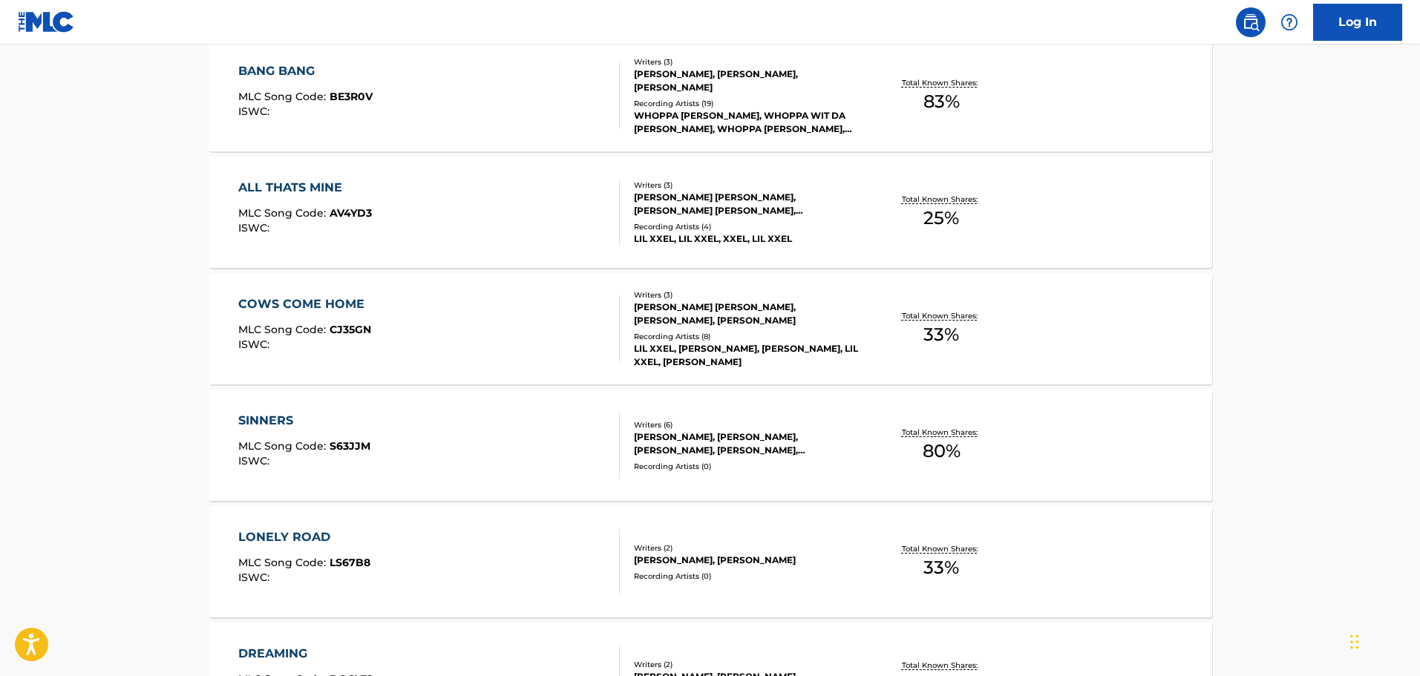
click at [436, 465] on div "SINNERS MLC Song Code : S63JJM ISWC :" at bounding box center [429, 445] width 382 height 67
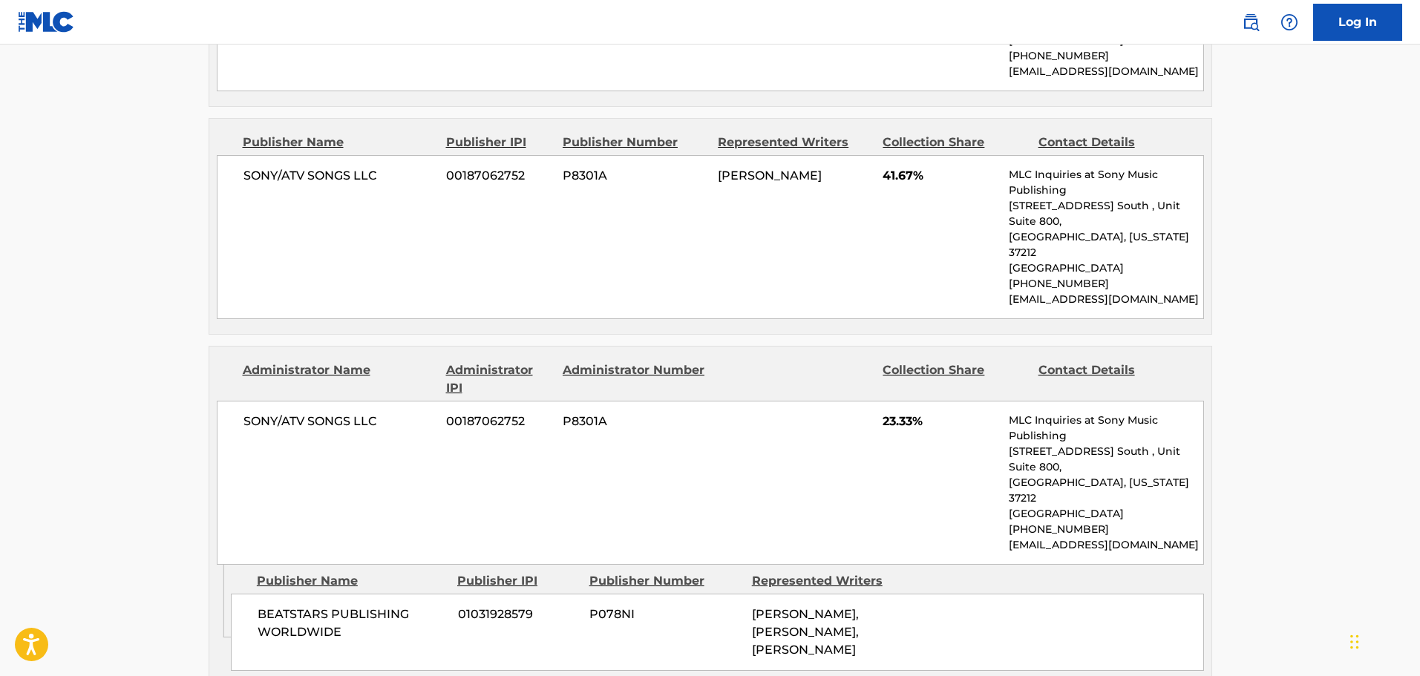
scroll to position [965, 0]
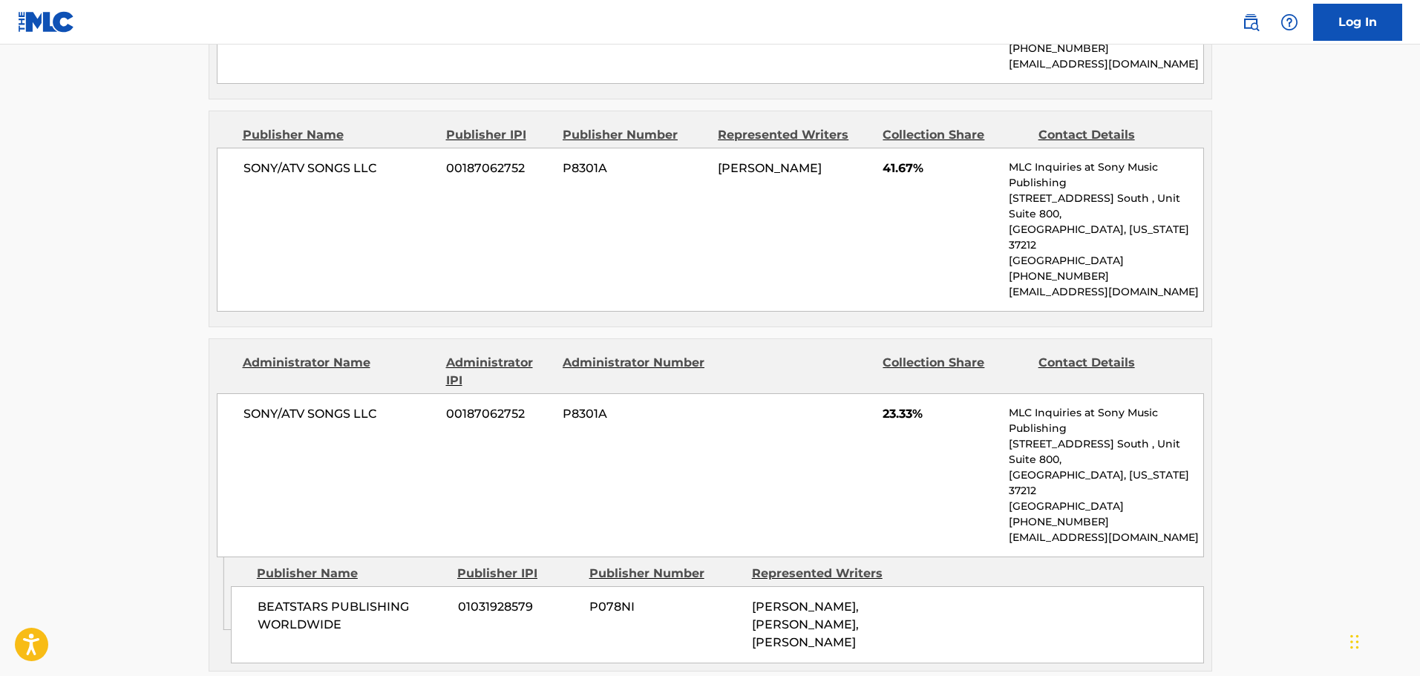
drag, startPoint x: 759, startPoint y: 553, endPoint x: 877, endPoint y: 541, distance: 119.4
click at [877, 598] on div "[PERSON_NAME], [PERSON_NAME], [PERSON_NAME]" at bounding box center [827, 624] width 151 height 53
click at [934, 586] on div "BEATSTARS PUBLISHING WORLDWIDE 01031928579 P078NI [PERSON_NAME], [PERSON_NAME],…" at bounding box center [717, 624] width 973 height 77
